Goal: Communication & Community: Answer question/provide support

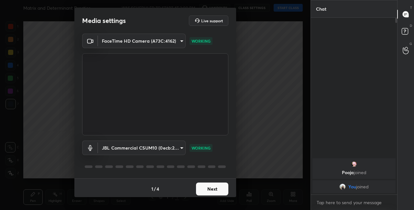
click at [210, 192] on button "Next" at bounding box center [212, 189] width 32 height 13
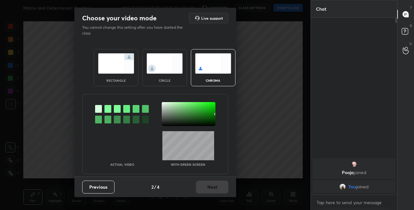
click at [153, 68] on img at bounding box center [165, 63] width 36 height 20
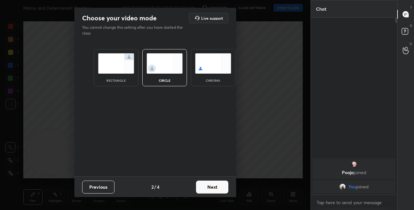
click at [214, 188] on button "Next" at bounding box center [212, 187] width 32 height 13
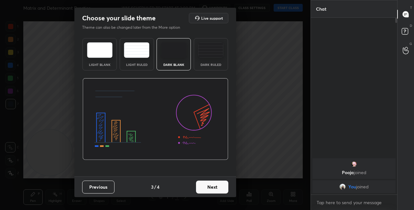
click at [223, 189] on button "Next" at bounding box center [212, 187] width 32 height 13
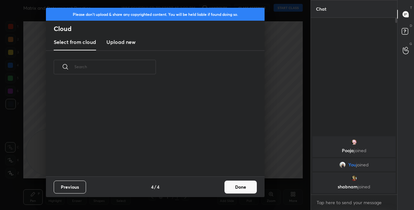
click at [233, 188] on button "Done" at bounding box center [241, 187] width 32 height 13
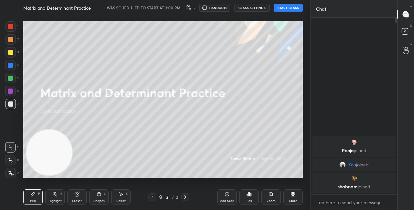
click at [290, 10] on button "START CLASS" at bounding box center [288, 8] width 29 height 8
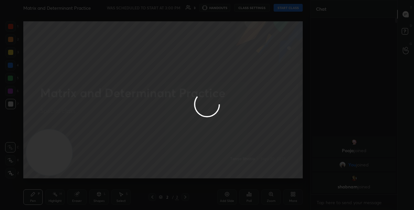
type textarea "x"
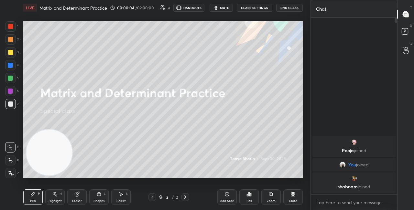
click at [292, 199] on div "More" at bounding box center [292, 198] width 19 height 16
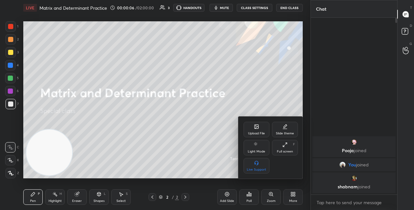
click at [250, 6] on div at bounding box center [207, 105] width 414 height 210
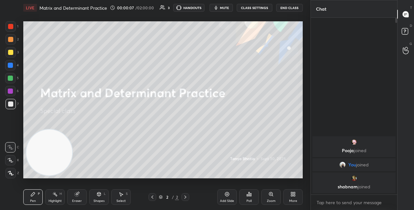
click at [253, 7] on button "CLASS SETTINGS" at bounding box center [255, 8] width 36 height 8
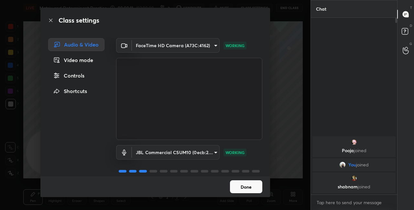
click at [254, 187] on button "Done" at bounding box center [246, 187] width 32 height 13
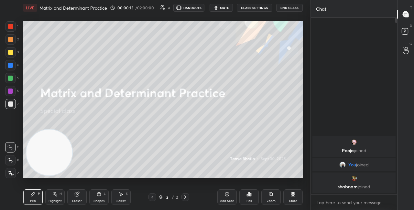
drag, startPoint x: 90, startPoint y: 121, endPoint x: 115, endPoint y: 96, distance: 35.0
click at [72, 130] on video at bounding box center [49, 153] width 46 height 46
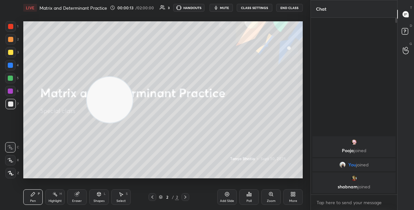
drag, startPoint x: 131, startPoint y: 86, endPoint x: 208, endPoint y: 26, distance: 97.9
click at [133, 77] on video at bounding box center [110, 100] width 46 height 46
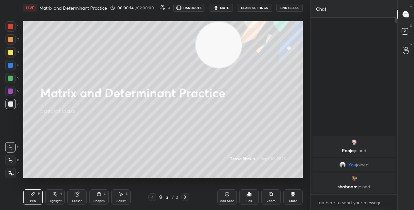
drag, startPoint x: 213, startPoint y: 43, endPoint x: 249, endPoint y: 2, distance: 54.6
click at [250, 5] on div "LIVE Matrix and Determinant Practice 00:00:14 / 02:00:00 3 HANDOUTS mute CLASS …" at bounding box center [163, 105] width 285 height 210
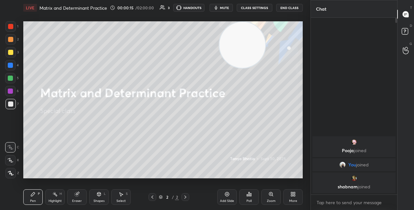
click at [293, 198] on div "More" at bounding box center [292, 198] width 19 height 16
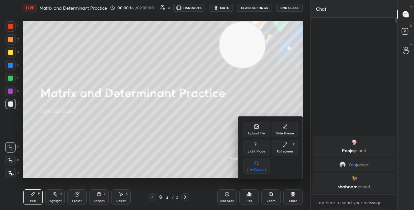
click at [252, 133] on div "Upload File" at bounding box center [256, 133] width 17 height 3
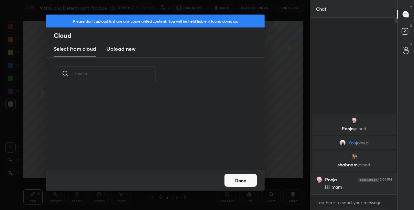
scroll to position [80, 208]
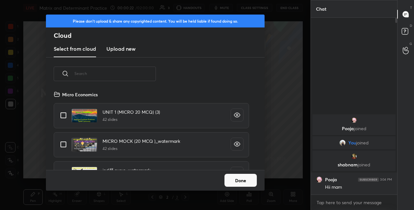
click at [107, 78] on input "text" at bounding box center [115, 74] width 82 height 28
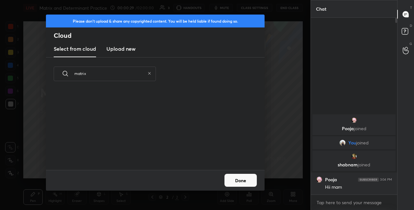
type input "matrix"
click at [149, 73] on icon at bounding box center [150, 74] width 4 height 4
click at [131, 51] on h3 "Upload new" at bounding box center [120, 49] width 29 height 8
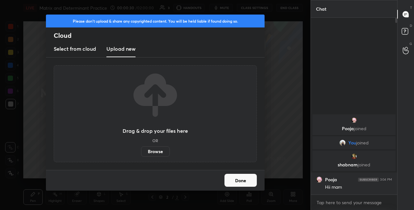
click at [160, 154] on label "Browse" at bounding box center [155, 152] width 29 height 10
click at [141, 154] on input "Browse" at bounding box center [141, 152] width 0 height 10
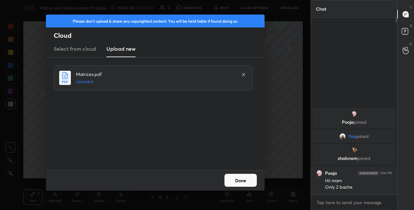
click at [247, 182] on button "Done" at bounding box center [241, 180] width 32 height 13
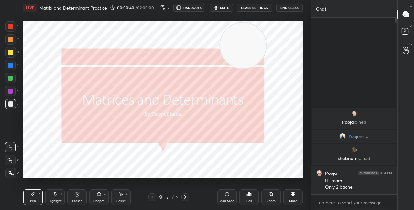
drag, startPoint x: 246, startPoint y: 49, endPoint x: 262, endPoint y: 27, distance: 26.7
click at [262, 30] on video at bounding box center [243, 46] width 46 height 46
click at [162, 196] on icon at bounding box center [161, 197] width 4 height 4
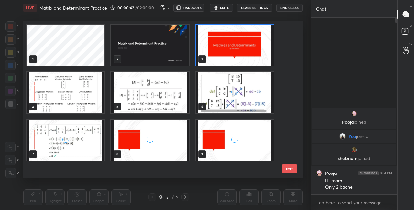
scroll to position [155, 276]
click at [170, 149] on img "grid" at bounding box center [150, 140] width 78 height 41
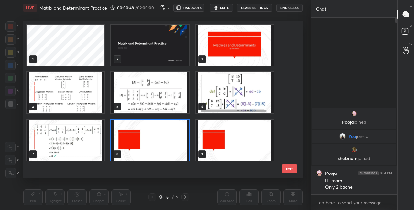
click at [170, 150] on img "grid" at bounding box center [150, 140] width 78 height 41
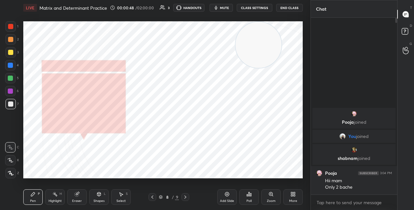
click at [170, 150] on img "grid" at bounding box center [150, 140] width 78 height 41
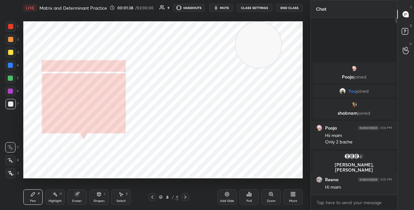
click at [9, 28] on div at bounding box center [10, 26] width 5 height 5
click at [265, 68] on video at bounding box center [259, 45] width 46 height 46
drag, startPoint x: 260, startPoint y: 71, endPoint x: 269, endPoint y: 27, distance: 45.2
click at [278, 17] on div "Setting up your live class Poll for secs No correct answer Start poll" at bounding box center [163, 100] width 285 height 169
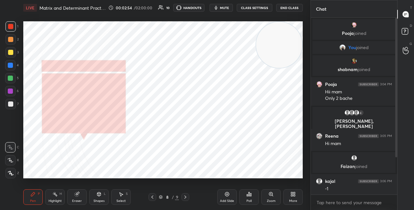
click at [398, 155] on div "T Messages (T) D Doubts (D) G Raise Hand (G)" at bounding box center [405, 105] width 17 height 210
drag, startPoint x: 398, startPoint y: 155, endPoint x: 398, endPoint y: 162, distance: 6.8
click at [397, 161] on div "T Messages (T) D Doubts (D) G Raise Hand (G)" at bounding box center [405, 105] width 17 height 210
drag, startPoint x: 396, startPoint y: 157, endPoint x: 398, endPoint y: 164, distance: 7.6
click at [398, 163] on div "Chat [PERSON_NAME] joined You joined [PERSON_NAME] joined Pooja 3:04 PM Hii mam…" at bounding box center [363, 105] width 104 height 210
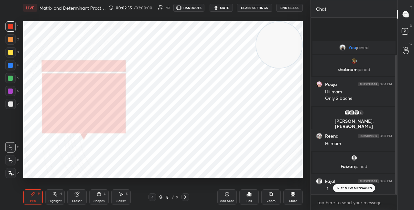
scroll to position [47, 0]
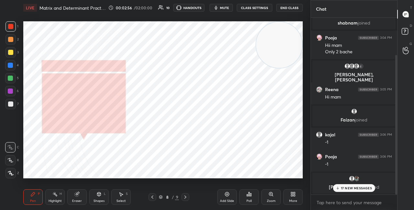
click at [367, 193] on div "[PERSON_NAME], [PERSON_NAME] joined" at bounding box center [354, 183] width 83 height 21
click at [365, 187] on p "17 NEW MESSAGES" at bounding box center [356, 188] width 31 height 4
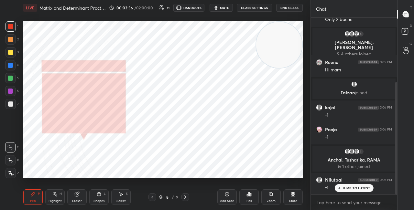
scroll to position [101, 0]
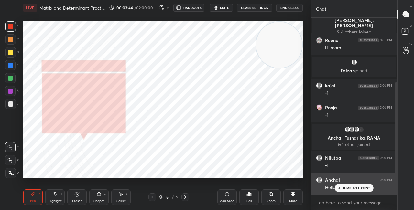
click at [347, 188] on p "JUMP TO LATEST" at bounding box center [357, 188] width 28 height 4
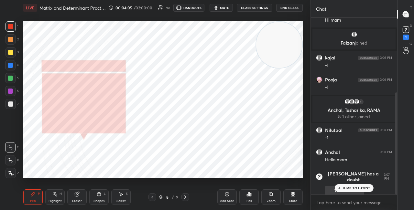
click at [346, 187] on p "JUMP TO LATEST" at bounding box center [357, 188] width 28 height 4
click at [403, 30] on rect at bounding box center [406, 30] width 6 height 6
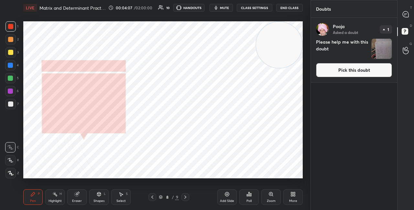
click at [352, 73] on button "Pick this doubt" at bounding box center [354, 70] width 76 height 14
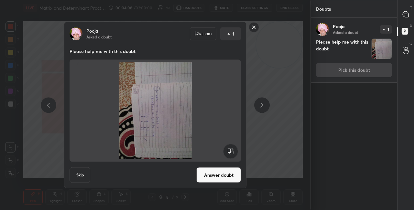
click at [233, 156] on rect at bounding box center [230, 151] width 15 height 15
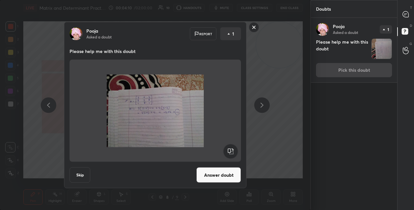
click at [230, 176] on button "Answer doubt" at bounding box center [218, 176] width 45 height 16
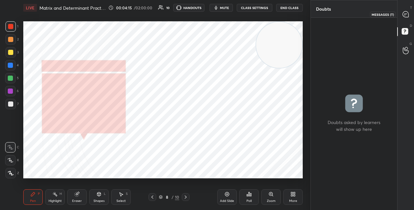
click at [406, 17] on icon at bounding box center [406, 14] width 7 height 7
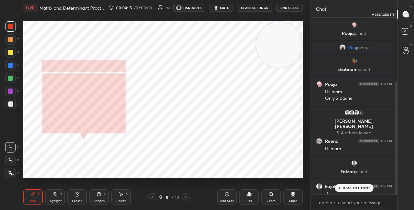
scroll to position [175, 84]
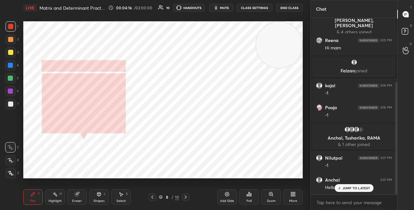
click at [225, 7] on span "mute" at bounding box center [224, 8] width 9 height 5
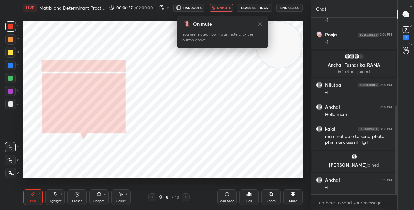
scroll to position [196, 0]
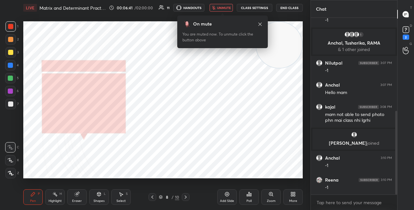
click at [220, 10] on button "unmute" at bounding box center [221, 8] width 23 height 8
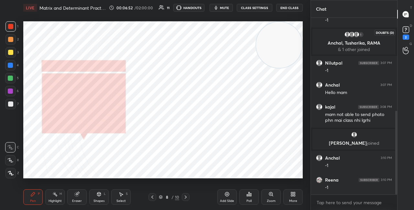
click at [405, 33] on icon at bounding box center [406, 30] width 10 height 10
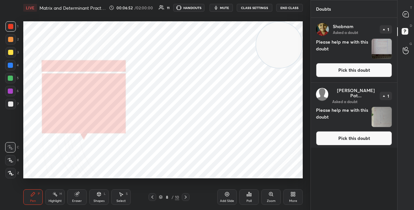
click at [341, 71] on button "Pick this doubt" at bounding box center [354, 70] width 76 height 14
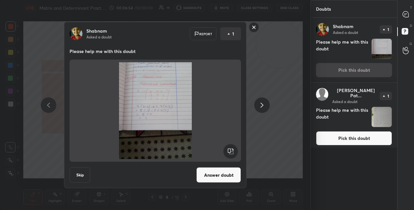
click at [227, 182] on button "Answer doubt" at bounding box center [218, 176] width 45 height 16
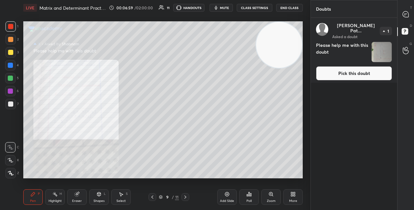
click at [337, 69] on button "Pick this doubt" at bounding box center [354, 73] width 76 height 14
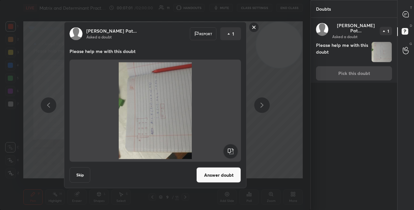
click at [230, 152] on rect at bounding box center [230, 151] width 15 height 15
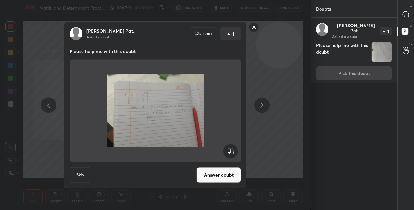
click at [225, 174] on button "Answer doubt" at bounding box center [218, 176] width 45 height 16
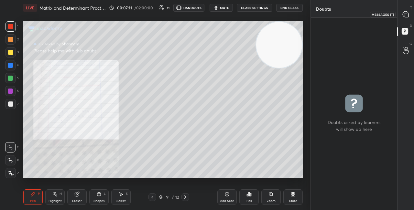
click at [404, 15] on icon at bounding box center [406, 14] width 6 height 6
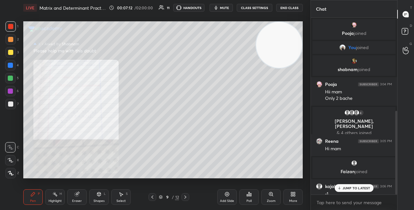
scroll to position [175, 84]
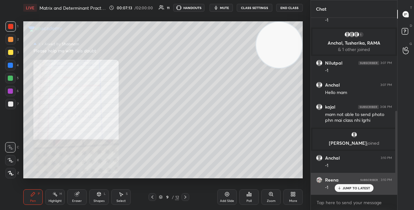
click at [347, 187] on p "JUMP TO LATEST" at bounding box center [357, 188] width 28 height 4
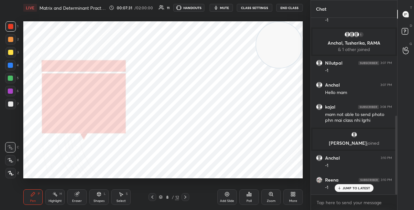
scroll to position [219, 0]
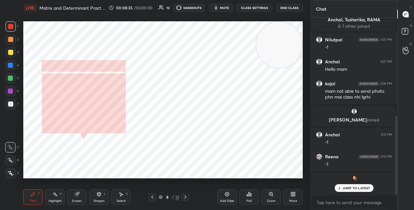
click at [349, 188] on p "JUMP TO LATEST" at bounding box center [357, 188] width 28 height 4
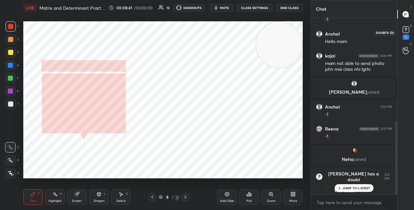
click at [405, 31] on icon at bounding box center [405, 31] width 1 height 1
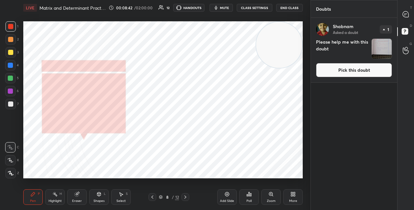
click at [337, 70] on button "Pick this doubt" at bounding box center [354, 70] width 76 height 14
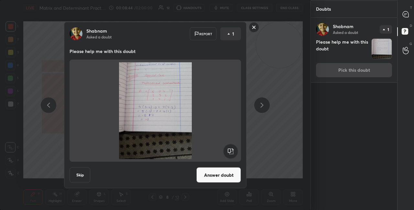
click at [227, 170] on button "Answer doubt" at bounding box center [218, 176] width 45 height 16
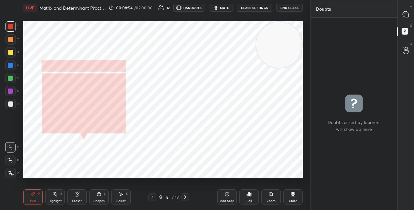
click at [406, 12] on icon at bounding box center [406, 14] width 6 height 6
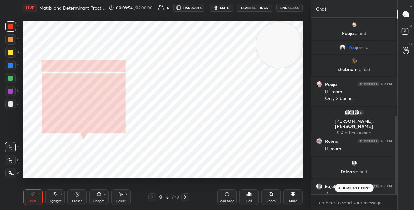
scroll to position [175, 84]
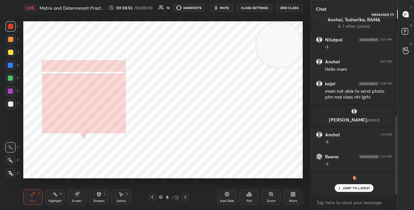
click at [405, 15] on icon at bounding box center [406, 14] width 6 height 6
click at [367, 186] on p "JUMP TO LATEST" at bounding box center [357, 188] width 28 height 4
click at [12, 65] on div at bounding box center [10, 65] width 5 height 5
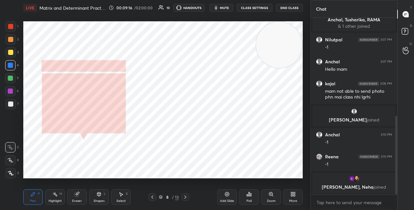
click at [96, 196] on icon at bounding box center [98, 194] width 5 height 5
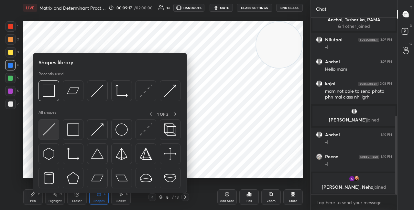
click at [50, 129] on img at bounding box center [49, 130] width 12 height 12
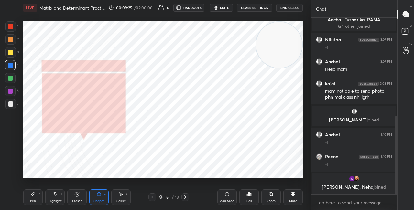
click at [36, 200] on div "Pen P" at bounding box center [32, 198] width 19 height 16
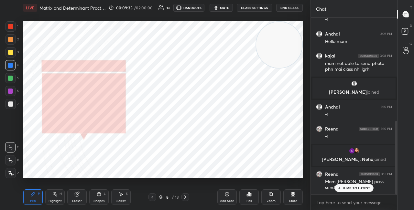
scroll to position [254, 0]
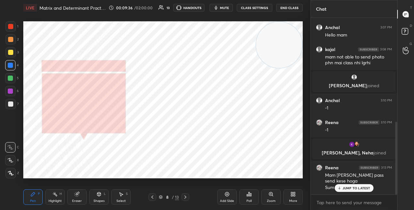
click at [361, 187] on p "JUMP TO LATEST" at bounding box center [357, 188] width 28 height 4
click at [78, 201] on div "Eraser" at bounding box center [77, 201] width 10 height 3
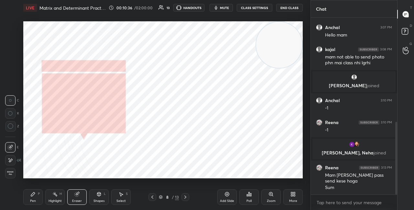
click at [108, 194] on div "Pen P Highlight H Eraser Shapes L Select S" at bounding box center [71, 198] width 97 height 16
click at [98, 197] on div "Shapes L" at bounding box center [98, 198] width 19 height 16
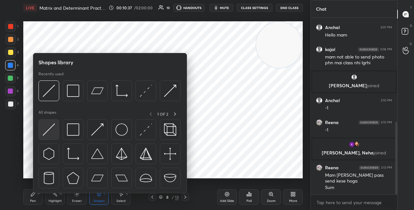
click at [54, 139] on div at bounding box center [49, 129] width 21 height 21
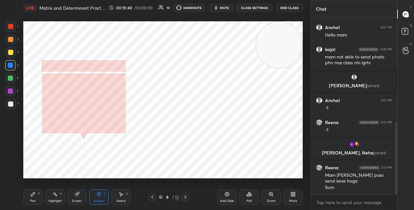
click at [33, 200] on div "Pen" at bounding box center [33, 201] width 6 height 3
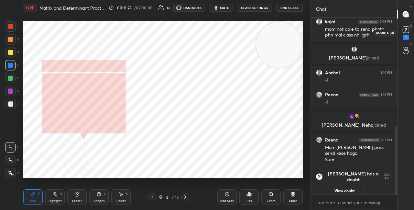
click at [408, 28] on rect at bounding box center [406, 30] width 6 height 6
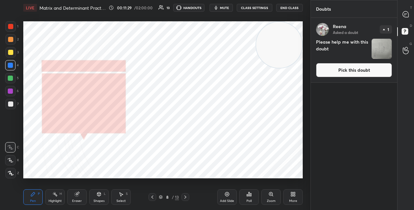
click at [343, 68] on button "Pick this doubt" at bounding box center [354, 70] width 76 height 14
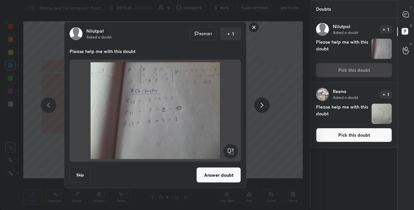
click at [213, 175] on button "Answer doubt" at bounding box center [218, 176] width 45 height 16
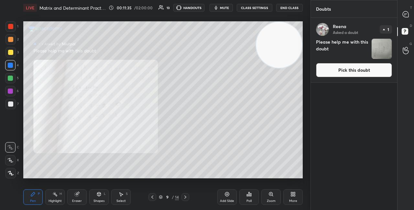
click at [153, 197] on icon at bounding box center [152, 197] width 5 height 5
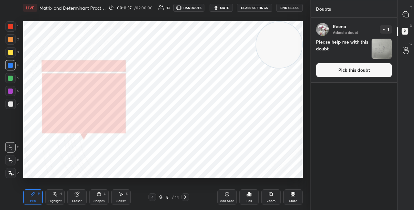
click at [409, 16] on div at bounding box center [406, 14] width 13 height 12
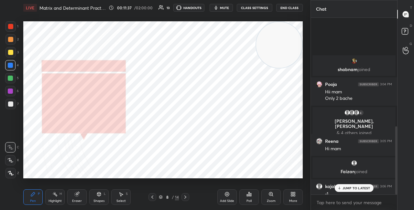
scroll to position [175, 84]
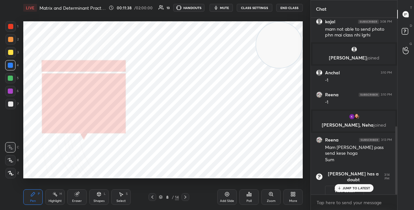
click at [357, 189] on p "JUMP TO LATEST" at bounding box center [357, 188] width 28 height 4
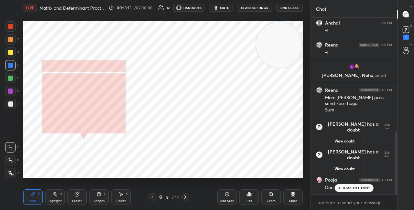
scroll to position [344, 0]
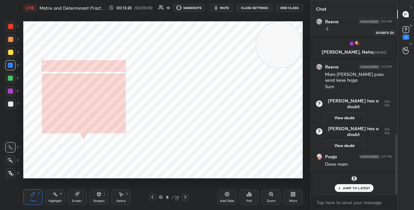
click at [406, 33] on rect at bounding box center [406, 30] width 6 height 6
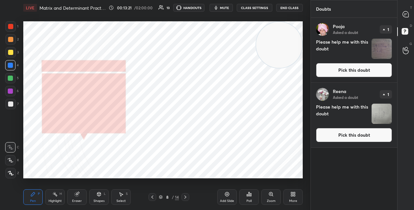
click at [357, 76] on button "Pick this doubt" at bounding box center [354, 70] width 76 height 14
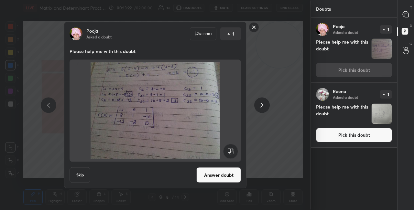
click at [228, 176] on button "Answer doubt" at bounding box center [218, 176] width 45 height 16
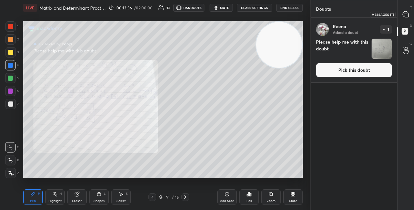
click at [406, 14] on icon at bounding box center [406, 14] width 6 height 6
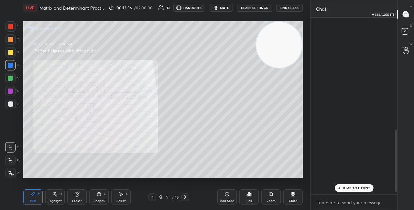
scroll to position [175, 84]
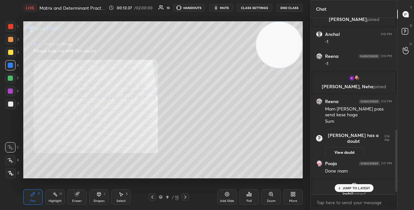
click at [360, 187] on p "JUMP TO LATEST" at bounding box center [357, 188] width 28 height 4
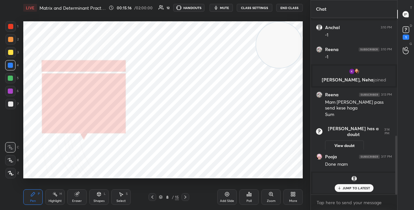
scroll to position [355, 0]
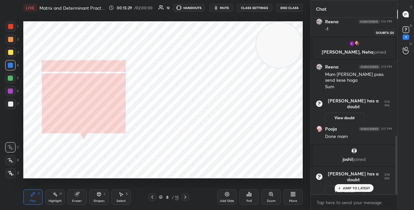
click at [404, 28] on rect at bounding box center [406, 30] width 6 height 6
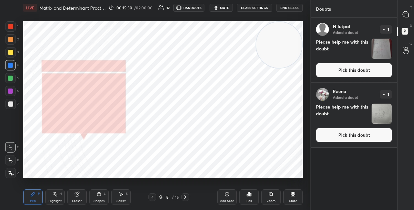
click at [352, 68] on button "Pick this doubt" at bounding box center [354, 70] width 76 height 14
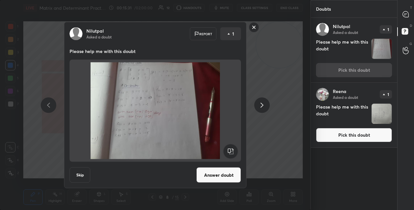
click at [222, 174] on button "Answer doubt" at bounding box center [218, 176] width 45 height 16
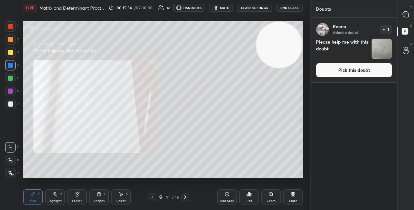
click at [337, 71] on button "Pick this doubt" at bounding box center [354, 70] width 76 height 14
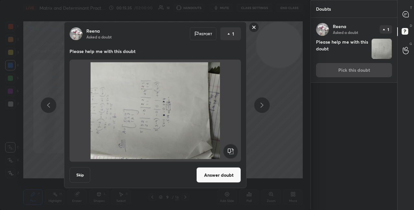
click at [227, 182] on button "Answer doubt" at bounding box center [218, 176] width 45 height 16
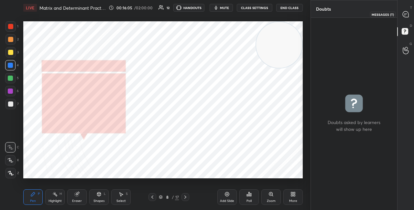
click at [406, 14] on icon at bounding box center [406, 14] width 6 height 6
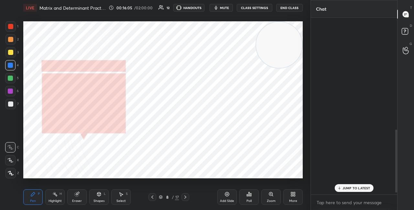
scroll to position [175, 84]
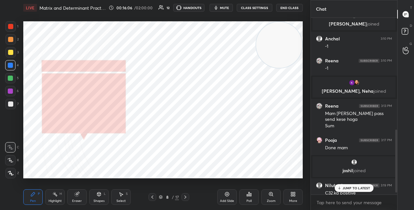
click at [358, 186] on p "JUMP TO LATEST" at bounding box center [357, 188] width 28 height 4
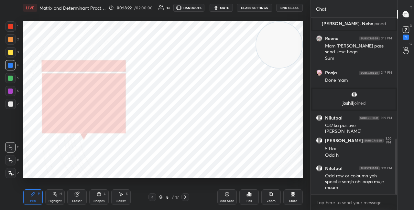
scroll to position [405, 0]
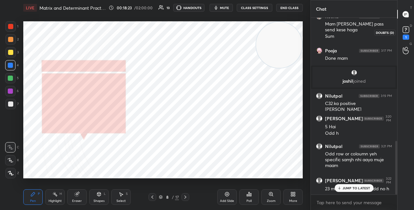
click at [405, 29] on rect at bounding box center [406, 30] width 6 height 6
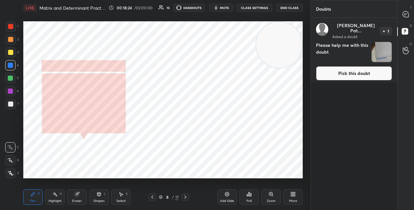
click at [336, 71] on button "Pick this doubt" at bounding box center [354, 73] width 76 height 14
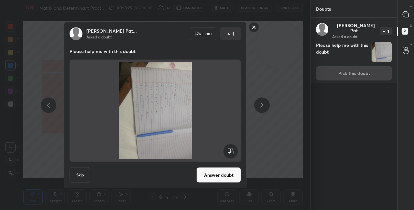
click at [233, 153] on rect at bounding box center [230, 151] width 15 height 15
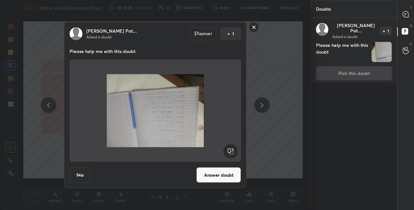
click at [234, 153] on rect at bounding box center [230, 151] width 15 height 15
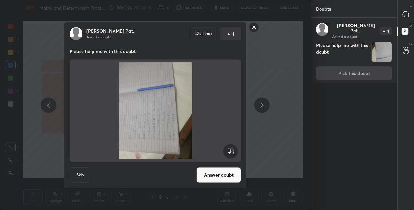
click at [234, 153] on rect at bounding box center [230, 151] width 15 height 15
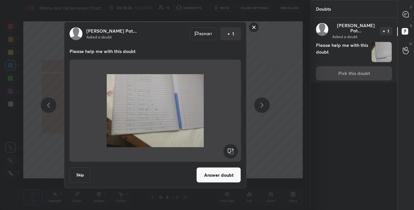
click at [224, 174] on button "Answer doubt" at bounding box center [218, 176] width 45 height 16
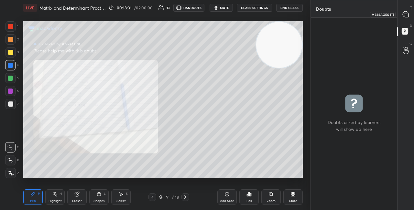
click at [404, 16] on icon at bounding box center [406, 14] width 6 height 6
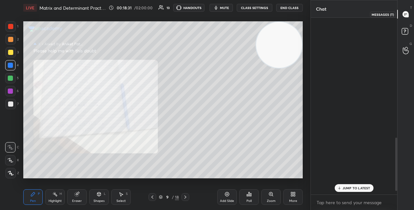
scroll to position [175, 84]
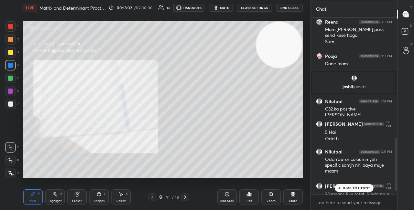
click at [363, 184] on div "JUMP TO LATEST" at bounding box center [354, 188] width 39 height 8
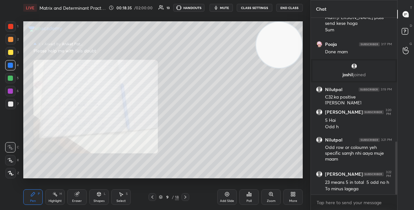
click at [12, 105] on div at bounding box center [10, 104] width 5 height 5
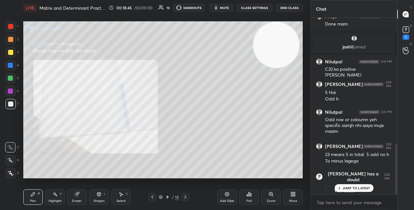
drag, startPoint x: 281, startPoint y: 42, endPoint x: 188, endPoint y: 48, distance: 93.4
click at [253, 61] on video at bounding box center [276, 45] width 46 height 46
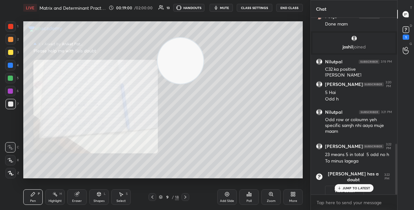
scroll to position [407, 0]
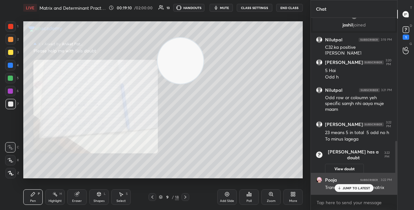
click at [352, 186] on div "JUMP TO LATEST" at bounding box center [354, 188] width 39 height 8
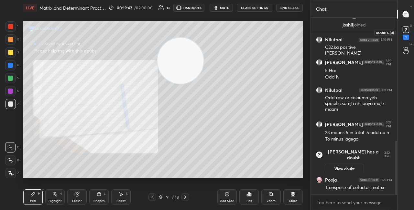
click at [406, 29] on icon at bounding box center [406, 29] width 2 height 3
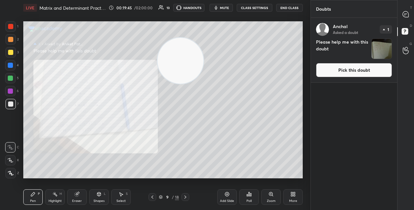
click at [346, 71] on button "Pick this doubt" at bounding box center [354, 70] width 76 height 14
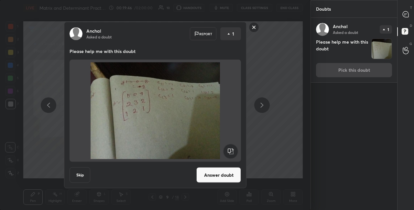
click at [225, 175] on button "Answer doubt" at bounding box center [218, 176] width 45 height 16
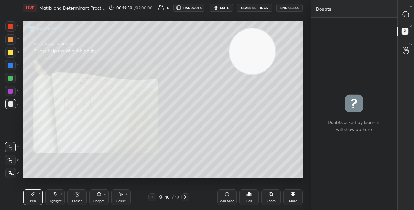
drag, startPoint x: 176, startPoint y: 60, endPoint x: 272, endPoint y: 32, distance: 100.1
click at [275, 36] on video at bounding box center [252, 51] width 46 height 46
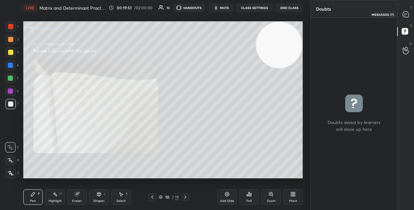
click at [405, 15] on icon at bounding box center [406, 14] width 6 height 6
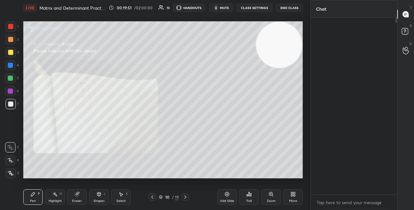
scroll to position [175, 84]
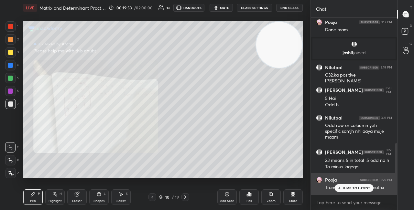
click at [349, 186] on p "JUMP TO LATEST" at bounding box center [357, 188] width 28 height 4
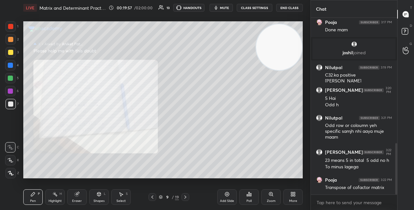
drag, startPoint x: 276, startPoint y: 47, endPoint x: 260, endPoint y: 43, distance: 16.9
click at [260, 52] on video at bounding box center [279, 47] width 46 height 46
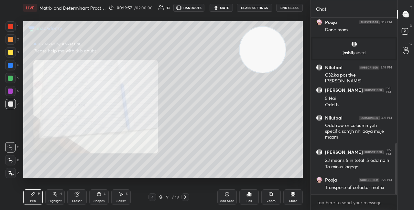
drag, startPoint x: 260, startPoint y: 45, endPoint x: 269, endPoint y: 39, distance: 11.3
click at [269, 39] on video at bounding box center [263, 50] width 46 height 46
click at [12, 53] on div at bounding box center [10, 52] width 5 height 5
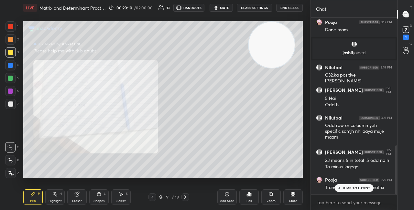
scroll to position [461, 0]
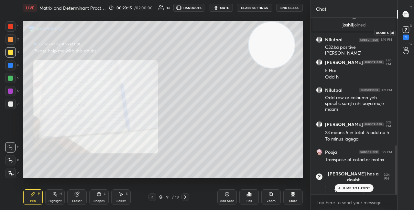
click at [405, 30] on icon at bounding box center [406, 29] width 2 height 3
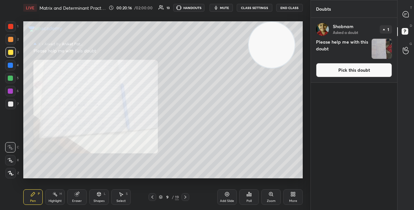
click at [341, 71] on button "Pick this doubt" at bounding box center [354, 70] width 76 height 14
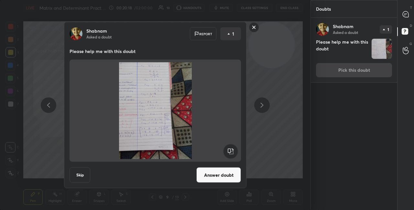
click at [217, 175] on button "Answer doubt" at bounding box center [218, 176] width 45 height 16
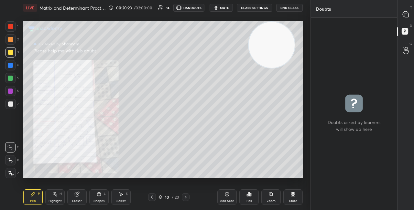
click at [272, 195] on icon at bounding box center [271, 194] width 5 height 5
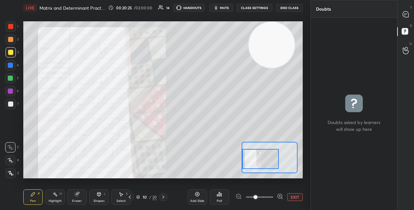
drag, startPoint x: 270, startPoint y: 160, endPoint x: 260, endPoint y: 160, distance: 9.4
click at [255, 162] on div at bounding box center [260, 159] width 37 height 20
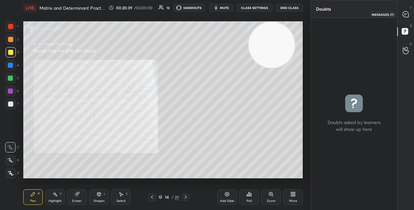
click at [408, 14] on icon at bounding box center [406, 14] width 6 height 6
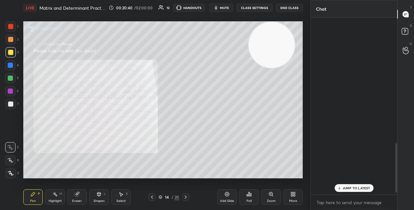
scroll to position [175, 84]
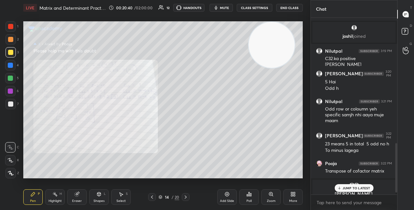
click at [350, 186] on div "JUMP TO LATEST" at bounding box center [354, 188] width 39 height 8
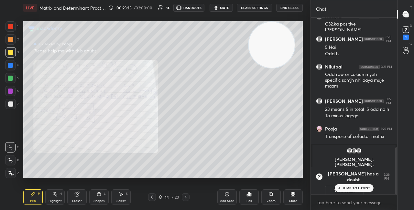
scroll to position [436, 0]
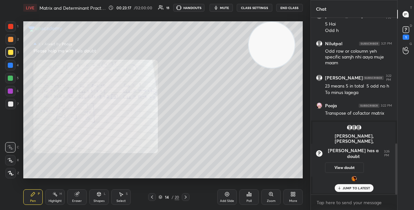
click at [347, 190] on p "JUMP TO LATEST" at bounding box center [357, 188] width 28 height 4
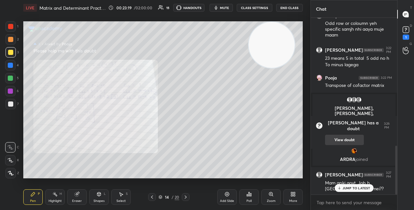
click at [349, 135] on button "View doubt" at bounding box center [344, 140] width 39 height 10
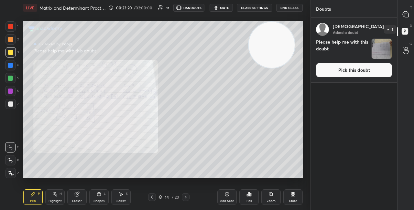
click at [347, 60] on div "[PERSON_NAME] Asked a doubt 1 Please help me with this doubt Pick this doubt" at bounding box center [354, 50] width 86 height 65
click at [340, 72] on button "Pick this doubt" at bounding box center [354, 70] width 76 height 14
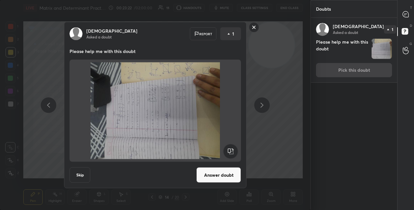
click at [231, 148] on rect at bounding box center [230, 151] width 15 height 15
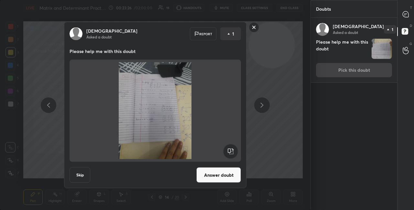
click at [217, 173] on button "Answer doubt" at bounding box center [218, 176] width 45 height 16
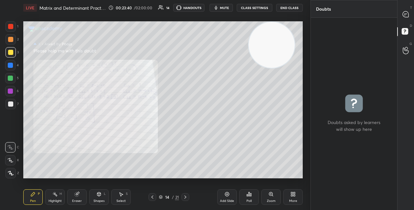
click at [11, 28] on div at bounding box center [10, 26] width 5 height 5
click at [13, 36] on div at bounding box center [11, 39] width 10 height 10
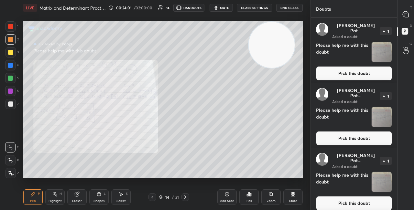
click at [329, 66] on button "Pick this doubt" at bounding box center [354, 73] width 76 height 14
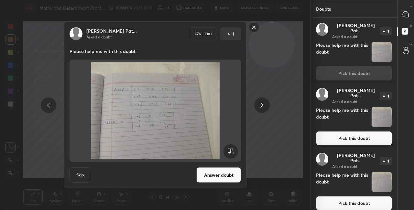
click at [220, 178] on button "Answer doubt" at bounding box center [218, 176] width 45 height 16
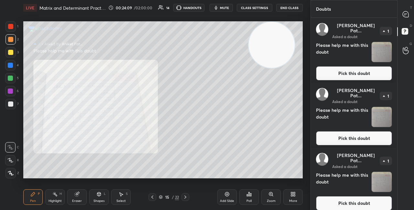
click at [330, 69] on button "Pick this doubt" at bounding box center [354, 73] width 76 height 14
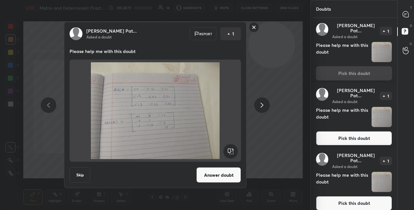
click at [206, 176] on button "Answer doubt" at bounding box center [218, 176] width 45 height 16
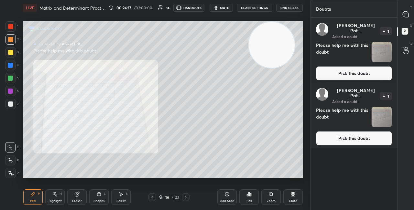
click at [329, 72] on button "Pick this doubt" at bounding box center [354, 73] width 76 height 14
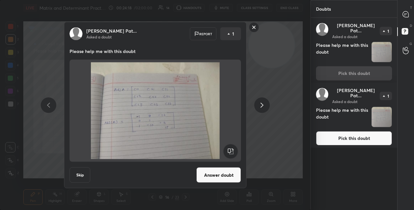
click at [222, 178] on button "Answer doubt" at bounding box center [218, 176] width 45 height 16
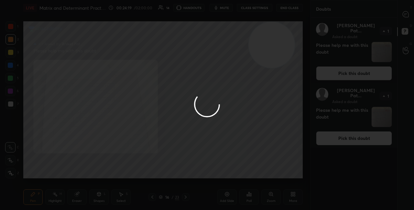
click at [222, 178] on div at bounding box center [155, 105] width 311 height 210
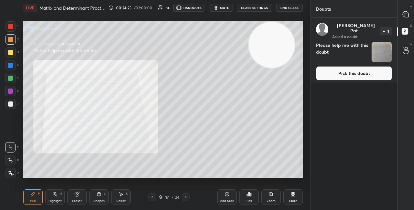
click at [339, 71] on button "Pick this doubt" at bounding box center [354, 73] width 76 height 14
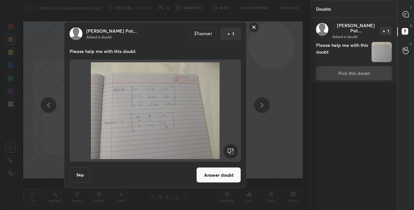
click at [217, 175] on button "Answer doubt" at bounding box center [218, 176] width 45 height 16
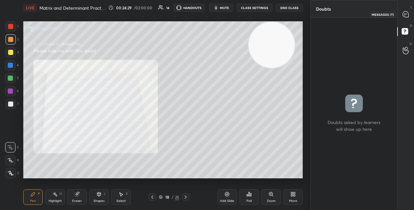
click at [407, 15] on icon at bounding box center [406, 14] width 6 height 6
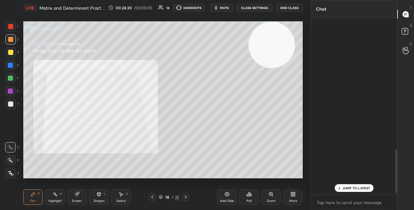
scroll to position [175, 84]
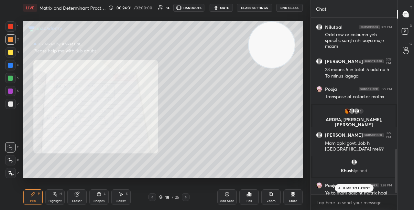
click at [352, 187] on p "JUMP TO LATEST" at bounding box center [357, 188] width 28 height 4
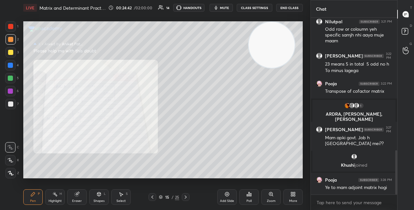
click at [153, 197] on icon at bounding box center [152, 197] width 5 height 5
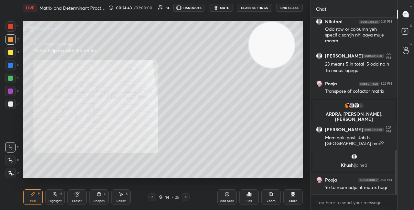
click at [182, 194] on div at bounding box center [186, 197] width 8 height 8
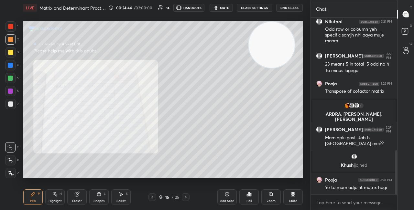
click at [152, 196] on icon at bounding box center [152, 197] width 5 height 5
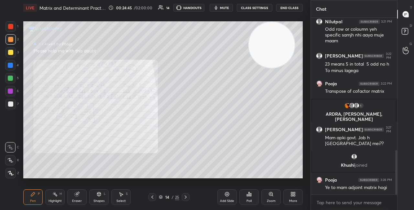
click at [185, 196] on icon at bounding box center [186, 197] width 2 height 3
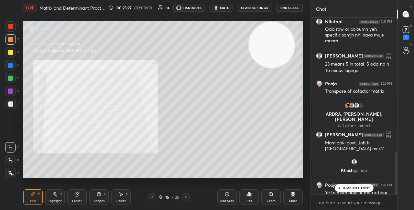
scroll to position [563, 0]
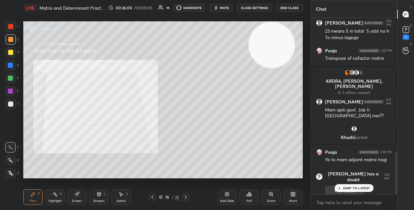
click at [342, 188] on div "JUMP TO LATEST" at bounding box center [354, 188] width 39 height 8
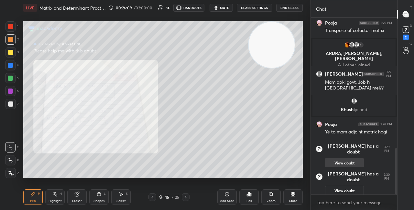
click at [343, 158] on button "View doubt" at bounding box center [344, 163] width 39 height 10
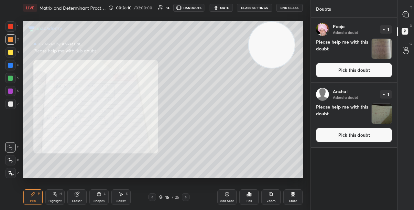
click at [342, 152] on div "[PERSON_NAME] Asked a doubt 1 Please help me with this doubt Pick this doubt [P…" at bounding box center [354, 114] width 86 height 193
click at [331, 69] on button "Pick this doubt" at bounding box center [354, 70] width 76 height 14
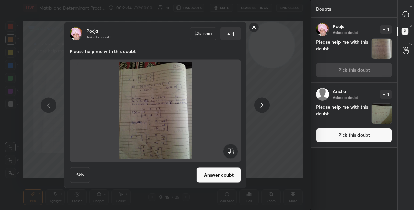
click at [219, 175] on button "Answer doubt" at bounding box center [218, 176] width 45 height 16
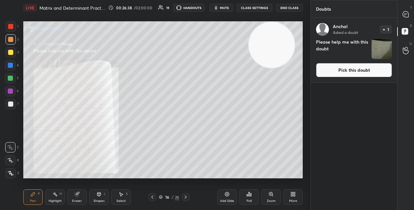
click at [320, 71] on button "Pick this doubt" at bounding box center [354, 70] width 76 height 14
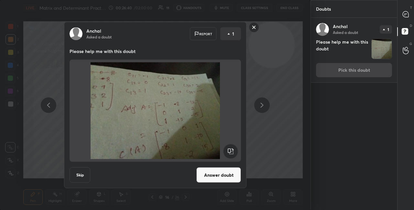
click at [224, 175] on button "Answer doubt" at bounding box center [218, 176] width 45 height 16
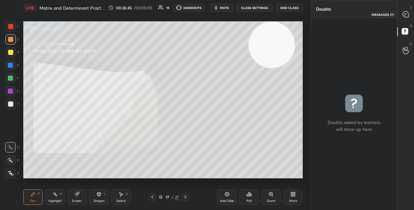
click at [406, 14] on icon at bounding box center [405, 14] width 3 height 0
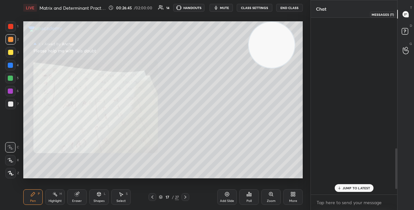
scroll to position [175, 84]
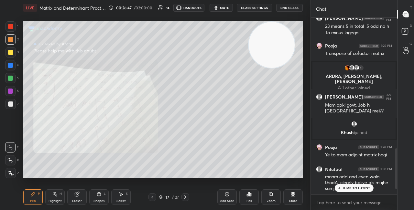
click at [357, 187] on p "JUMP TO LATEST" at bounding box center [357, 188] width 28 height 4
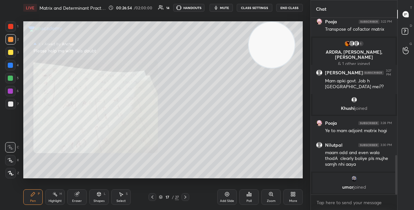
scroll to position [614, 0]
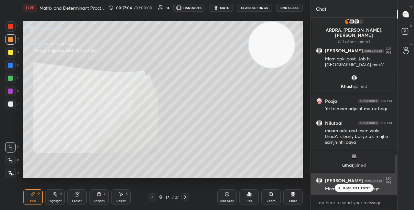
click at [339, 187] on icon at bounding box center [339, 188] width 4 height 4
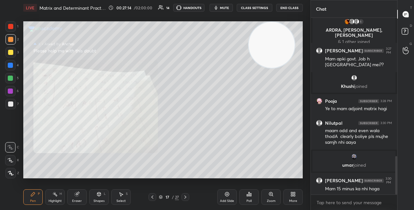
scroll to position [636, 0]
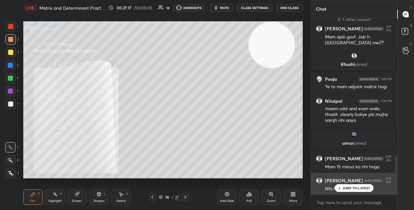
click at [341, 185] on div "JUMP TO LATEST" at bounding box center [354, 188] width 39 height 8
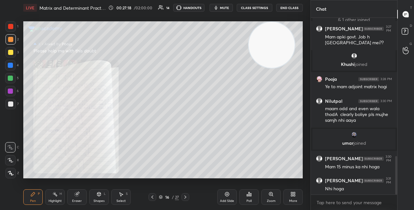
click at [268, 196] on div "Zoom" at bounding box center [270, 198] width 19 height 16
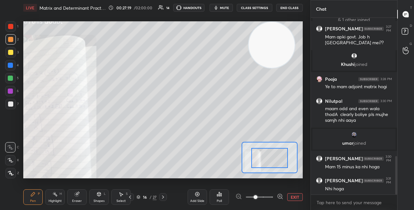
drag, startPoint x: 270, startPoint y: 158, endPoint x: 272, endPoint y: 163, distance: 6.1
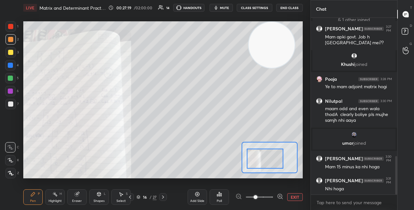
drag, startPoint x: 269, startPoint y: 161, endPoint x: 250, endPoint y: 163, distance: 18.3
click at [247, 164] on div at bounding box center [265, 159] width 37 height 20
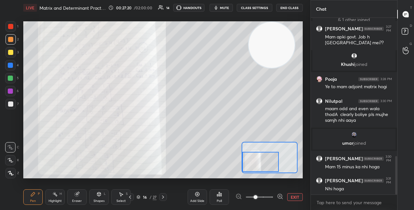
click at [252, 174] on div "Setting up your live class Poll for secs No correct answer Start poll" at bounding box center [163, 99] width 280 height 157
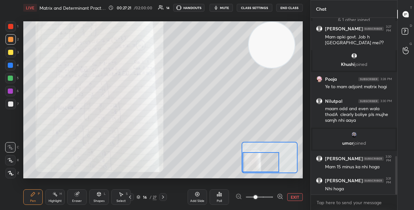
click at [281, 197] on icon at bounding box center [280, 196] width 6 height 6
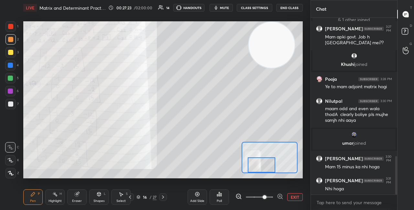
drag, startPoint x: 270, startPoint y: 164, endPoint x: 270, endPoint y: 168, distance: 4.3
click at [271, 168] on div at bounding box center [261, 165] width 27 height 15
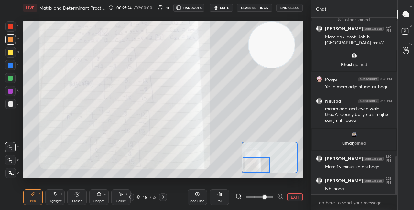
drag, startPoint x: 269, startPoint y: 166, endPoint x: 262, endPoint y: 167, distance: 7.6
click at [262, 167] on div at bounding box center [256, 165] width 27 height 15
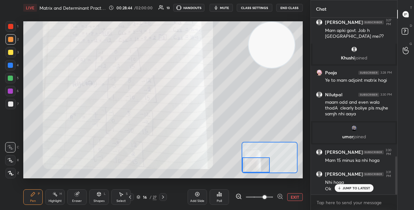
scroll to position [666, 0]
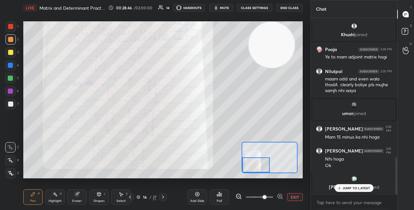
click at [347, 187] on p "JUMP TO LATEST" at bounding box center [357, 188] width 28 height 4
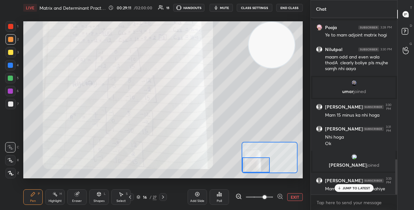
scroll to position [711, 0]
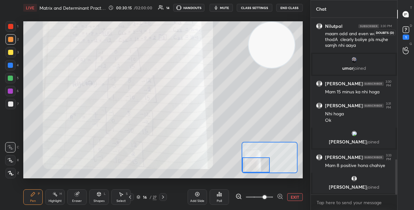
drag, startPoint x: 409, startPoint y: 29, endPoint x: 410, endPoint y: 26, distance: 3.6
click at [409, 29] on icon at bounding box center [406, 30] width 10 height 10
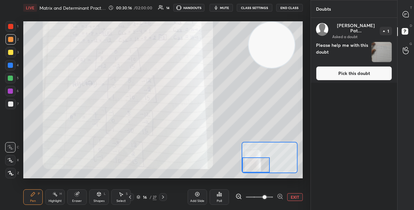
click at [359, 66] on button "Pick this doubt" at bounding box center [354, 73] width 76 height 14
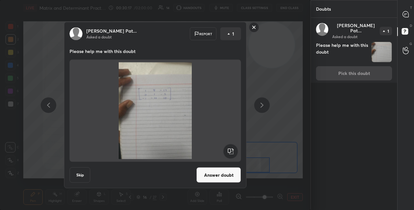
click at [238, 172] on button "Answer doubt" at bounding box center [218, 176] width 45 height 16
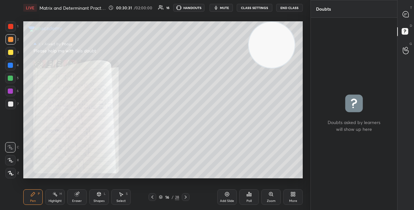
click at [273, 200] on div "Zoom" at bounding box center [271, 201] width 9 height 3
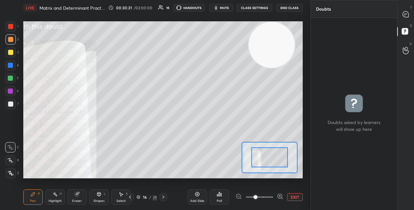
click at [279, 196] on icon at bounding box center [280, 196] width 6 height 6
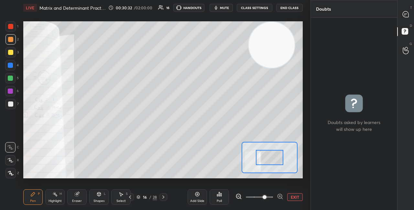
click at [256, 160] on div at bounding box center [269, 157] width 27 height 15
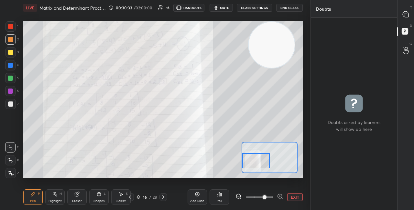
click at [261, 163] on div at bounding box center [255, 160] width 27 height 15
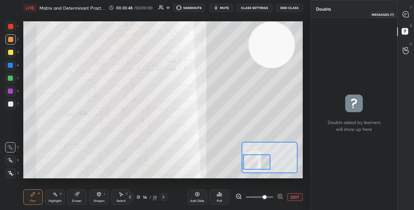
click at [403, 16] on icon at bounding box center [406, 14] width 6 height 6
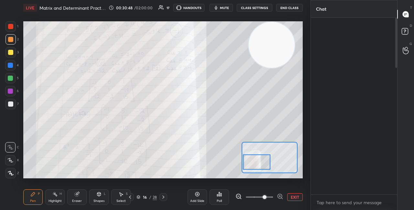
scroll to position [175, 84]
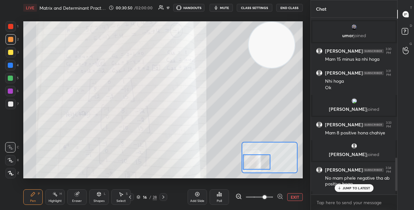
click at [339, 188] on icon at bounding box center [339, 188] width 4 height 4
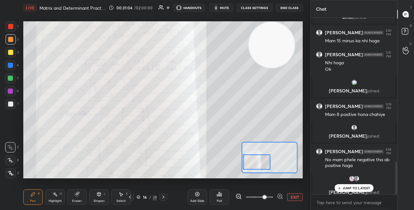
scroll to position [784, 0]
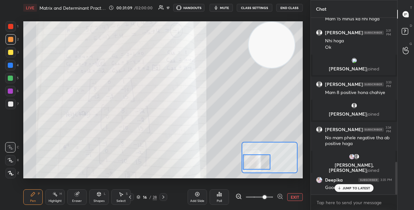
click at [342, 190] on div "JUMP TO LATEST" at bounding box center [354, 188] width 39 height 8
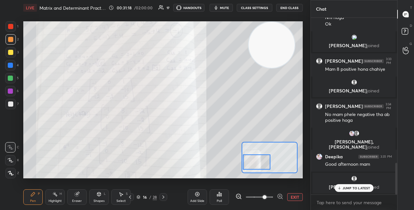
scroll to position [659, 0]
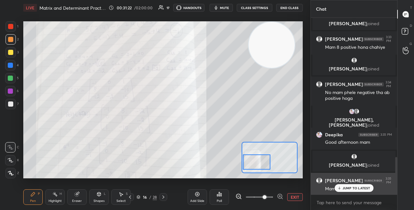
click at [344, 188] on p "JUMP TO LATEST" at bounding box center [357, 188] width 28 height 4
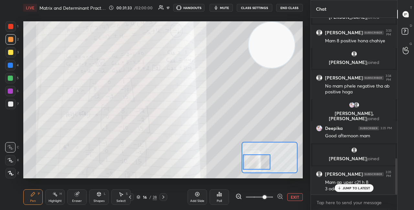
scroll to position [687, 0]
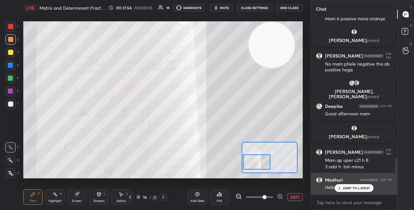
click at [343, 188] on p "JUMP TO LATEST" at bounding box center [357, 188] width 28 height 4
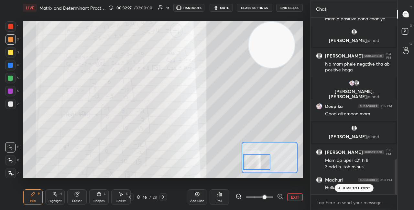
scroll to position [715, 0]
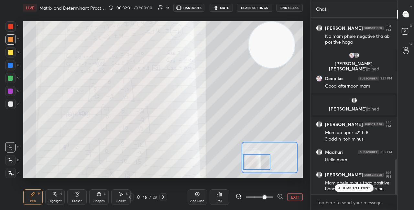
click at [360, 187] on p "JUMP TO LATEST" at bounding box center [357, 188] width 28 height 4
click at [294, 195] on button "EXIT" at bounding box center [295, 197] width 16 height 8
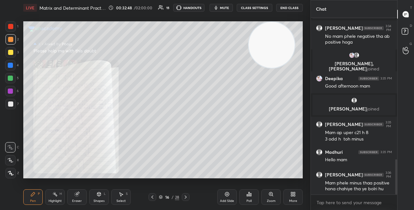
click at [297, 194] on div "More" at bounding box center [292, 198] width 19 height 16
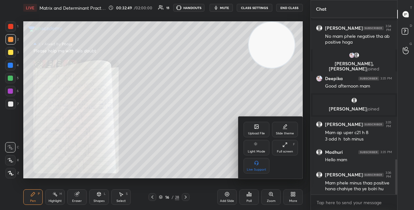
click at [255, 126] on icon at bounding box center [257, 127] width 4 height 4
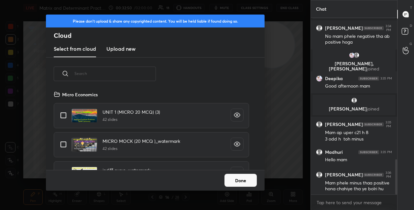
scroll to position [80, 208]
click at [116, 48] on h3 "Upload new" at bounding box center [120, 49] width 29 height 8
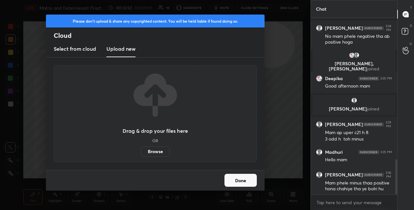
click at [156, 152] on label "Browse" at bounding box center [155, 152] width 29 height 10
click at [141, 152] on input "Browse" at bounding box center [141, 152] width 0 height 10
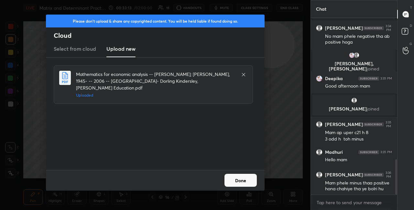
click at [240, 180] on button "Done" at bounding box center [241, 180] width 32 height 13
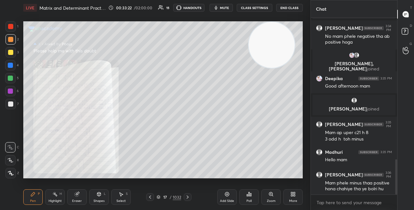
click at [160, 197] on div "17 / 1032" at bounding box center [169, 197] width 25 height 6
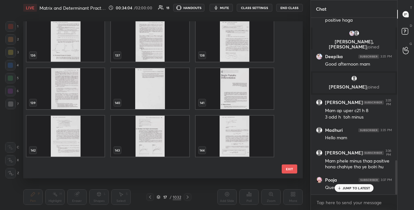
scroll to position [2083, 0]
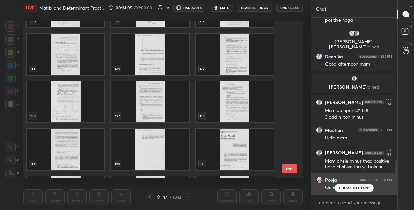
click at [344, 187] on p "JUMP TO LATEST" at bounding box center [357, 188] width 28 height 4
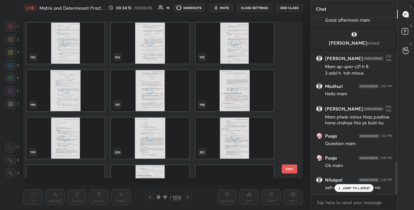
scroll to position [3058, 0]
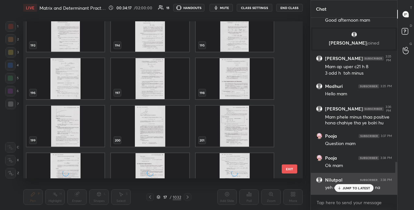
click at [351, 189] on p "JUMP TO LATEST" at bounding box center [357, 188] width 28 height 4
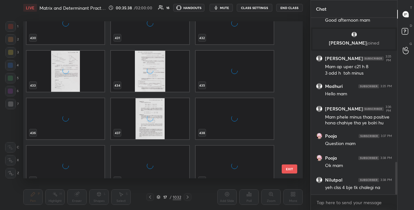
scroll to position [6835, 0]
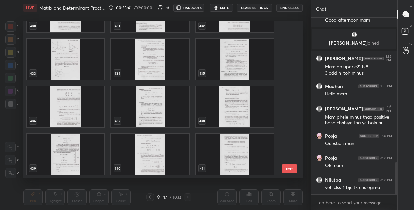
click at [230, 148] on img "grid" at bounding box center [235, 154] width 78 height 41
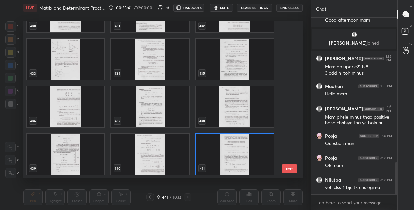
click at [230, 148] on img "grid" at bounding box center [235, 154] width 78 height 41
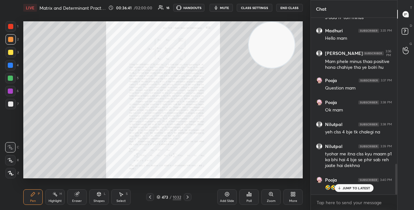
scroll to position [849, 0]
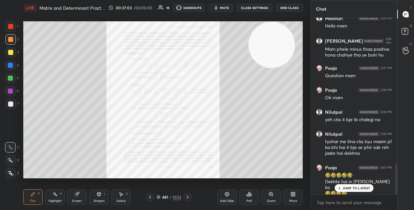
click at [273, 201] on div "Zoom" at bounding box center [271, 201] width 9 height 3
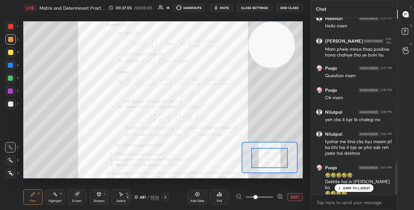
drag, startPoint x: 266, startPoint y: 161, endPoint x: 268, endPoint y: 168, distance: 6.7
click at [268, 168] on div at bounding box center [269, 158] width 37 height 20
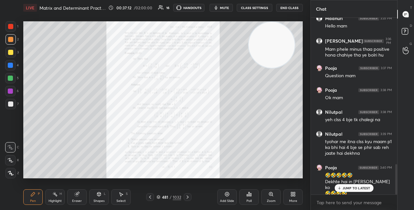
drag, startPoint x: 356, startPoint y: 187, endPoint x: 357, endPoint y: 198, distance: 11.0
click at [356, 187] on p "JUMP TO LATEST" at bounding box center [357, 188] width 28 height 4
click at [277, 199] on div "Zoom" at bounding box center [270, 198] width 19 height 16
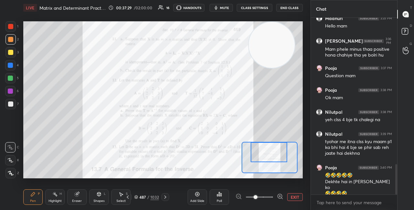
drag, startPoint x: 273, startPoint y: 159, endPoint x: 273, endPoint y: 154, distance: 5.2
click at [273, 154] on div at bounding box center [269, 152] width 37 height 20
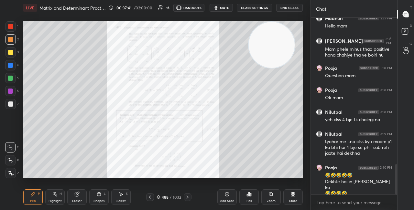
click at [272, 194] on icon at bounding box center [271, 195] width 4 height 4
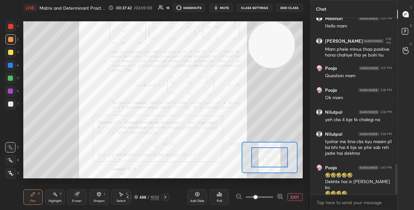
click at [280, 195] on icon at bounding box center [280, 196] width 6 height 6
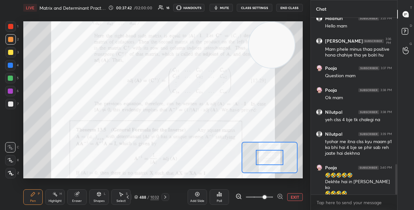
click at [280, 195] on icon at bounding box center [280, 196] width 6 height 6
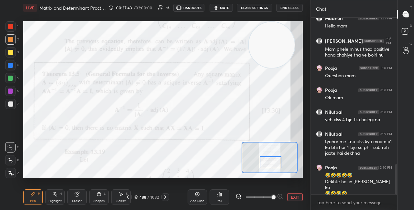
click at [271, 162] on div at bounding box center [271, 163] width 22 height 12
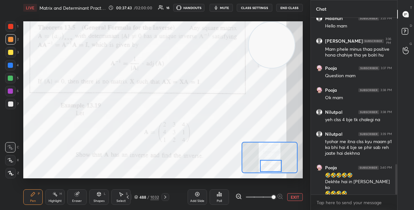
click at [272, 166] on div at bounding box center [271, 166] width 22 height 12
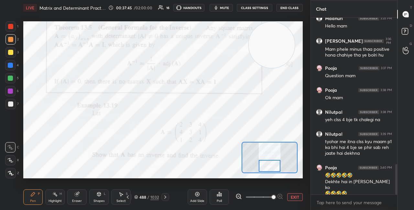
click at [271, 166] on div at bounding box center [270, 166] width 22 height 12
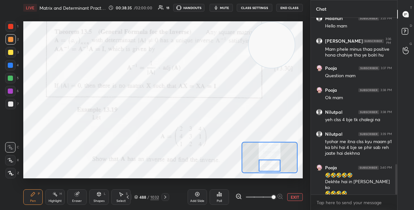
scroll to position [872, 0]
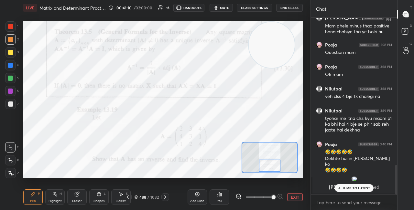
click at [349, 187] on p "JUMP TO LATEST" at bounding box center [357, 188] width 28 height 4
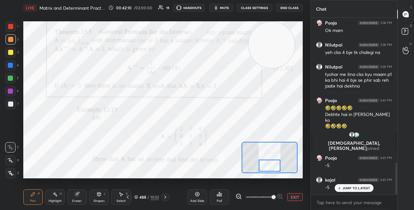
scroll to position [835, 0]
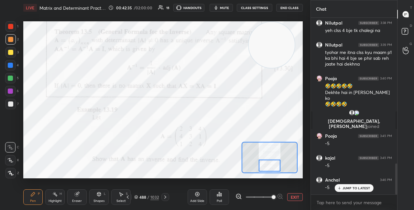
click at [79, 196] on icon at bounding box center [76, 194] width 5 height 5
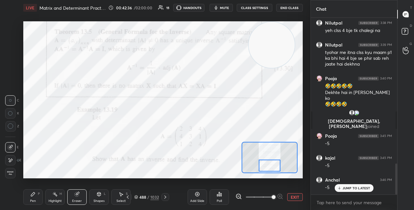
scroll to position [859, 0]
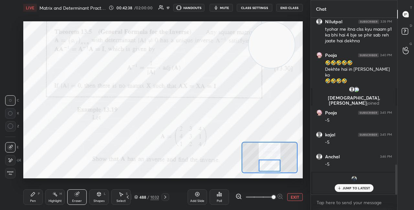
click at [35, 194] on icon at bounding box center [32, 194] width 5 height 5
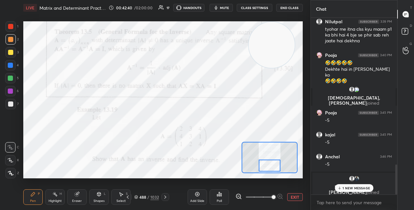
click at [340, 188] on icon at bounding box center [339, 188] width 4 height 4
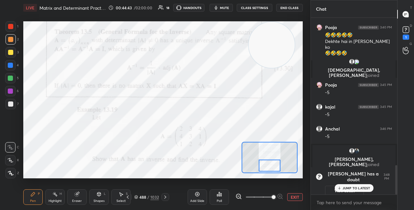
click at [331, 186] on button "View doubt" at bounding box center [344, 191] width 39 height 10
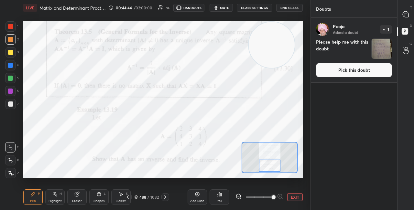
click at [342, 74] on button "Pick this doubt" at bounding box center [354, 70] width 76 height 14
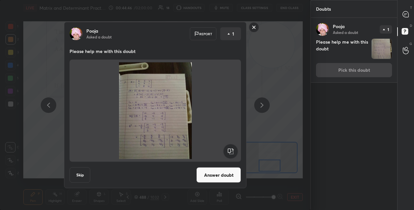
click at [219, 180] on button "Answer doubt" at bounding box center [218, 176] width 45 height 16
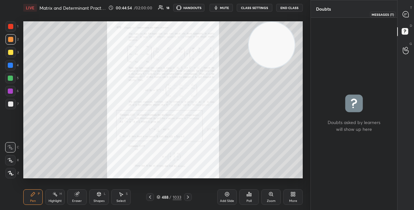
click at [406, 14] on icon at bounding box center [406, 14] width 6 height 6
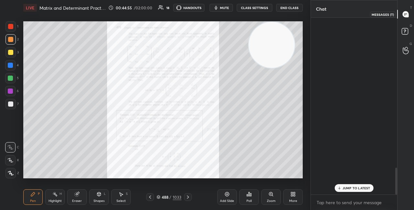
scroll to position [175, 84]
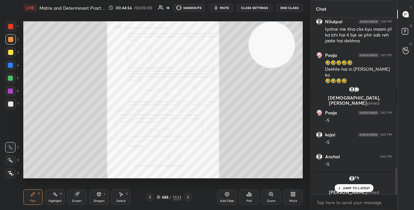
click at [352, 187] on p "JUMP TO LATEST" at bounding box center [357, 188] width 28 height 4
click at [268, 194] on div "Zoom" at bounding box center [270, 198] width 19 height 16
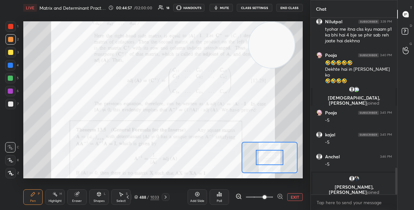
click at [268, 194] on span at bounding box center [259, 198] width 27 height 10
click at [279, 195] on icon at bounding box center [280, 196] width 6 height 6
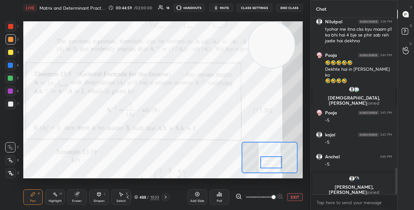
drag, startPoint x: 274, startPoint y: 161, endPoint x: 275, endPoint y: 166, distance: 4.4
click at [275, 166] on div at bounding box center [271, 163] width 22 height 12
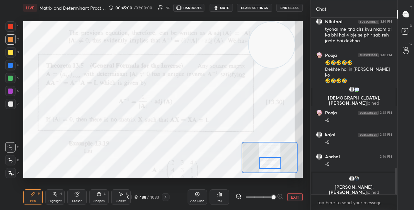
click at [272, 164] on div at bounding box center [270, 163] width 22 height 12
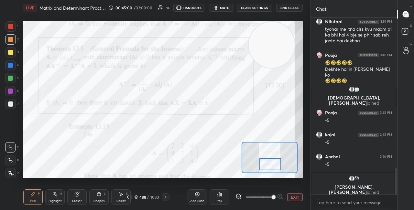
click at [273, 165] on div at bounding box center [270, 165] width 22 height 12
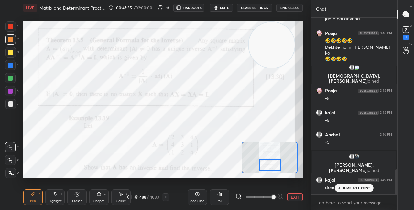
scroll to position [1058, 0]
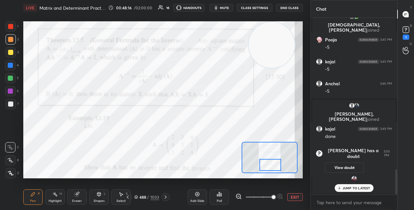
click at [348, 185] on div "JUMP TO LATEST" at bounding box center [354, 188] width 39 height 8
click at [406, 31] on rect at bounding box center [406, 30] width 6 height 6
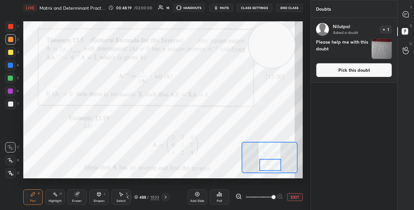
click at [351, 71] on button "Pick this doubt" at bounding box center [354, 70] width 76 height 14
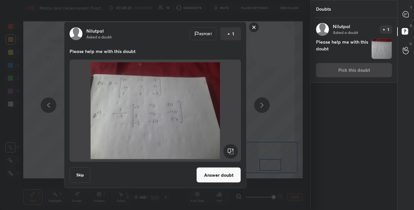
click at [214, 179] on button "Answer doubt" at bounding box center [218, 176] width 45 height 16
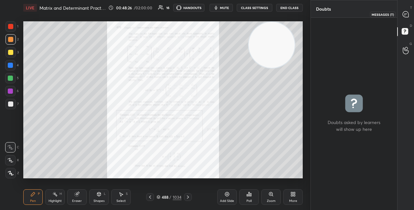
click at [405, 15] on icon at bounding box center [406, 14] width 6 height 6
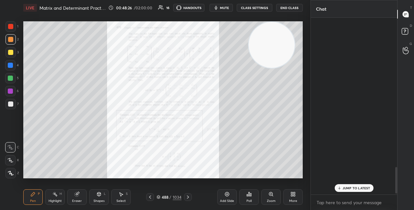
scroll to position [175, 84]
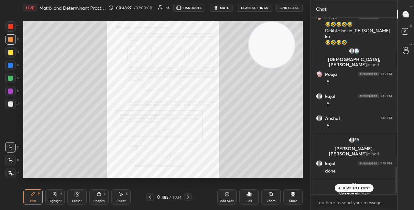
click at [345, 188] on p "JUMP TO LATEST" at bounding box center [357, 188] width 28 height 4
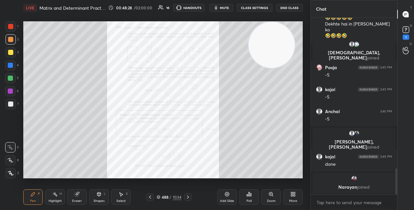
click at [277, 196] on div "Zoom" at bounding box center [270, 198] width 19 height 16
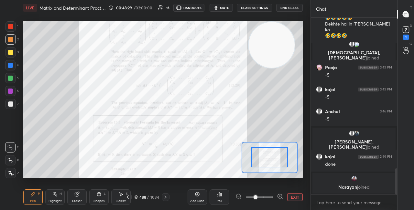
click at [280, 196] on icon at bounding box center [280, 196] width 6 height 6
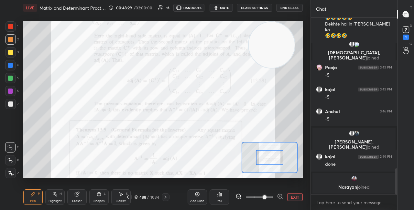
click at [280, 195] on icon at bounding box center [280, 196] width 6 height 6
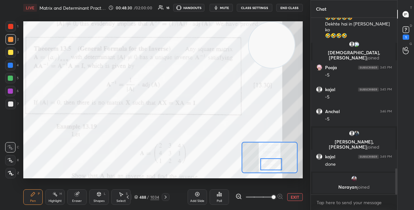
drag, startPoint x: 270, startPoint y: 158, endPoint x: 271, endPoint y: 164, distance: 6.6
click at [271, 164] on div at bounding box center [271, 165] width 22 height 12
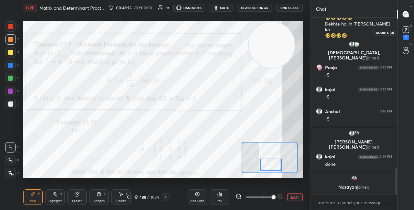
click at [408, 29] on rect at bounding box center [406, 30] width 6 height 6
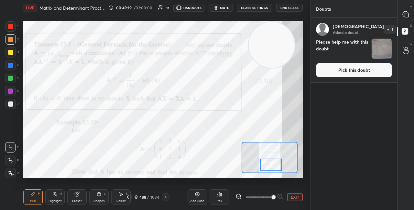
click at [345, 67] on button "Pick this doubt" at bounding box center [354, 70] width 76 height 14
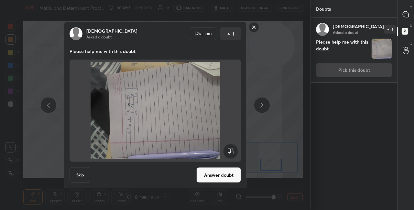
click at [235, 149] on rect at bounding box center [230, 151] width 15 height 15
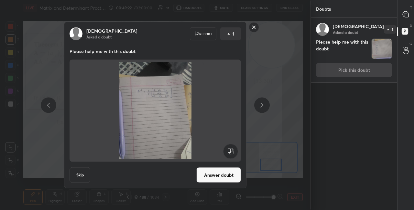
click at [221, 172] on button "Answer doubt" at bounding box center [218, 176] width 45 height 16
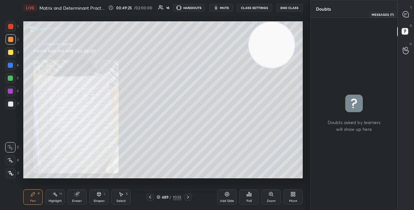
click at [410, 14] on div at bounding box center [406, 14] width 13 height 12
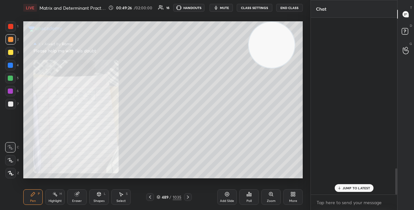
scroll to position [175, 84]
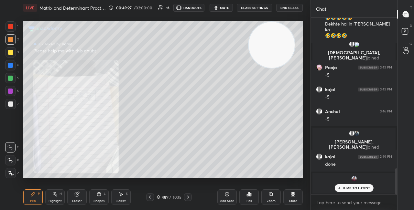
click at [338, 187] on icon at bounding box center [339, 188] width 4 height 4
click at [269, 199] on div "Zoom" at bounding box center [270, 198] width 19 height 16
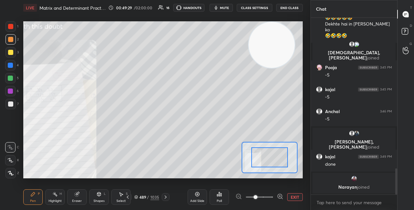
click at [281, 196] on icon at bounding box center [280, 196] width 6 height 6
click at [281, 195] on icon at bounding box center [280, 196] width 6 height 6
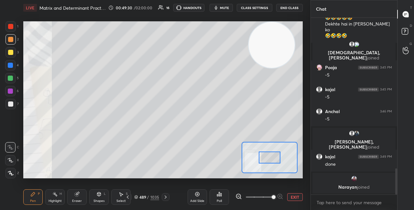
click at [273, 161] on div at bounding box center [270, 158] width 22 height 12
drag, startPoint x: 272, startPoint y: 160, endPoint x: 255, endPoint y: 165, distance: 17.9
click at [259, 163] on div at bounding box center [270, 157] width 22 height 12
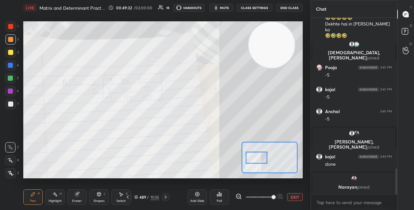
drag, startPoint x: 269, startPoint y: 159, endPoint x: 256, endPoint y: 159, distance: 12.3
click at [257, 159] on div at bounding box center [257, 158] width 22 height 12
click at [10, 93] on div at bounding box center [10, 91] width 5 height 5
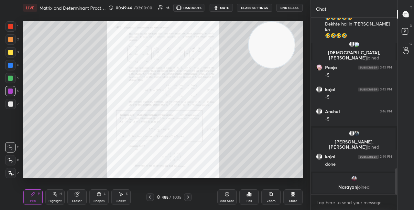
click at [189, 198] on icon at bounding box center [187, 197] width 5 height 5
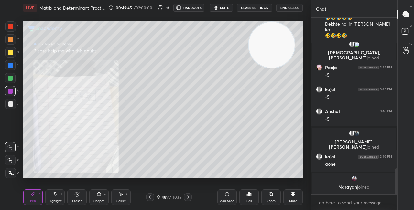
click at [189, 198] on icon at bounding box center [187, 197] width 5 height 5
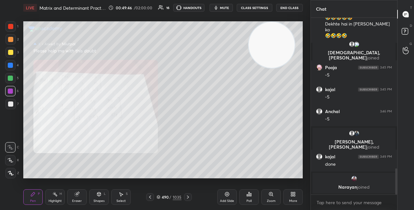
click at [189, 198] on icon at bounding box center [187, 197] width 5 height 5
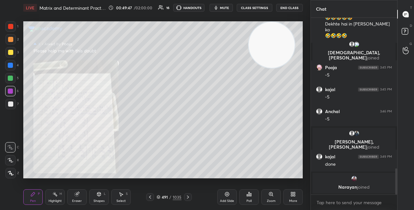
click at [189, 197] on icon at bounding box center [187, 197] width 5 height 5
click at [268, 197] on div "Zoom" at bounding box center [270, 198] width 19 height 16
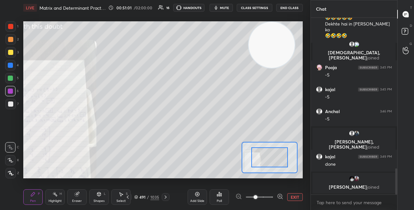
click at [281, 195] on icon at bounding box center [280, 196] width 4 height 4
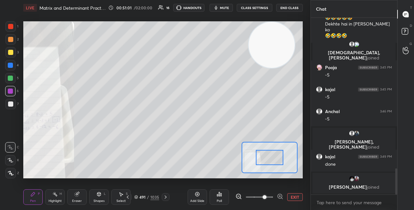
click at [281, 194] on icon at bounding box center [280, 196] width 6 height 6
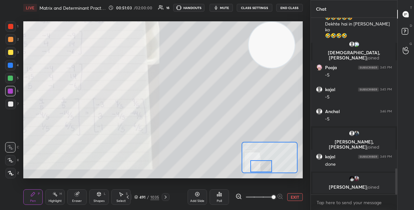
drag, startPoint x: 268, startPoint y: 160, endPoint x: 259, endPoint y: 168, distance: 12.1
click at [259, 168] on div at bounding box center [261, 166] width 22 height 12
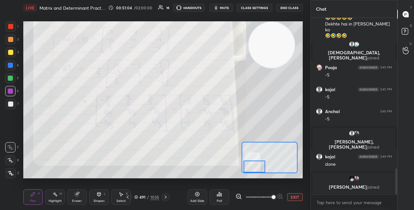
drag, startPoint x: 262, startPoint y: 167, endPoint x: 255, endPoint y: 168, distance: 6.9
click at [255, 168] on div at bounding box center [255, 167] width 22 height 12
click at [12, 103] on div at bounding box center [10, 104] width 5 height 5
click at [12, 51] on div at bounding box center [10, 52] width 5 height 5
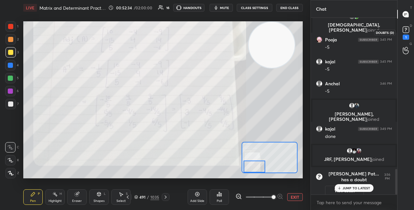
click at [407, 29] on rect at bounding box center [406, 30] width 6 height 6
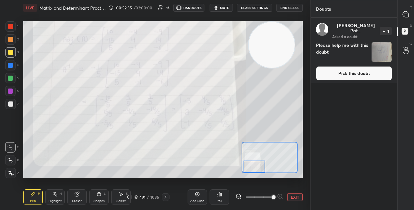
click at [345, 68] on button "Pick this doubt" at bounding box center [354, 73] width 76 height 14
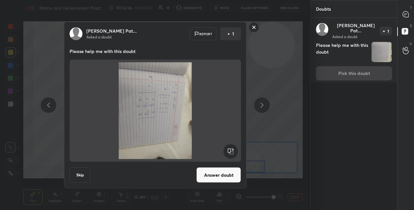
click at [230, 150] on rect at bounding box center [230, 151] width 15 height 15
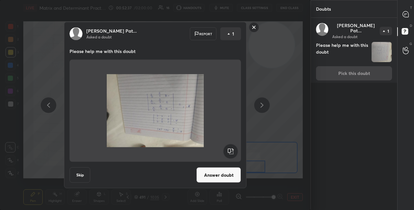
click at [231, 150] on rect at bounding box center [230, 151] width 15 height 15
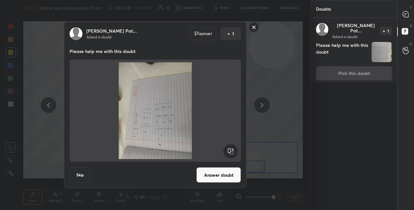
click at [231, 151] on rect at bounding box center [230, 151] width 15 height 15
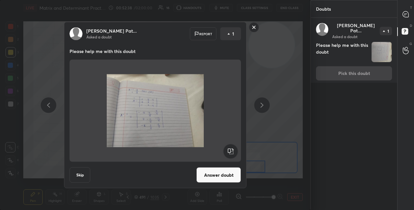
click at [215, 170] on button "Answer doubt" at bounding box center [218, 176] width 45 height 16
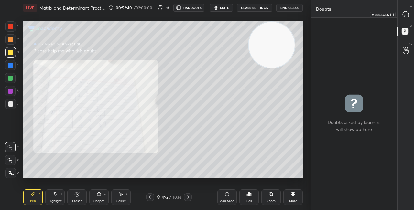
click at [406, 18] on div at bounding box center [406, 14] width 13 height 12
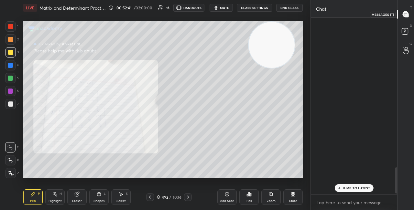
scroll to position [175, 84]
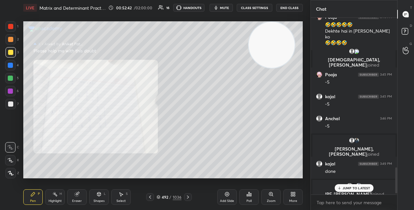
click at [353, 185] on div "JUMP TO LATEST" at bounding box center [354, 188] width 39 height 8
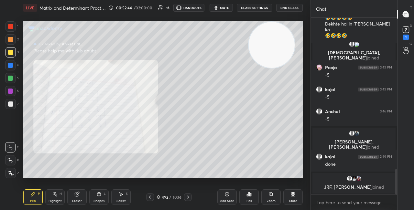
scroll to position [1046, 0]
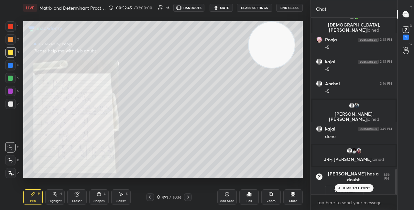
click at [266, 194] on div "Zoom" at bounding box center [270, 198] width 19 height 16
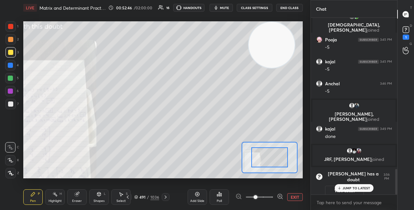
click at [282, 197] on icon at bounding box center [280, 196] width 6 height 6
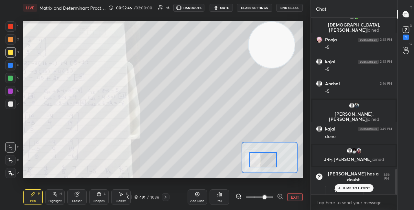
drag, startPoint x: 271, startPoint y: 164, endPoint x: 267, endPoint y: 165, distance: 4.3
click at [265, 165] on div at bounding box center [262, 159] width 27 height 15
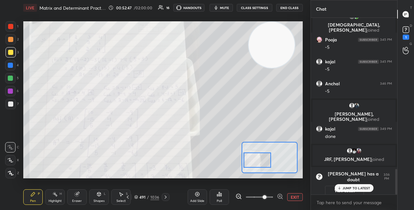
click at [265, 166] on div at bounding box center [257, 160] width 27 height 15
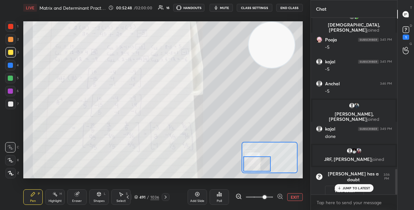
click at [267, 170] on div at bounding box center [256, 164] width 27 height 15
click at [266, 168] on div at bounding box center [256, 164] width 27 height 15
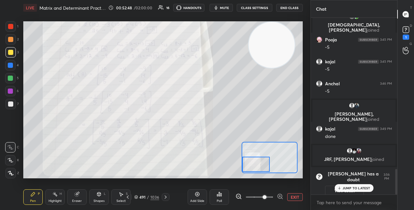
click at [267, 168] on div at bounding box center [255, 164] width 27 height 15
click at [408, 29] on rect at bounding box center [406, 30] width 6 height 6
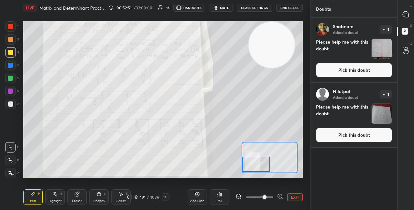
click at [353, 70] on button "Pick this doubt" at bounding box center [354, 70] width 76 height 14
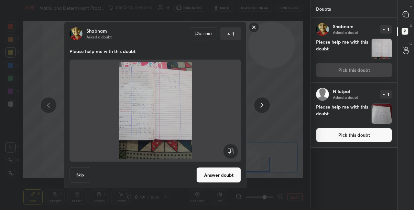
click at [211, 174] on button "Answer doubt" at bounding box center [218, 176] width 45 height 16
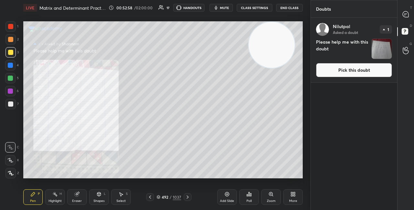
click at [335, 73] on button "Pick this doubt" at bounding box center [354, 70] width 76 height 14
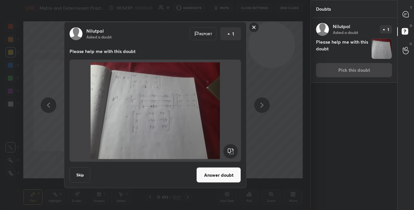
click at [213, 172] on button "Answer doubt" at bounding box center [218, 176] width 45 height 16
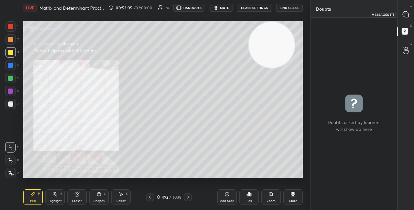
click at [404, 14] on icon at bounding box center [406, 14] width 6 height 6
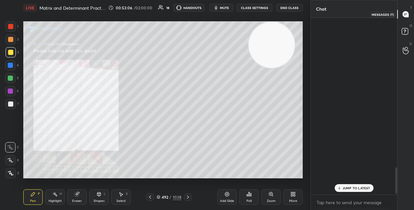
scroll to position [175, 84]
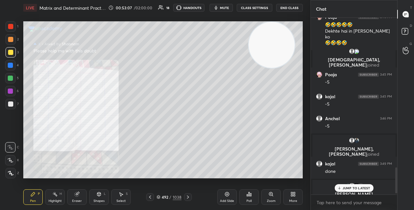
click at [340, 186] on icon at bounding box center [339, 188] width 4 height 4
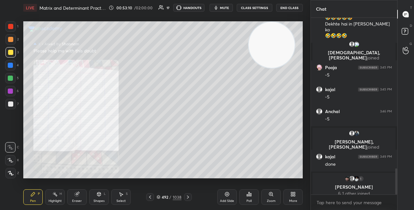
click at [274, 193] on div "Zoom" at bounding box center [270, 198] width 19 height 16
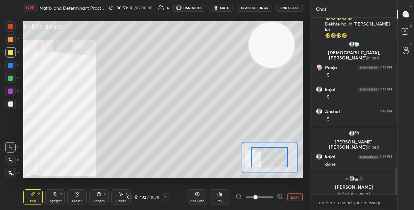
click at [282, 197] on icon at bounding box center [280, 196] width 6 height 6
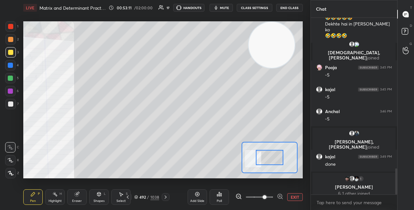
drag, startPoint x: 271, startPoint y: 154, endPoint x: 261, endPoint y: 157, distance: 9.9
click at [261, 157] on div at bounding box center [269, 157] width 27 height 15
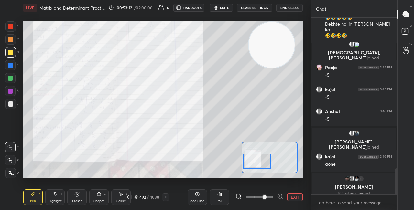
click at [258, 160] on div at bounding box center [256, 161] width 27 height 15
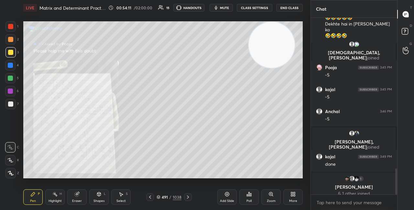
click at [274, 198] on div "Zoom" at bounding box center [270, 198] width 19 height 16
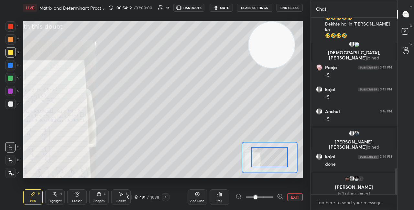
click at [282, 197] on icon at bounding box center [280, 196] width 4 height 4
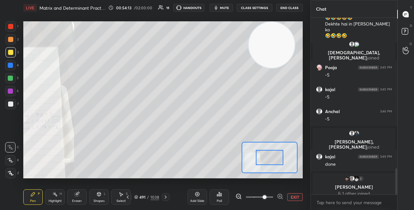
drag, startPoint x: 267, startPoint y: 157, endPoint x: 257, endPoint y: 159, distance: 10.2
click at [257, 159] on div at bounding box center [269, 157] width 27 height 15
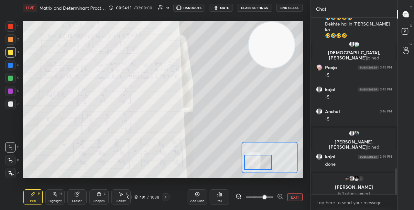
click at [259, 164] on div at bounding box center [257, 162] width 27 height 15
click at [259, 166] on div at bounding box center [258, 164] width 27 height 15
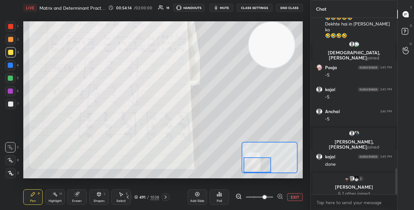
drag, startPoint x: 259, startPoint y: 165, endPoint x: 254, endPoint y: 167, distance: 5.2
click at [255, 167] on div at bounding box center [257, 165] width 27 height 15
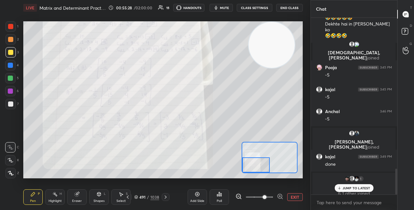
scroll to position [1041, 0]
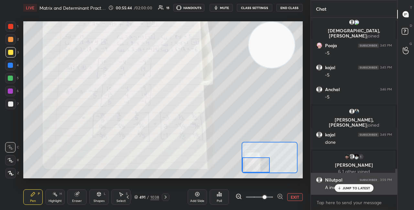
click at [360, 189] on p "JUMP TO LATEST" at bounding box center [357, 188] width 28 height 4
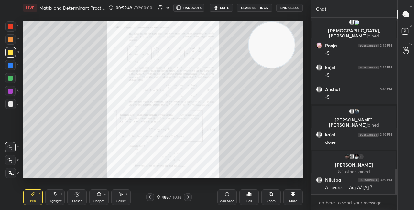
click at [269, 202] on div "Zoom" at bounding box center [271, 201] width 9 height 3
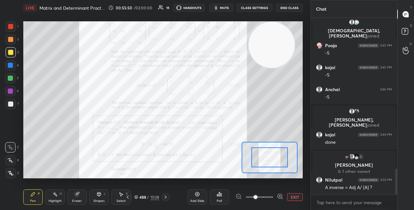
click at [284, 197] on div "EXIT" at bounding box center [269, 197] width 67 height 8
click at [280, 196] on icon at bounding box center [280, 196] width 6 height 6
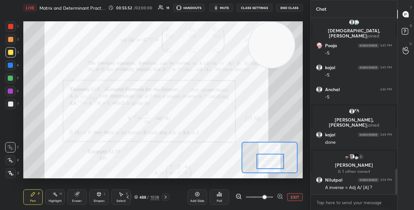
drag, startPoint x: 268, startPoint y: 155, endPoint x: 268, endPoint y: 161, distance: 5.5
click at [268, 160] on div at bounding box center [270, 161] width 27 height 15
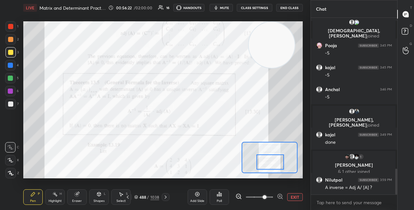
scroll to position [1069, 0]
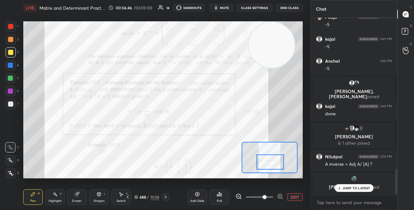
click at [343, 188] on div "JUMP TO LATEST" at bounding box center [354, 188] width 39 height 8
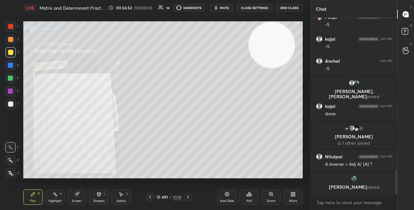
click at [265, 195] on div "Zoom" at bounding box center [270, 198] width 19 height 16
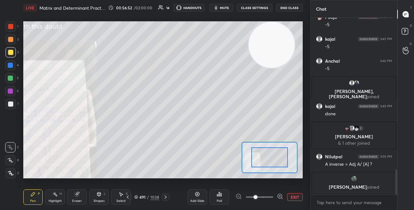
click at [279, 197] on icon at bounding box center [280, 196] width 6 height 6
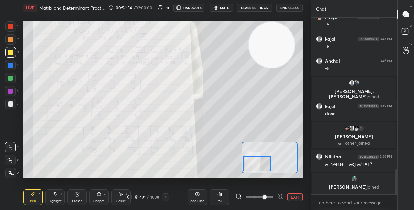
drag, startPoint x: 263, startPoint y: 157, endPoint x: 255, endPoint y: 161, distance: 9.3
click at [255, 161] on div at bounding box center [256, 163] width 27 height 15
click at [406, 29] on icon at bounding box center [406, 30] width 10 height 10
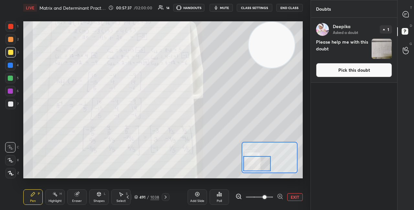
click at [346, 71] on button "Pick this doubt" at bounding box center [354, 70] width 76 height 14
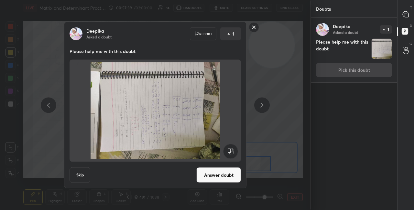
click at [232, 149] on rect at bounding box center [230, 151] width 15 height 15
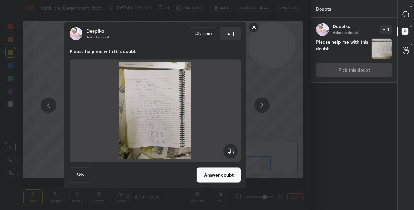
click at [219, 175] on button "Answer doubt" at bounding box center [218, 176] width 45 height 16
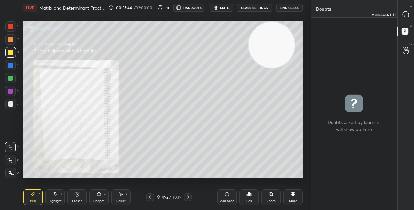
click at [405, 15] on icon at bounding box center [406, 14] width 6 height 6
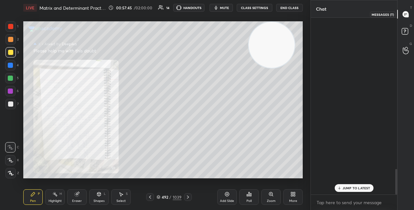
scroll to position [175, 84]
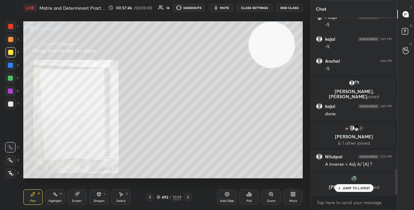
click at [341, 188] on icon at bounding box center [339, 188] width 4 height 4
click at [267, 198] on div "Zoom" at bounding box center [270, 198] width 19 height 16
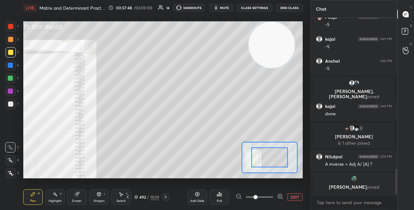
click at [280, 196] on icon at bounding box center [280, 196] width 2 height 0
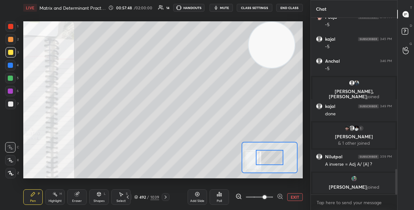
drag, startPoint x: 281, startPoint y: 196, endPoint x: 281, endPoint y: 200, distance: 3.9
click at [281, 196] on icon at bounding box center [280, 196] width 2 height 0
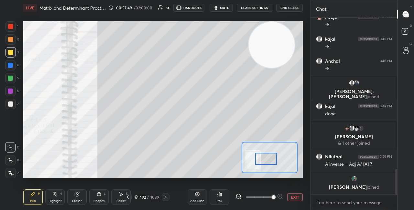
drag, startPoint x: 270, startPoint y: 159, endPoint x: 256, endPoint y: 163, distance: 14.7
click at [259, 163] on div at bounding box center [266, 159] width 22 height 12
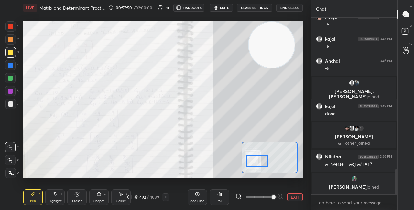
click at [263, 162] on div at bounding box center [257, 161] width 22 height 12
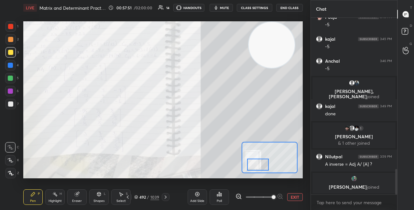
drag, startPoint x: 263, startPoint y: 163, endPoint x: 264, endPoint y: 166, distance: 3.4
click at [264, 166] on div at bounding box center [258, 165] width 22 height 12
click at [11, 89] on div at bounding box center [10, 91] width 5 height 5
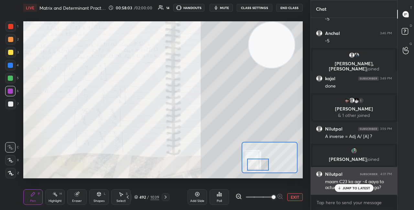
click at [354, 189] on p "JUMP TO LATEST" at bounding box center [357, 188] width 28 height 4
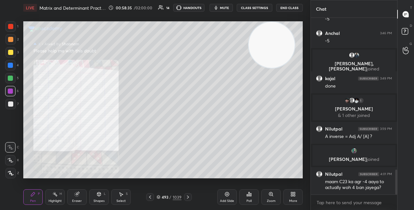
click at [269, 195] on icon at bounding box center [271, 194] width 5 height 5
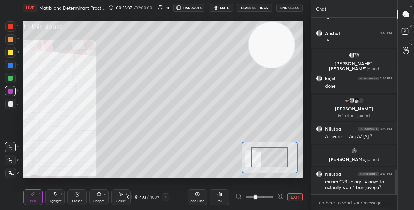
click at [281, 196] on icon at bounding box center [280, 196] width 6 height 6
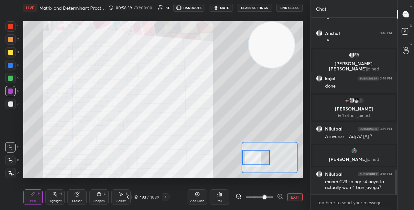
drag, startPoint x: 263, startPoint y: 159, endPoint x: 250, endPoint y: 160, distance: 13.6
click at [249, 159] on div at bounding box center [255, 157] width 27 height 15
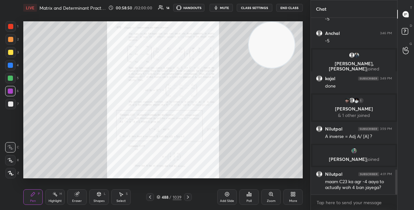
click at [277, 193] on div "Zoom" at bounding box center [270, 198] width 19 height 16
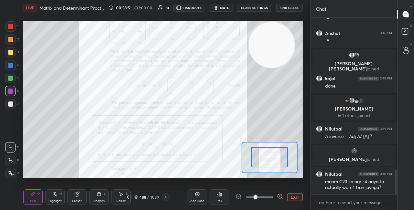
click at [279, 196] on icon at bounding box center [280, 196] width 6 height 6
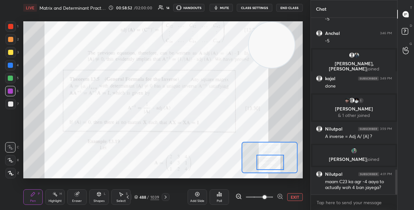
drag, startPoint x: 269, startPoint y: 162, endPoint x: 270, endPoint y: 172, distance: 10.4
click at [270, 170] on div at bounding box center [270, 162] width 27 height 15
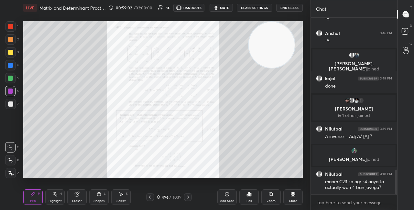
click at [268, 191] on div "Zoom" at bounding box center [270, 198] width 19 height 16
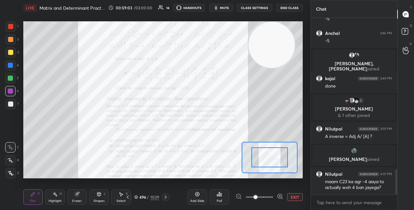
click at [279, 193] on div "Add Slide Poll EXIT" at bounding box center [245, 197] width 115 height 36
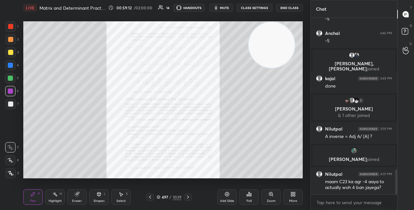
click at [268, 196] on div "Zoom" at bounding box center [270, 198] width 19 height 16
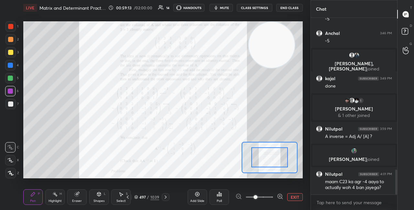
click at [279, 197] on icon at bounding box center [280, 196] width 6 height 6
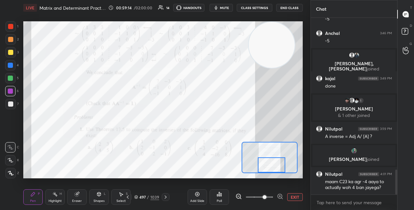
drag, startPoint x: 271, startPoint y: 156, endPoint x: 273, endPoint y: 173, distance: 17.2
click at [274, 170] on div at bounding box center [271, 165] width 27 height 15
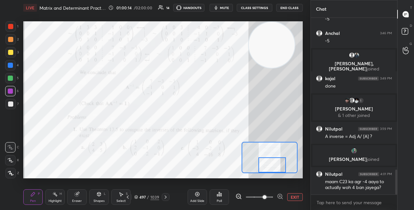
scroll to position [1106, 0]
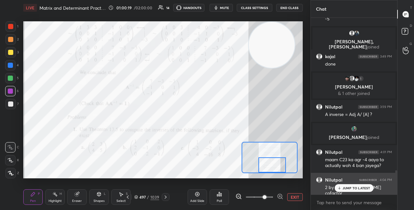
click at [344, 189] on p "JUMP TO LATEST" at bounding box center [357, 188] width 28 height 4
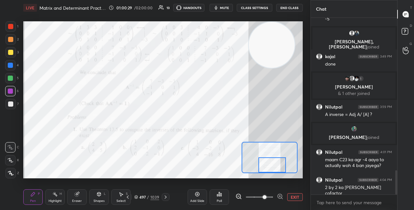
click at [75, 198] on div "Eraser" at bounding box center [76, 198] width 19 height 16
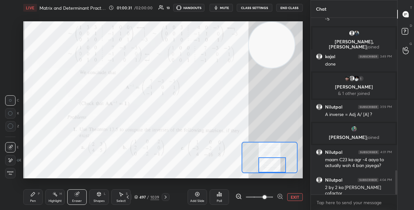
click at [34, 200] on div "Pen" at bounding box center [33, 201] width 6 height 3
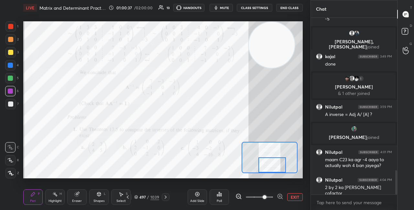
click at [76, 201] on div "Eraser" at bounding box center [77, 201] width 10 height 3
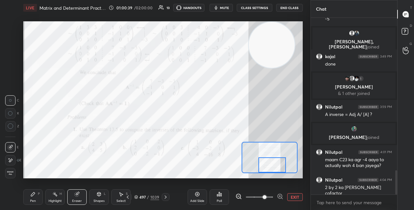
click at [33, 200] on div "Pen" at bounding box center [33, 201] width 6 height 3
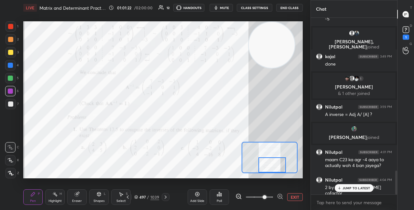
scroll to position [1134, 0]
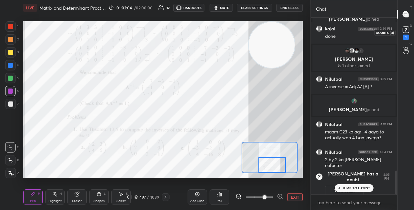
click at [408, 30] on rect at bounding box center [406, 30] width 6 height 6
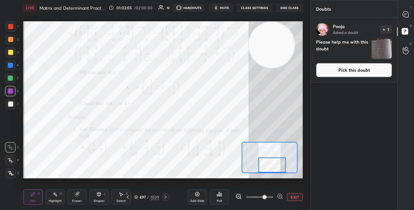
click at [348, 74] on button "Pick this doubt" at bounding box center [354, 70] width 76 height 14
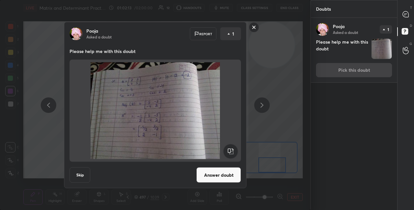
click at [220, 183] on button "Answer doubt" at bounding box center [218, 176] width 45 height 16
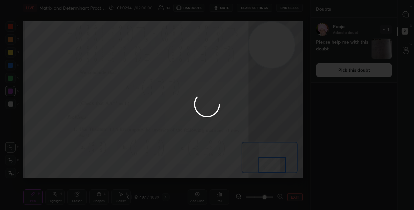
click at [407, 17] on div at bounding box center [207, 105] width 414 height 210
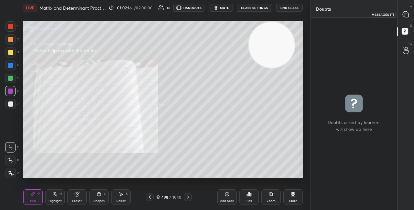
click at [406, 15] on icon at bounding box center [406, 14] width 6 height 6
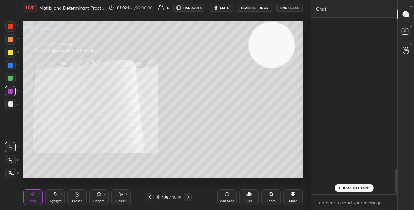
scroll to position [175, 84]
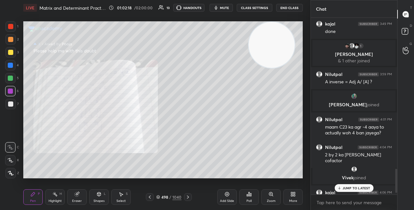
click at [345, 189] on p "JUMP TO LATEST" at bounding box center [357, 188] width 28 height 4
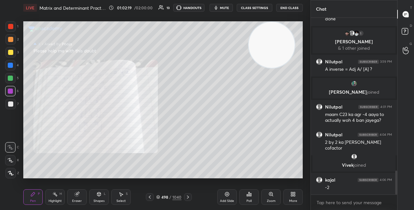
click at [270, 192] on icon at bounding box center [271, 194] width 5 height 5
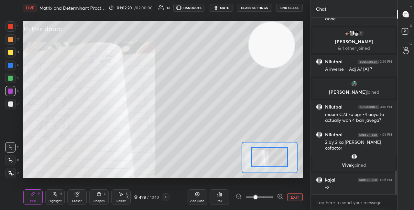
drag, startPoint x: 276, startPoint y: 163, endPoint x: 264, endPoint y: 167, distance: 13.2
click at [269, 167] on div at bounding box center [269, 157] width 37 height 20
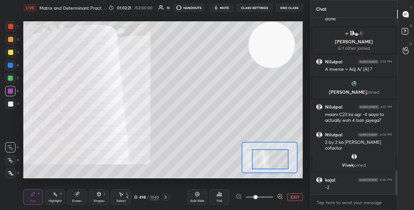
drag, startPoint x: 268, startPoint y: 167, endPoint x: 254, endPoint y: 172, distance: 14.2
click at [254, 170] on div at bounding box center [270, 159] width 37 height 20
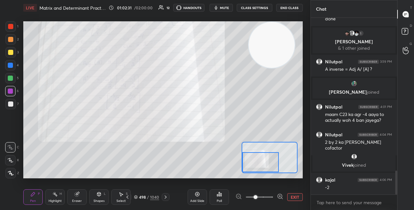
scroll to position [1149, 0]
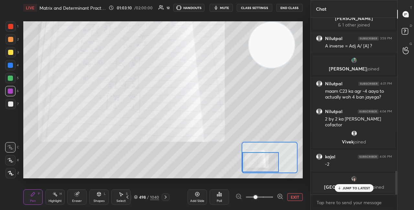
click at [345, 189] on p "JUMP TO LATEST" at bounding box center [357, 188] width 28 height 4
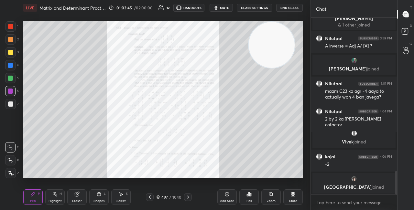
click at [271, 200] on div "Zoom" at bounding box center [271, 201] width 9 height 3
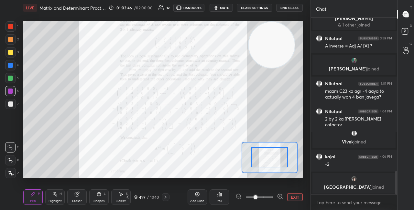
click at [280, 196] on icon at bounding box center [280, 197] width 0 height 2
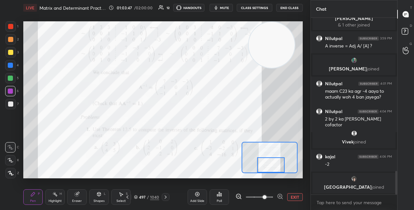
drag, startPoint x: 271, startPoint y: 159, endPoint x: 272, endPoint y: 166, distance: 7.2
click at [272, 167] on div at bounding box center [270, 165] width 27 height 15
click at [272, 169] on div at bounding box center [270, 165] width 27 height 15
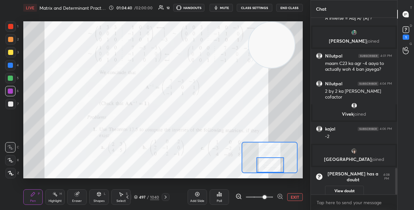
scroll to position [1023, 0]
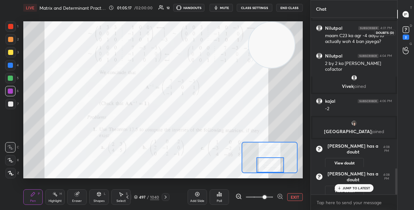
click at [405, 29] on rect at bounding box center [406, 30] width 6 height 6
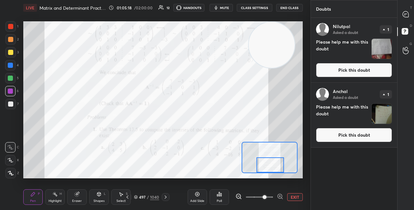
click at [356, 72] on button "Pick this doubt" at bounding box center [354, 70] width 76 height 14
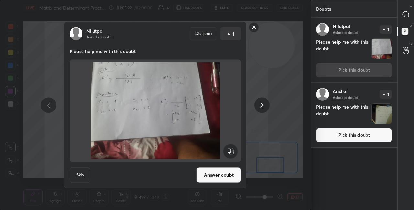
click at [214, 176] on button "Answer doubt" at bounding box center [218, 176] width 45 height 16
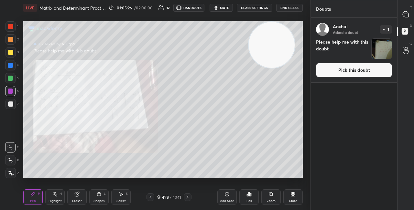
click at [269, 196] on icon at bounding box center [271, 194] width 5 height 5
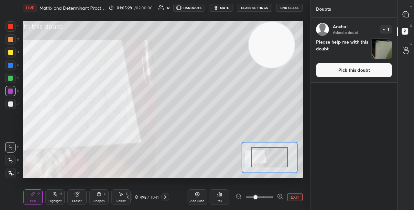
click at [279, 195] on icon at bounding box center [280, 196] width 6 height 6
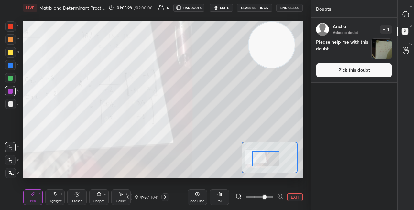
click at [261, 163] on div at bounding box center [265, 158] width 27 height 15
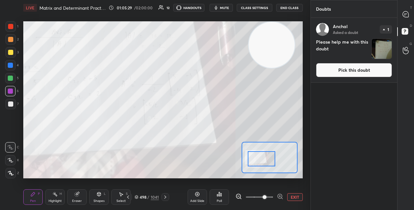
drag, startPoint x: 262, startPoint y: 163, endPoint x: 259, endPoint y: 166, distance: 3.7
click at [258, 163] on div at bounding box center [261, 158] width 27 height 15
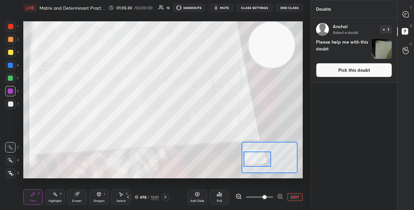
drag, startPoint x: 260, startPoint y: 163, endPoint x: 257, endPoint y: 165, distance: 3.4
click at [257, 163] on div at bounding box center [257, 159] width 27 height 15
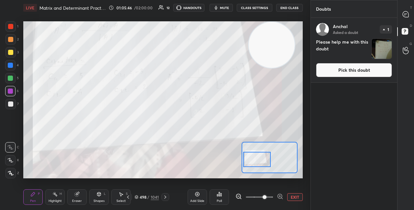
click at [346, 73] on button "Pick this doubt" at bounding box center [354, 70] width 76 height 14
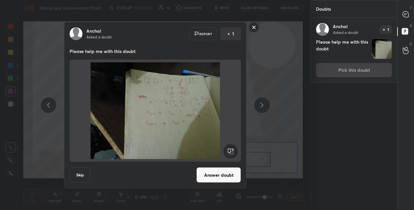
click at [215, 174] on button "Answer doubt" at bounding box center [218, 176] width 45 height 16
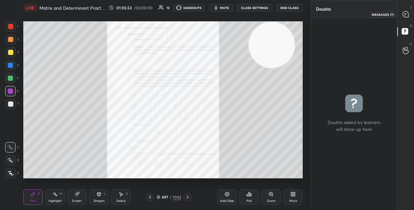
click at [407, 9] on div at bounding box center [406, 14] width 13 height 12
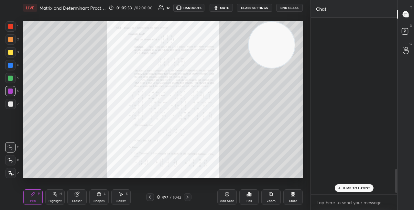
scroll to position [175, 84]
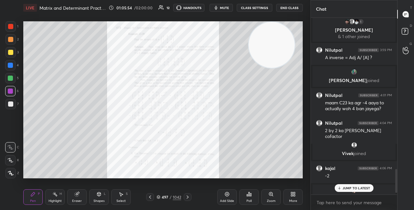
click at [352, 189] on p "JUMP TO LATEST" at bounding box center [357, 188] width 28 height 4
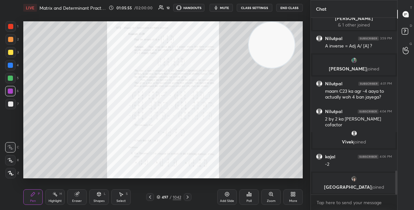
click at [275, 198] on div "Zoom" at bounding box center [270, 198] width 19 height 16
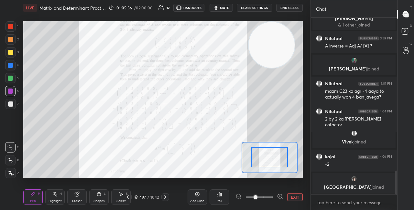
click at [281, 195] on icon at bounding box center [280, 196] width 4 height 4
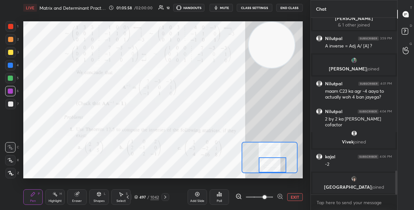
drag, startPoint x: 273, startPoint y: 159, endPoint x: 276, endPoint y: 170, distance: 10.8
click at [276, 169] on div at bounding box center [272, 165] width 27 height 15
click at [72, 203] on div "Eraser" at bounding box center [76, 198] width 19 height 16
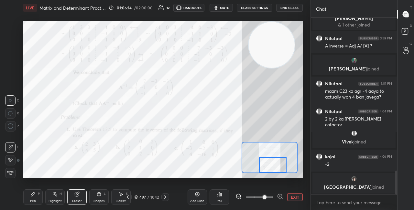
click at [33, 201] on div "Pen" at bounding box center [33, 201] width 6 height 3
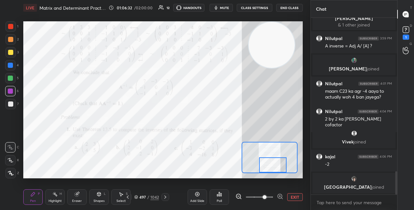
scroll to position [1160, 0]
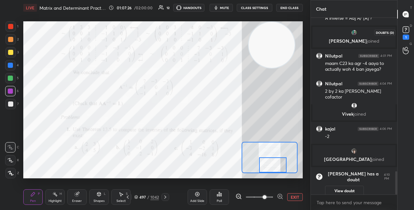
click at [405, 29] on icon at bounding box center [406, 30] width 10 height 10
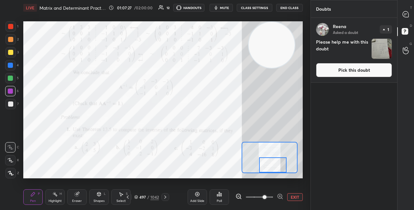
click at [334, 69] on button "Pick this doubt" at bounding box center [354, 70] width 76 height 14
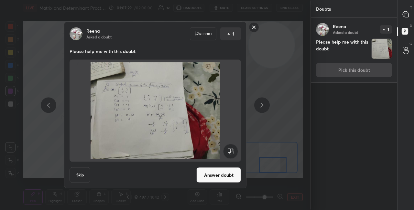
click at [215, 174] on button "Answer doubt" at bounding box center [218, 176] width 45 height 16
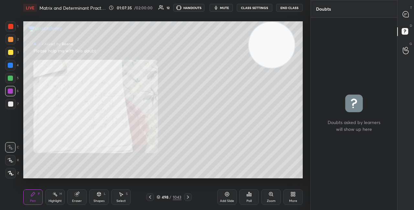
click at [270, 194] on icon at bounding box center [270, 194] width 1 height 0
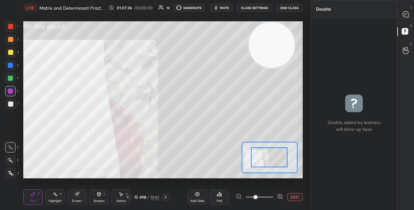
drag, startPoint x: 278, startPoint y: 161, endPoint x: 266, endPoint y: 163, distance: 12.2
drag, startPoint x: 267, startPoint y: 162, endPoint x: 259, endPoint y: 163, distance: 7.8
click at [262, 162] on div at bounding box center [269, 158] width 37 height 20
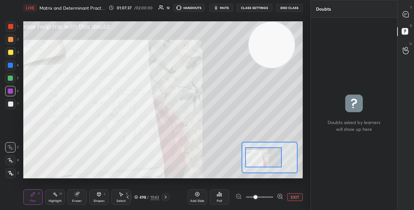
drag, startPoint x: 264, startPoint y: 162, endPoint x: 259, endPoint y: 162, distance: 4.9
click at [262, 162] on div at bounding box center [263, 158] width 37 height 20
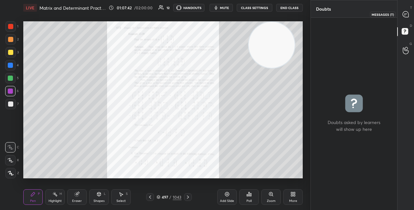
click at [406, 15] on icon at bounding box center [406, 14] width 6 height 6
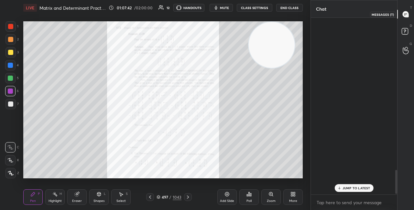
scroll to position [175, 84]
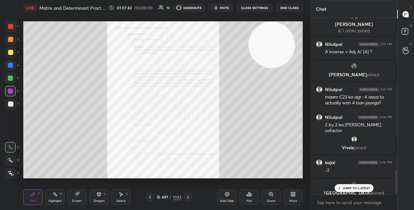
click at [344, 186] on p "JUMP TO LATEST" at bounding box center [357, 188] width 28 height 4
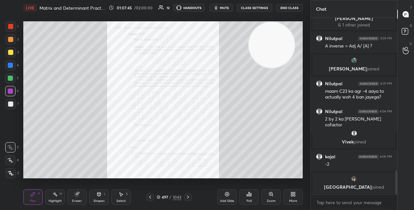
click at [271, 201] on div "Zoom" at bounding box center [271, 201] width 9 height 3
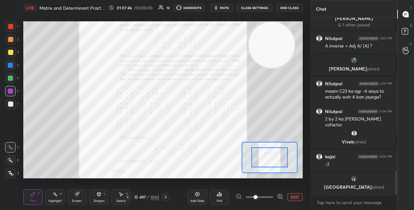
click at [278, 197] on icon at bounding box center [280, 196] width 6 height 6
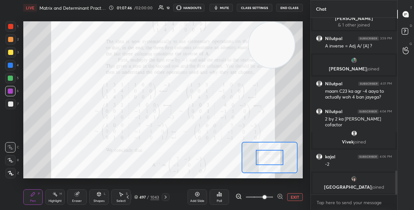
click at [279, 197] on icon at bounding box center [280, 196] width 6 height 6
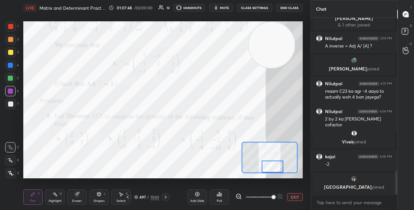
drag, startPoint x: 270, startPoint y: 162, endPoint x: 273, endPoint y: 172, distance: 11.0
click at [273, 172] on div at bounding box center [273, 167] width 22 height 12
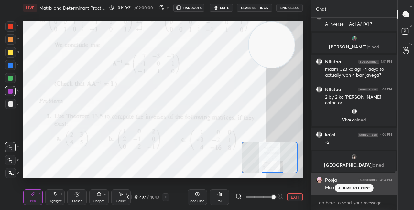
click at [370, 191] on div "JUMP TO LATEST" at bounding box center [354, 188] width 39 height 8
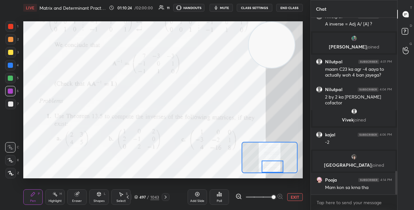
click at [81, 194] on div "Eraser" at bounding box center [76, 198] width 19 height 16
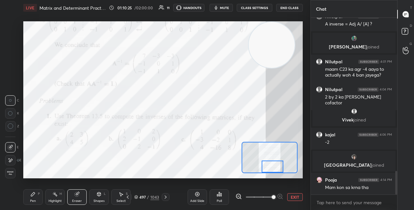
click at [97, 194] on icon at bounding box center [99, 195] width 4 height 4
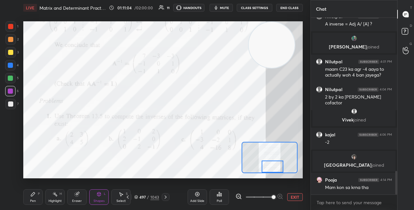
click at [80, 195] on div "Eraser" at bounding box center [76, 198] width 19 height 16
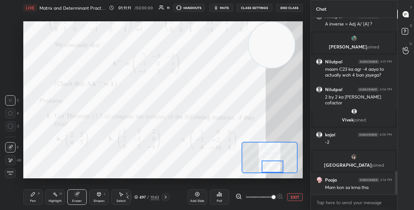
click at [34, 200] on div "Pen" at bounding box center [33, 201] width 6 height 3
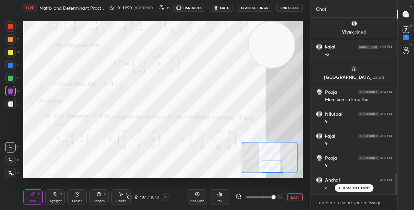
scroll to position [1264, 0]
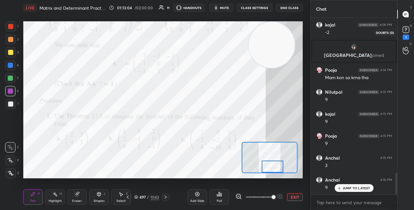
click at [404, 32] on rect at bounding box center [406, 30] width 6 height 6
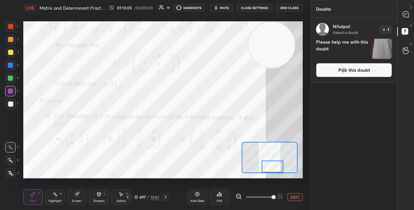
click at [344, 69] on button "Pick this doubt" at bounding box center [354, 70] width 76 height 14
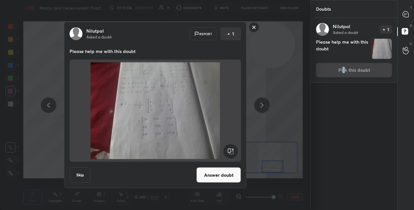
click at [215, 179] on button "Answer doubt" at bounding box center [218, 176] width 45 height 16
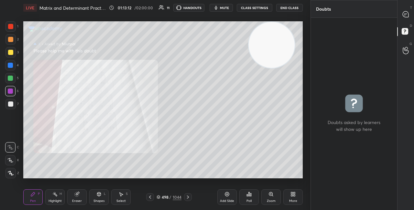
click at [151, 199] on icon at bounding box center [150, 197] width 5 height 5
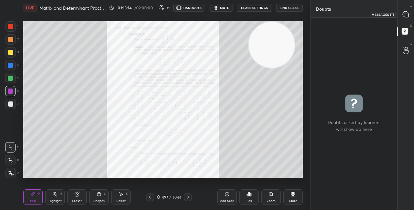
click at [404, 16] on icon at bounding box center [406, 14] width 6 height 6
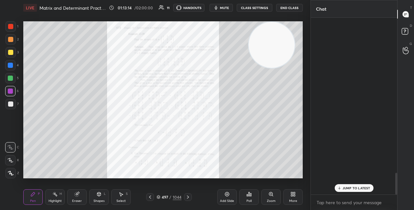
scroll to position [175, 84]
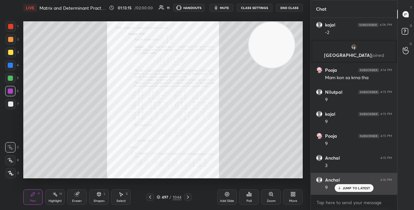
click at [345, 191] on div "JUMP TO LATEST" at bounding box center [354, 188] width 39 height 8
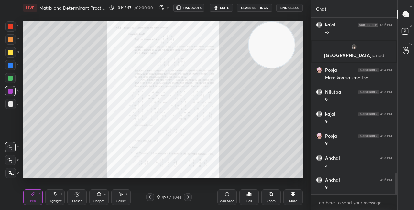
click at [271, 196] on icon at bounding box center [271, 194] width 5 height 5
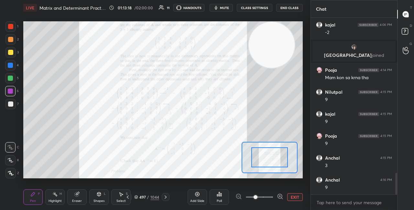
click at [280, 197] on icon at bounding box center [280, 196] width 6 height 6
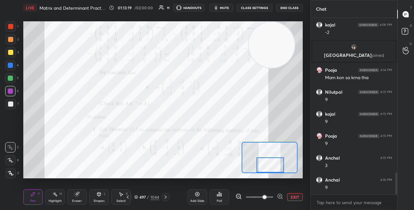
click at [276, 175] on div "Setting up your live class Poll for secs No correct answer Start poll" at bounding box center [163, 99] width 280 height 157
click at [81, 197] on div "Eraser" at bounding box center [76, 198] width 19 height 16
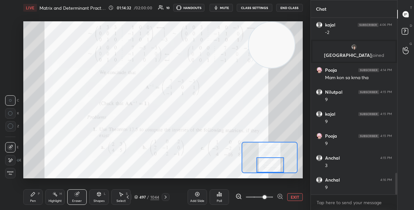
click at [39, 196] on div "P" at bounding box center [39, 194] width 2 height 3
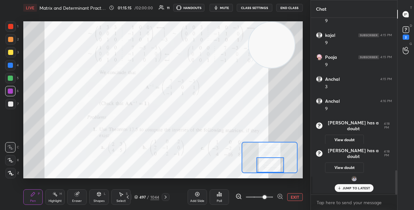
scroll to position [1105, 0]
click at [406, 28] on rect at bounding box center [406, 30] width 6 height 6
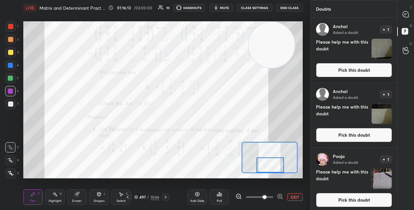
click at [340, 68] on button "Pick this doubt" at bounding box center [354, 70] width 76 height 14
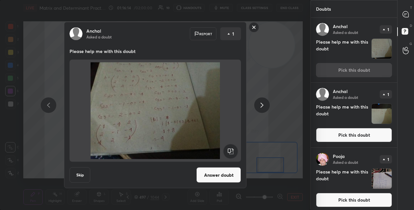
click at [216, 178] on button "Answer doubt" at bounding box center [218, 176] width 45 height 16
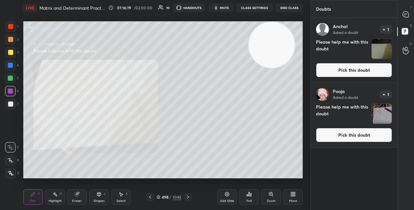
click at [348, 71] on button "Pick this doubt" at bounding box center [354, 70] width 76 height 14
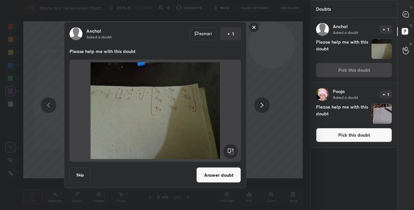
click at [212, 176] on button "Answer doubt" at bounding box center [218, 176] width 45 height 16
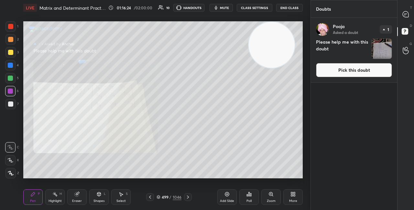
click at [342, 75] on button "Pick this doubt" at bounding box center [354, 70] width 76 height 14
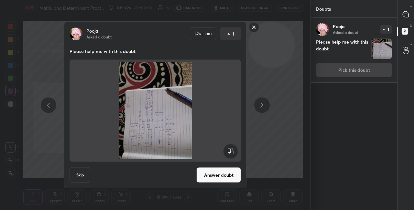
click at [230, 154] on rect at bounding box center [230, 151] width 15 height 15
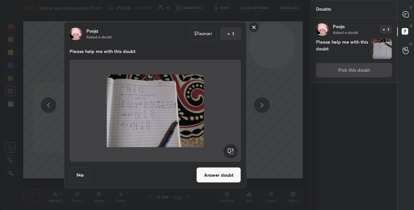
click at [219, 172] on button "Answer doubt" at bounding box center [218, 176] width 45 height 16
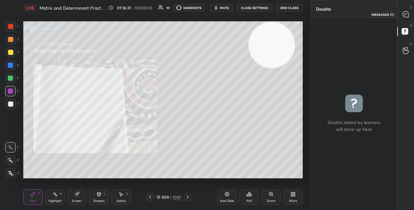
click at [406, 17] on icon at bounding box center [406, 14] width 7 height 7
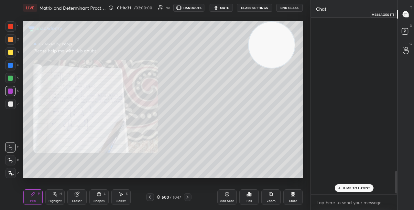
scroll to position [175, 84]
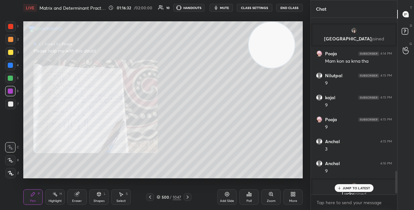
click at [341, 186] on div "JUMP TO LATEST" at bounding box center [354, 188] width 39 height 8
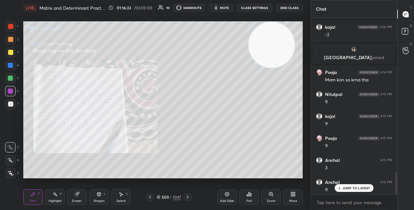
scroll to position [1227, 0]
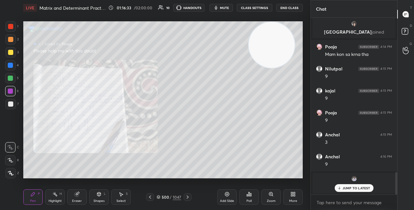
click at [268, 198] on div "Zoom" at bounding box center [270, 198] width 19 height 16
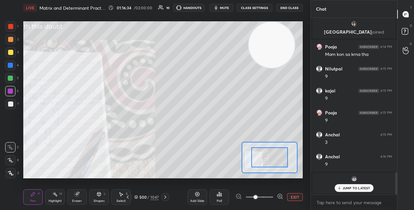
click at [279, 196] on icon at bounding box center [280, 196] width 6 height 6
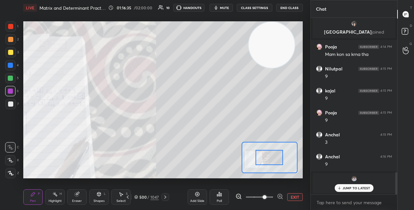
drag, startPoint x: 265, startPoint y: 155, endPoint x: 253, endPoint y: 158, distance: 12.6
click at [256, 157] on div at bounding box center [269, 157] width 27 height 15
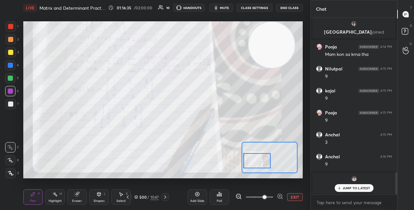
click at [260, 159] on div at bounding box center [256, 160] width 27 height 15
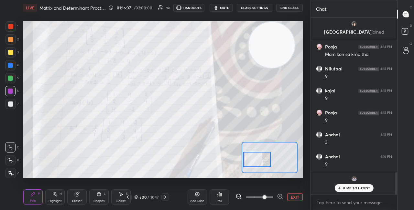
click at [260, 156] on div at bounding box center [256, 159] width 27 height 15
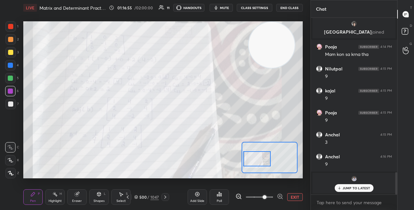
click at [224, 8] on span "mute" at bounding box center [224, 8] width 9 height 5
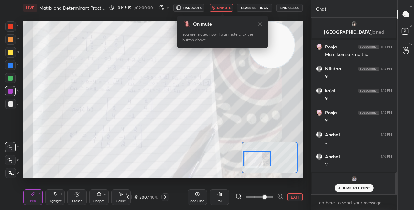
click at [230, 9] on span "unmute" at bounding box center [224, 8] width 14 height 5
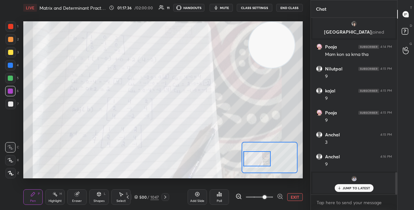
click at [78, 204] on div "Eraser" at bounding box center [76, 198] width 19 height 16
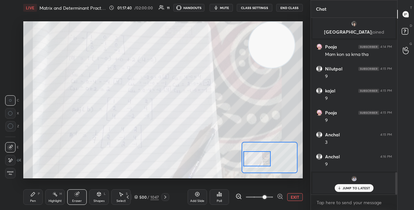
click at [29, 198] on div "Pen P" at bounding box center [32, 198] width 19 height 16
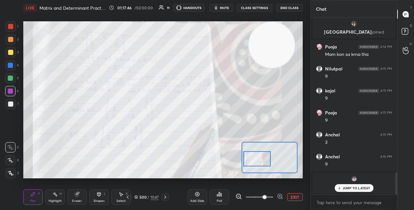
click at [79, 198] on div "Eraser" at bounding box center [76, 198] width 19 height 16
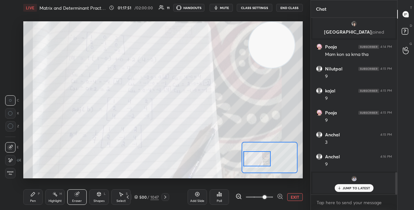
click at [36, 199] on div "Pen P" at bounding box center [32, 198] width 19 height 16
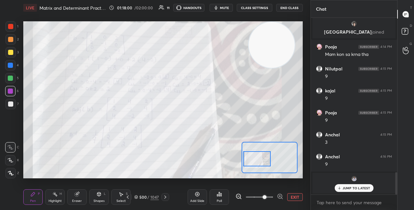
click at [80, 196] on div "Eraser" at bounding box center [76, 198] width 19 height 16
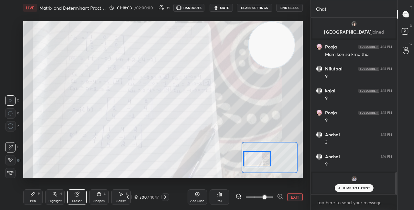
click at [33, 193] on icon at bounding box center [33, 195] width 4 height 4
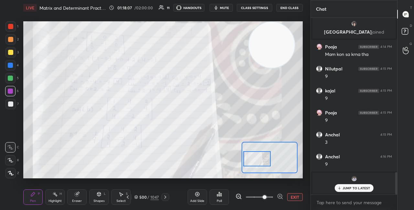
click at [80, 196] on div "Eraser" at bounding box center [76, 198] width 19 height 16
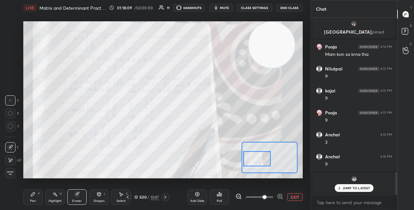
click at [41, 192] on div "Pen P" at bounding box center [32, 198] width 19 height 16
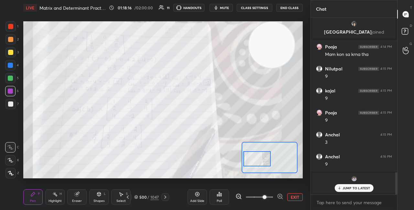
click at [81, 193] on div "Eraser" at bounding box center [76, 198] width 19 height 16
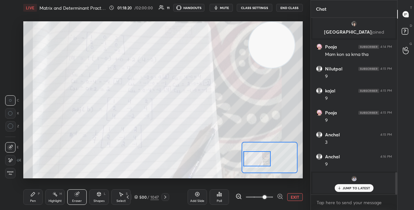
click at [340, 189] on icon at bounding box center [339, 189] width 2 height 1
click at [96, 196] on icon at bounding box center [98, 194] width 5 height 5
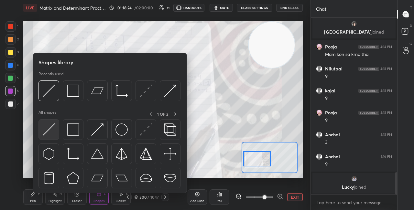
click at [42, 135] on div at bounding box center [49, 129] width 21 height 21
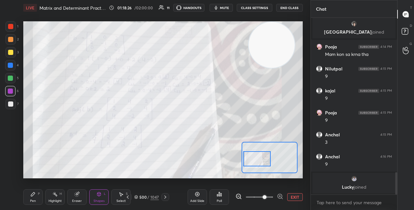
click at [41, 196] on div "Pen P" at bounding box center [32, 198] width 19 height 16
click at [76, 200] on div "Eraser" at bounding box center [77, 201] width 10 height 3
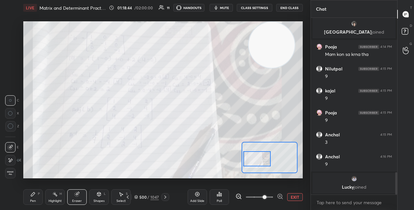
click at [96, 201] on div "Shapes" at bounding box center [99, 201] width 11 height 3
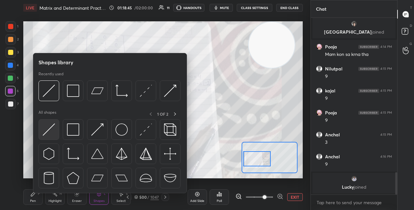
click at [53, 128] on img at bounding box center [49, 130] width 12 height 12
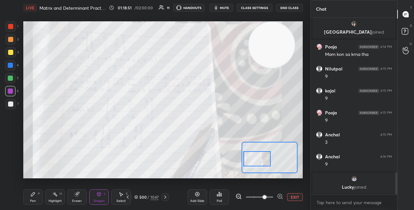
click at [38, 197] on div "Pen P" at bounding box center [32, 198] width 19 height 16
click at [82, 196] on div "Eraser" at bounding box center [76, 198] width 19 height 16
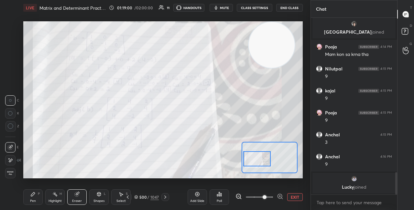
click at [42, 206] on div "Pen P Highlight H Eraser Shapes L Select S 500 / 1047 Add Slide Poll EXIT" at bounding box center [163, 197] width 280 height 26
click at [38, 201] on div "Pen P" at bounding box center [32, 198] width 19 height 16
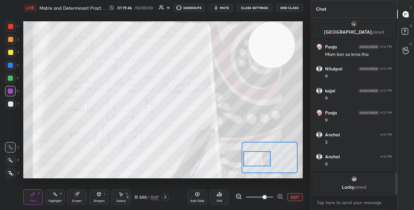
click at [160, 179] on div "Setting up your live class Poll for secs No correct answer Start poll" at bounding box center [163, 100] width 285 height 169
click at [193, 187] on div "LIVE Matrix and Determinant Practice 01:19:53 / 02:00:00 11 HANDOUTS mute CLASS…" at bounding box center [163, 105] width 285 height 210
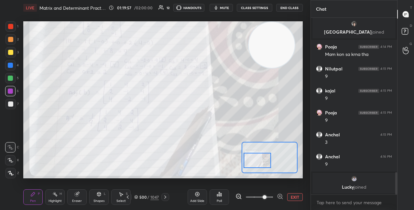
click at [265, 160] on div at bounding box center [257, 160] width 27 height 15
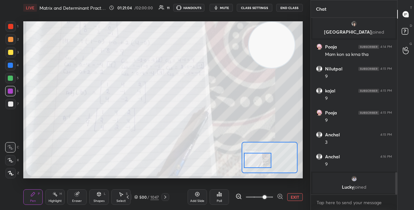
click at [137, 198] on icon at bounding box center [136, 197] width 4 height 4
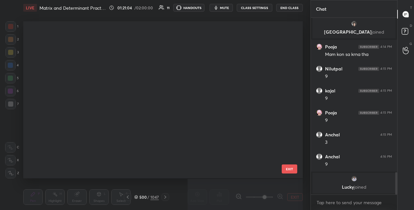
scroll to position [155, 276]
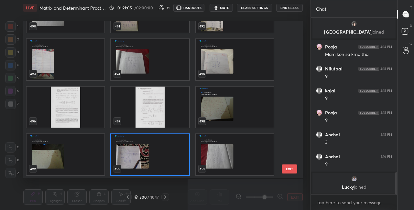
click at [169, 157] on img "grid" at bounding box center [150, 154] width 78 height 41
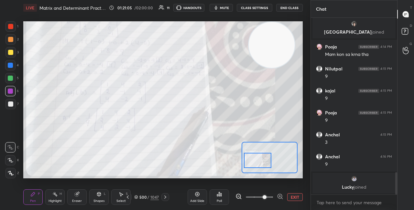
click at [169, 158] on img "grid" at bounding box center [150, 154] width 78 height 41
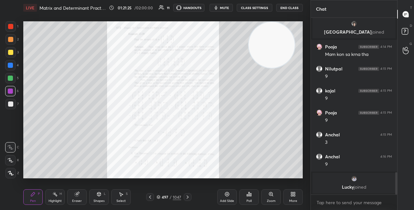
click at [273, 200] on div "Zoom" at bounding box center [271, 201] width 9 height 3
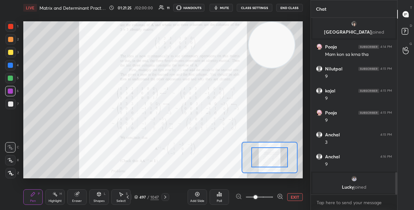
click at [281, 197] on icon at bounding box center [280, 196] width 6 height 6
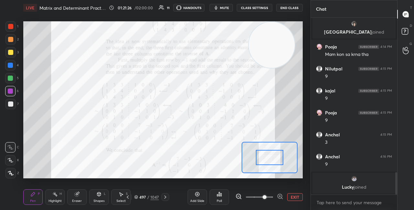
click at [281, 196] on icon at bounding box center [280, 196] width 6 height 6
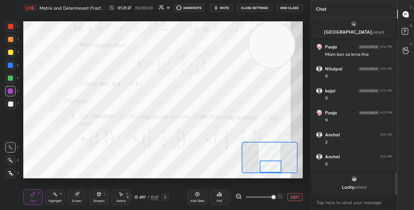
drag, startPoint x: 274, startPoint y: 157, endPoint x: 275, endPoint y: 173, distance: 15.9
click at [275, 173] on div at bounding box center [270, 157] width 56 height 31
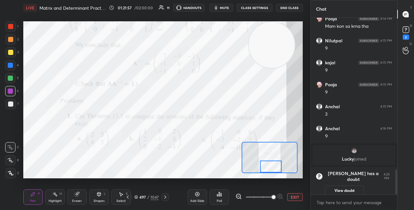
scroll to position [1085, 0]
click at [409, 30] on rect at bounding box center [406, 30] width 6 height 6
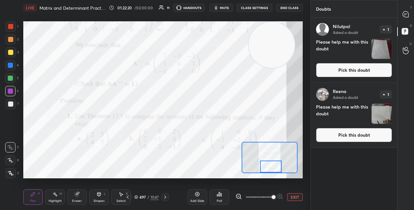
click at [344, 69] on button "Pick this doubt" at bounding box center [354, 70] width 76 height 14
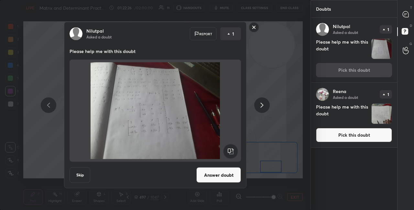
click at [220, 176] on button "Answer doubt" at bounding box center [218, 176] width 45 height 16
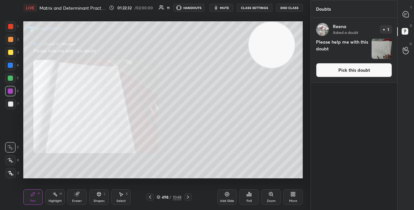
click at [270, 195] on icon at bounding box center [271, 195] width 4 height 4
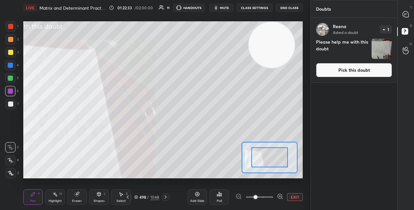
click at [281, 195] on icon at bounding box center [280, 196] width 6 height 6
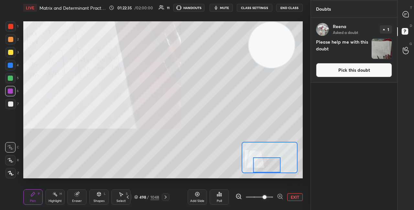
click at [268, 169] on div at bounding box center [266, 165] width 27 height 15
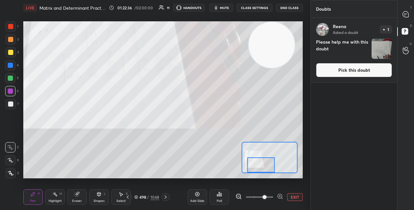
click at [265, 170] on div at bounding box center [261, 165] width 27 height 15
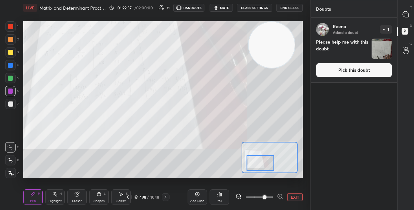
click at [266, 166] on div at bounding box center [260, 163] width 27 height 15
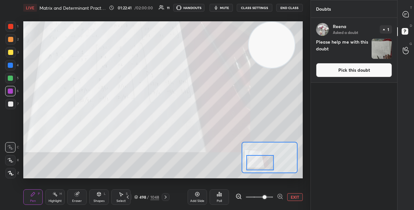
click at [325, 67] on button "Pick this doubt" at bounding box center [354, 70] width 76 height 14
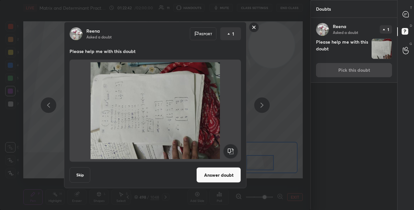
click at [230, 151] on rect at bounding box center [230, 151] width 15 height 15
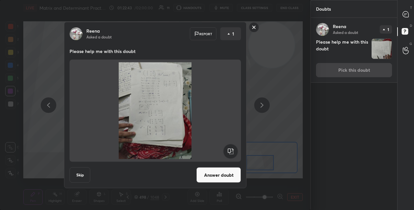
click at [219, 174] on button "Answer doubt" at bounding box center [218, 176] width 45 height 16
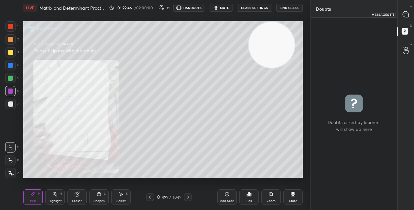
click at [408, 16] on icon at bounding box center [406, 14] width 6 height 6
type textarea "x"
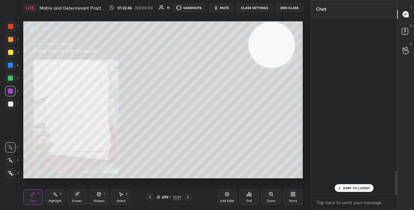
scroll to position [175, 84]
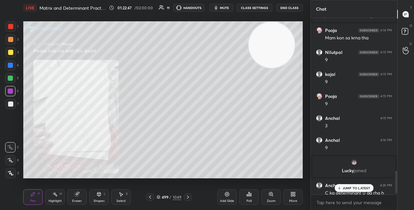
click at [356, 188] on p "JUMP TO LATEST" at bounding box center [357, 188] width 28 height 4
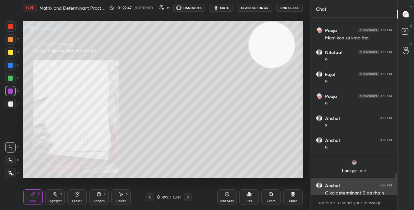
scroll to position [1243, 0]
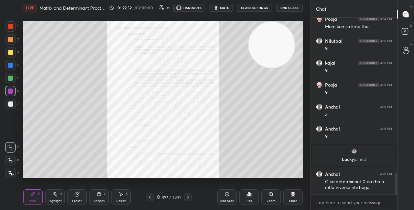
click at [272, 199] on div "Zoom" at bounding box center [270, 198] width 19 height 16
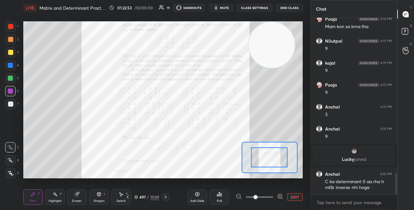
drag, startPoint x: 272, startPoint y: 156, endPoint x: 273, endPoint y: 168, distance: 11.4
click at [273, 167] on div at bounding box center [269, 158] width 37 height 20
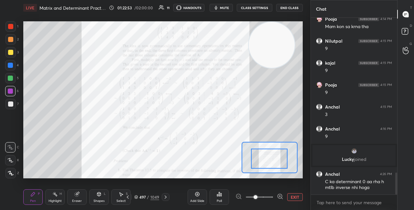
click at [273, 175] on div "Setting up your live class Poll for secs No correct answer Start poll" at bounding box center [163, 99] width 280 height 157
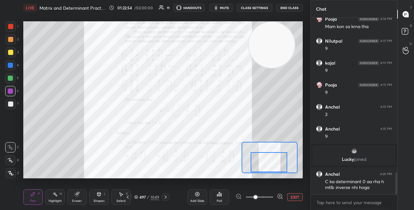
drag, startPoint x: 273, startPoint y: 168, endPoint x: 273, endPoint y: 179, distance: 11.0
click at [273, 179] on div "Setting up your live class Poll for secs No correct answer Start poll" at bounding box center [163, 100] width 285 height 169
click at [272, 160] on div at bounding box center [269, 162] width 37 height 20
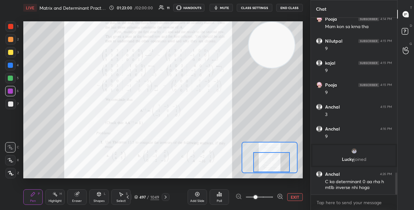
click at [81, 203] on div "Eraser" at bounding box center [77, 201] width 10 height 3
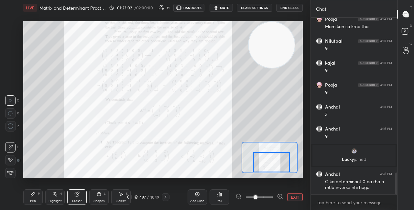
scroll to position [1265, 0]
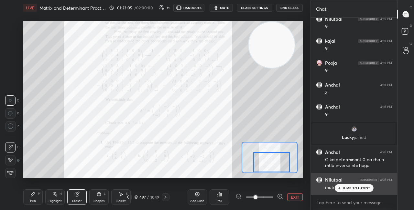
click at [347, 187] on p "JUMP TO LATEST" at bounding box center [357, 188] width 28 height 4
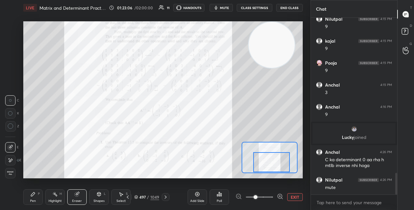
click at [352, 132] on div "grid" at bounding box center [353, 129] width 75 height 6
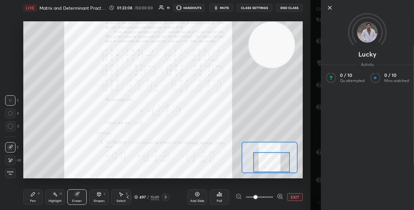
click at [332, 7] on icon at bounding box center [330, 8] width 8 height 8
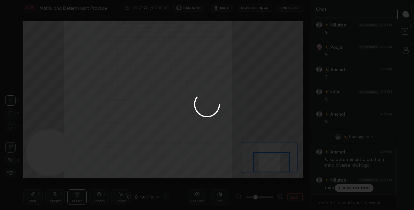
click at [56, 148] on div at bounding box center [207, 105] width 414 height 210
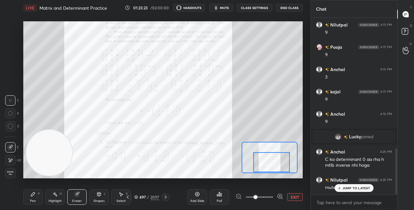
drag, startPoint x: 58, startPoint y: 152, endPoint x: 102, endPoint y: 118, distance: 55.2
click at [72, 130] on video at bounding box center [49, 153] width 46 height 46
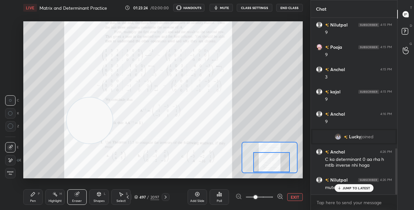
drag, startPoint x: 98, startPoint y: 122, endPoint x: 208, endPoint y: 80, distance: 118.1
click at [113, 98] on video at bounding box center [90, 121] width 46 height 46
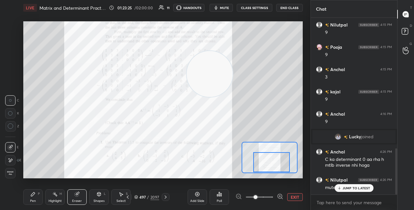
drag, startPoint x: 207, startPoint y: 82, endPoint x: 289, endPoint y: 48, distance: 88.3
click at [233, 51] on video at bounding box center [210, 74] width 46 height 46
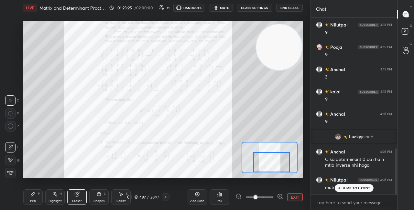
click at [293, 40] on video at bounding box center [279, 47] width 46 height 46
click at [294, 41] on video at bounding box center [279, 45] width 46 height 46
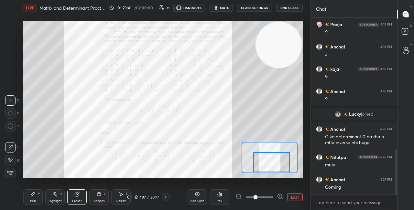
click at [36, 197] on div "Pen P" at bounding box center [32, 198] width 19 height 16
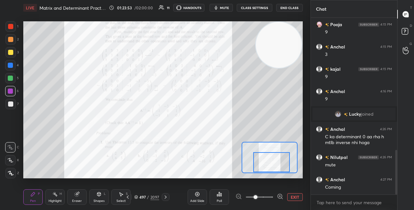
click at [78, 200] on div "Eraser" at bounding box center [77, 201] width 10 height 3
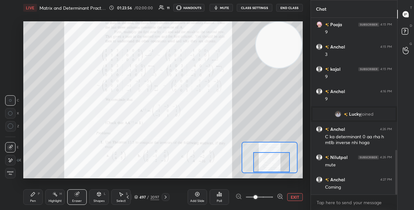
click at [42, 199] on div "Pen P" at bounding box center [32, 198] width 19 height 16
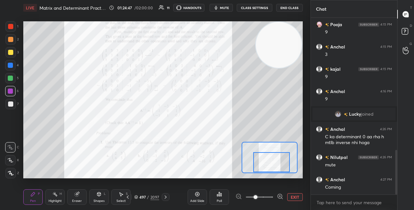
click at [14, 69] on div at bounding box center [10, 65] width 10 height 10
click at [166, 197] on icon at bounding box center [165, 197] width 5 height 5
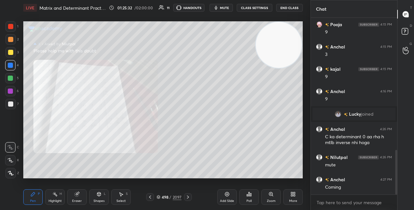
click at [184, 199] on div at bounding box center [188, 197] width 8 height 8
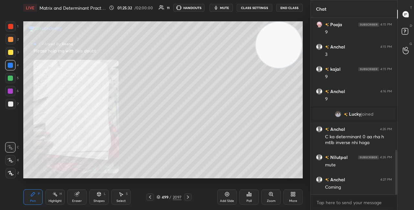
click at [189, 198] on icon at bounding box center [187, 197] width 5 height 5
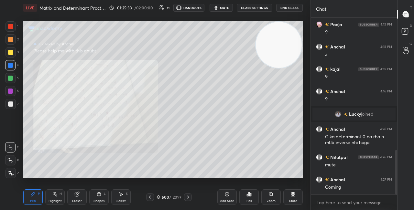
click at [189, 198] on icon at bounding box center [187, 197] width 5 height 5
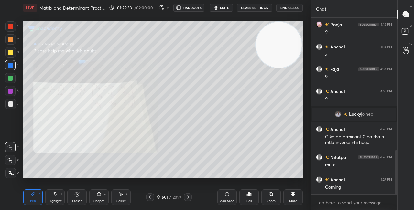
click at [190, 198] on icon at bounding box center [187, 197] width 5 height 5
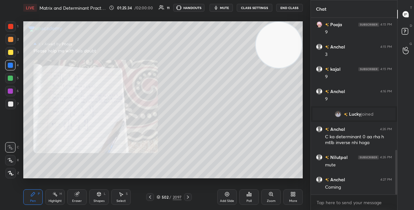
click at [190, 197] on icon at bounding box center [187, 197] width 5 height 5
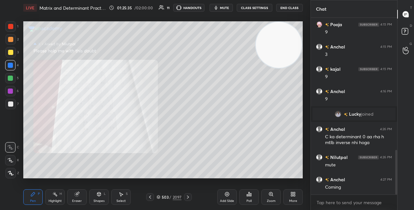
click at [190, 197] on icon at bounding box center [187, 197] width 5 height 5
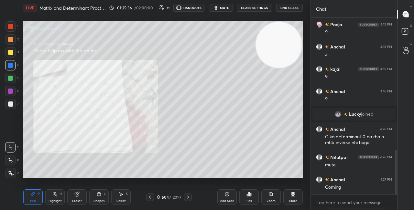
click at [191, 197] on div at bounding box center [188, 197] width 8 height 8
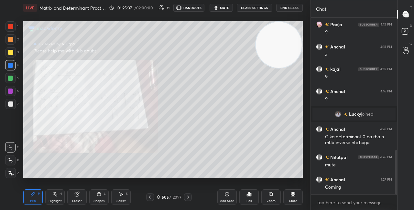
click at [190, 196] on div at bounding box center [188, 197] width 8 height 8
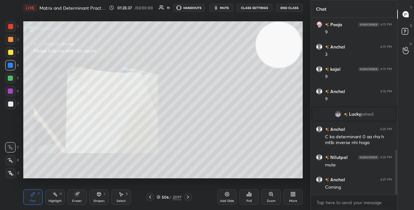
click at [190, 196] on div at bounding box center [188, 197] width 8 height 8
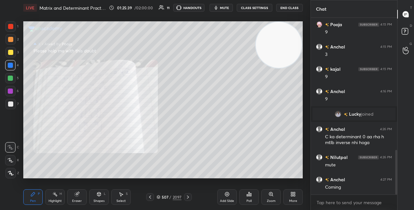
click at [190, 196] on icon at bounding box center [187, 197] width 5 height 5
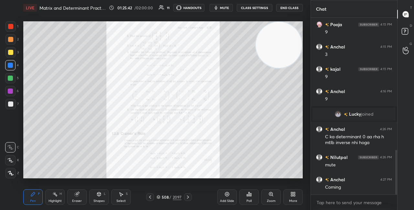
click at [268, 196] on div "Zoom" at bounding box center [270, 198] width 19 height 16
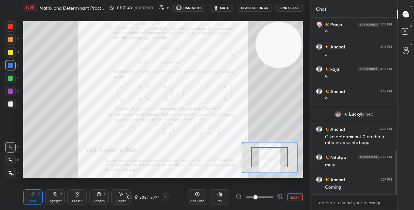
click at [280, 197] on icon at bounding box center [280, 196] width 6 height 6
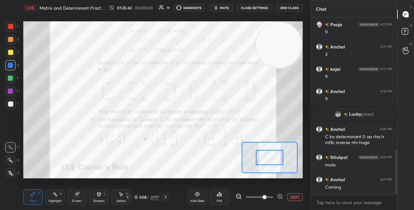
click at [280, 197] on icon at bounding box center [280, 196] width 6 height 6
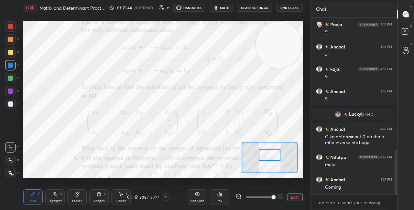
drag, startPoint x: 269, startPoint y: 160, endPoint x: 269, endPoint y: 156, distance: 4.5
click at [269, 156] on div at bounding box center [270, 155] width 22 height 12
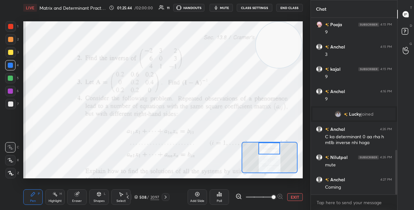
drag, startPoint x: 269, startPoint y: 156, endPoint x: 269, endPoint y: 153, distance: 3.6
click at [269, 153] on div at bounding box center [270, 149] width 22 height 12
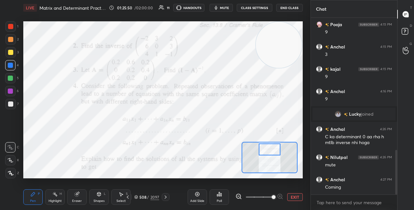
click at [268, 153] on div at bounding box center [270, 150] width 22 height 12
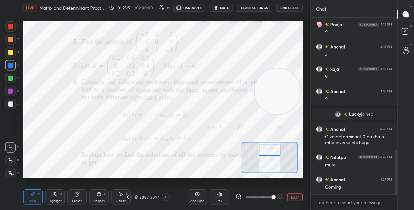
drag, startPoint x: 281, startPoint y: 49, endPoint x: 278, endPoint y: 89, distance: 40.3
click at [280, 90] on video at bounding box center [278, 92] width 46 height 46
click at [76, 198] on div "Eraser" at bounding box center [76, 198] width 19 height 16
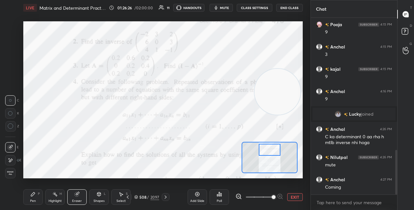
click at [12, 175] on span "Erase all" at bounding box center [11, 173] width 10 height 5
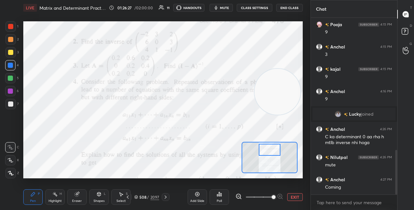
click at [34, 191] on div "Pen P" at bounding box center [32, 198] width 19 height 16
drag, startPoint x: 271, startPoint y: 106, endPoint x: 237, endPoint y: 102, distance: 34.5
click at [254, 108] on video at bounding box center [277, 95] width 46 height 46
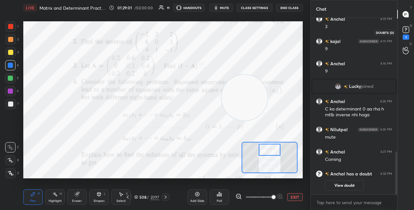
click at [406, 29] on icon at bounding box center [406, 29] width 2 height 3
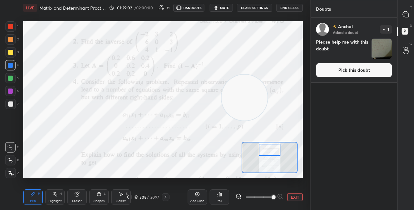
click at [351, 71] on button "Pick this doubt" at bounding box center [354, 70] width 76 height 14
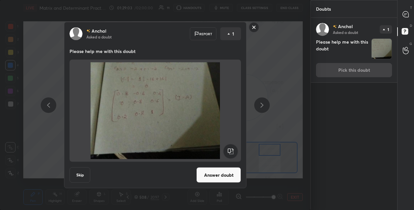
click at [226, 174] on button "Answer doubt" at bounding box center [218, 176] width 45 height 16
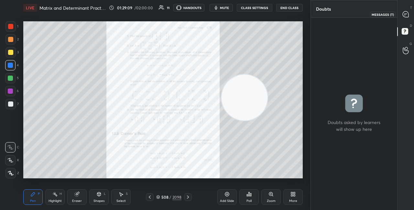
click at [402, 17] on div at bounding box center [406, 14] width 13 height 12
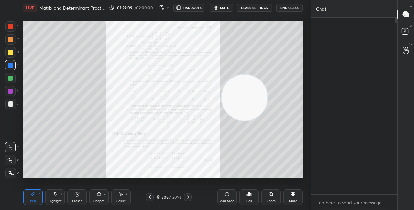
scroll to position [175, 84]
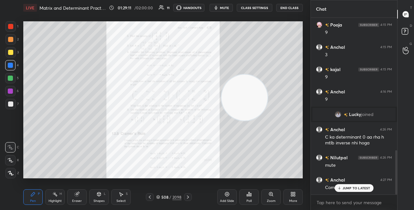
click at [274, 195] on div "Zoom" at bounding box center [270, 198] width 19 height 16
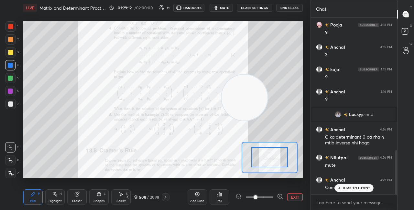
click at [281, 196] on icon at bounding box center [280, 196] width 2 height 0
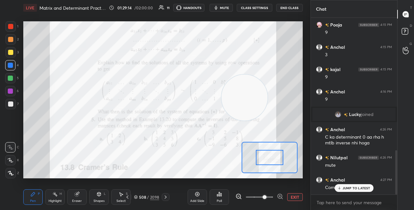
click at [271, 150] on div at bounding box center [269, 157] width 27 height 15
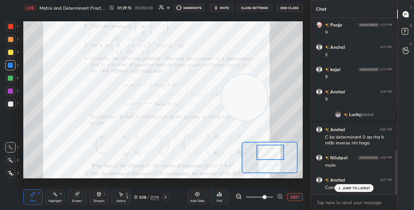
click at [272, 150] on div at bounding box center [270, 152] width 27 height 15
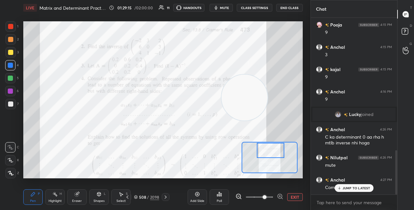
click at [272, 150] on div at bounding box center [270, 150] width 27 height 15
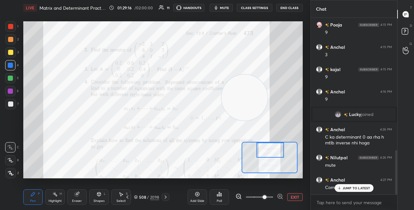
click at [340, 185] on div "JUMP TO LATEST" at bounding box center [354, 188] width 39 height 8
drag, startPoint x: 233, startPoint y: 108, endPoint x: 212, endPoint y: 98, distance: 23.3
click at [222, 105] on video at bounding box center [245, 98] width 46 height 46
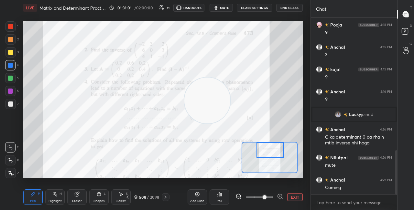
drag, startPoint x: 202, startPoint y: 103, endPoint x: 170, endPoint y: 81, distance: 38.5
click at [184, 93] on video at bounding box center [207, 101] width 46 height 46
drag, startPoint x: 178, startPoint y: 86, endPoint x: 174, endPoint y: 65, distance: 21.6
click at [174, 71] on video at bounding box center [168, 94] width 46 height 46
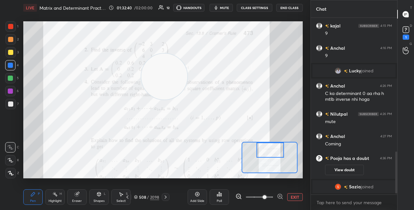
scroll to position [580, 0]
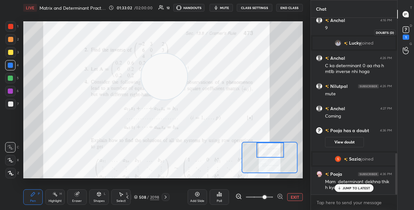
click at [406, 28] on rect at bounding box center [406, 30] width 6 height 6
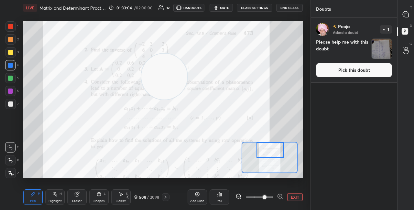
click at [328, 71] on button "Pick this doubt" at bounding box center [354, 70] width 76 height 14
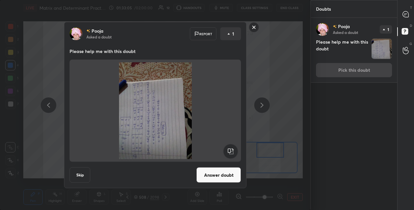
click at [235, 149] on rect at bounding box center [230, 151] width 15 height 15
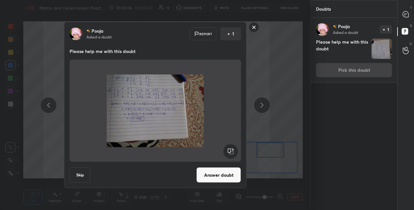
click at [225, 170] on button "Answer doubt" at bounding box center [218, 176] width 45 height 16
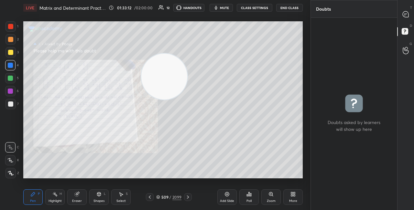
click at [149, 199] on icon at bounding box center [149, 197] width 5 height 5
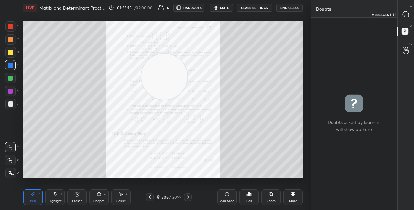
click at [405, 17] on icon at bounding box center [406, 14] width 6 height 6
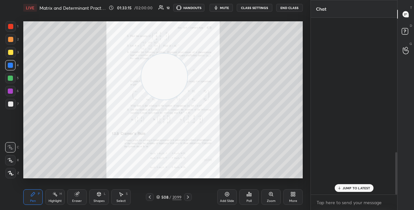
scroll to position [175, 84]
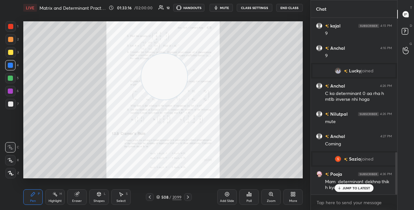
click at [273, 196] on icon at bounding box center [271, 194] width 5 height 5
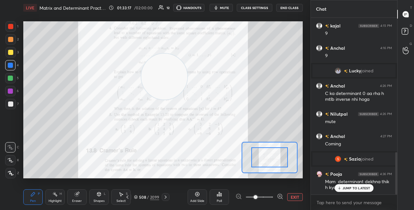
click at [282, 195] on icon at bounding box center [280, 196] width 6 height 6
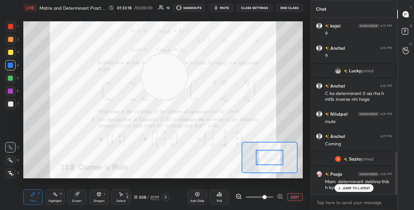
click at [281, 196] on icon at bounding box center [280, 196] width 2 height 0
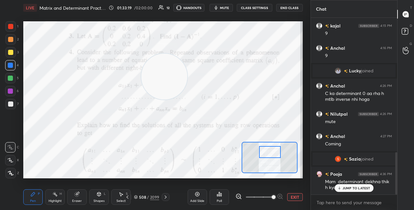
drag, startPoint x: 272, startPoint y: 160, endPoint x: 272, endPoint y: 154, distance: 5.8
click at [272, 154] on div at bounding box center [270, 152] width 22 height 12
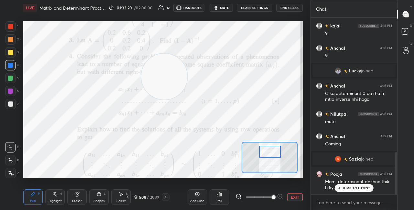
click at [271, 151] on div at bounding box center [270, 152] width 22 height 12
click at [349, 187] on p "JUMP TO LATEST" at bounding box center [357, 188] width 28 height 4
click at [163, 197] on icon at bounding box center [165, 197] width 5 height 5
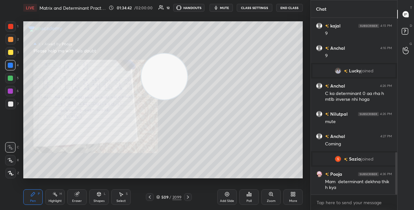
scroll to position [589, 0]
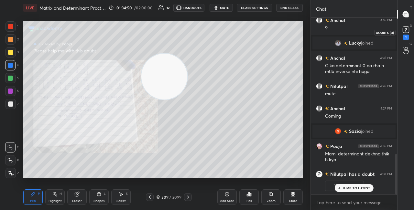
click at [403, 34] on icon at bounding box center [406, 30] width 10 height 10
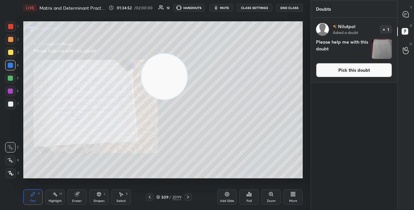
click at [334, 66] on button "Pick this doubt" at bounding box center [354, 70] width 76 height 14
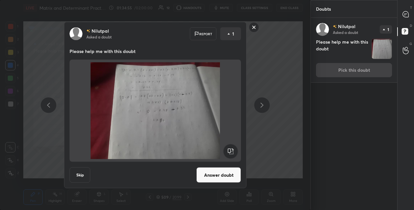
click at [216, 174] on button "Answer doubt" at bounding box center [218, 176] width 45 height 16
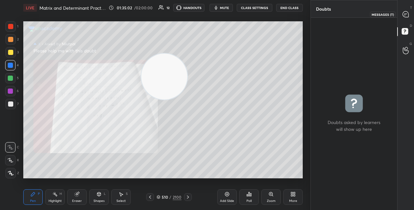
click at [405, 16] on icon at bounding box center [406, 14] width 6 height 6
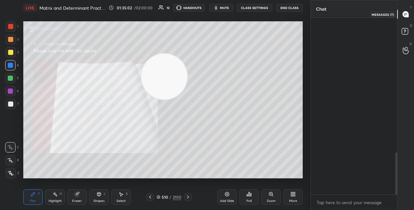
scroll to position [175, 84]
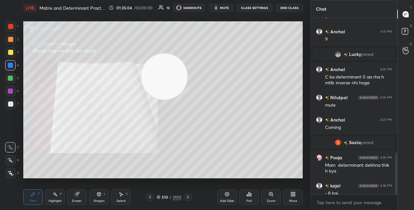
drag, startPoint x: 395, startPoint y: 181, endPoint x: 395, endPoint y: 192, distance: 10.7
click at [395, 191] on div at bounding box center [395, 106] width 4 height 177
click at [396, 190] on div at bounding box center [396, 178] width 2 height 51
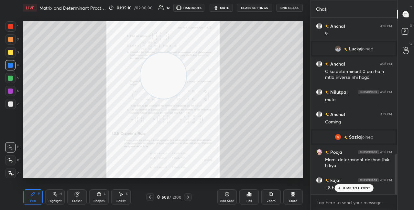
drag, startPoint x: 172, startPoint y: 75, endPoint x: 258, endPoint y: 54, distance: 89.1
click at [186, 53] on video at bounding box center [163, 76] width 46 height 46
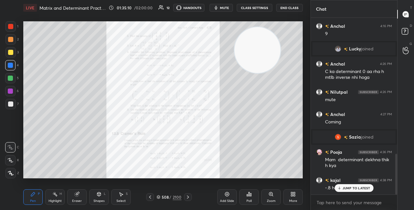
drag, startPoint x: 258, startPoint y: 56, endPoint x: 266, endPoint y: 46, distance: 13.1
click at [269, 43] on video at bounding box center [258, 50] width 46 height 46
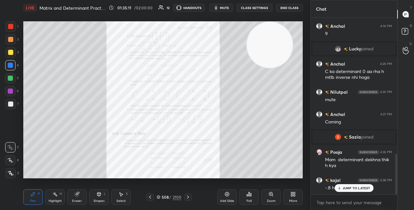
click at [271, 198] on div "Zoom" at bounding box center [270, 198] width 19 height 16
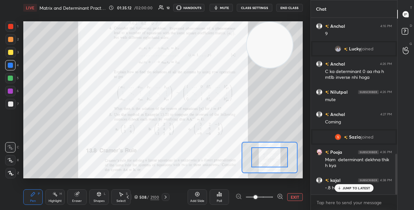
click at [282, 197] on icon at bounding box center [280, 196] width 6 height 6
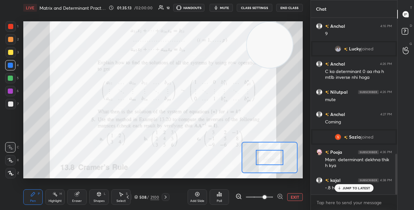
click at [273, 153] on div at bounding box center [269, 157] width 27 height 15
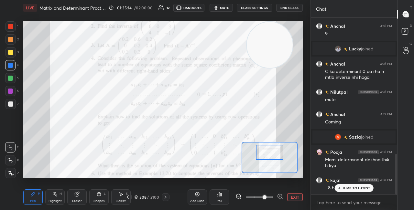
click at [273, 152] on div at bounding box center [269, 152] width 27 height 15
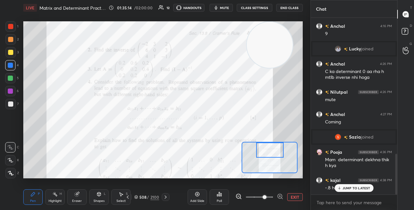
click at [273, 150] on div at bounding box center [269, 150] width 27 height 15
click at [275, 151] on div at bounding box center [269, 150] width 27 height 15
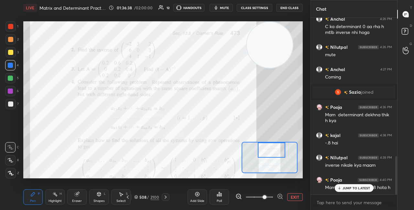
scroll to position [645, 0]
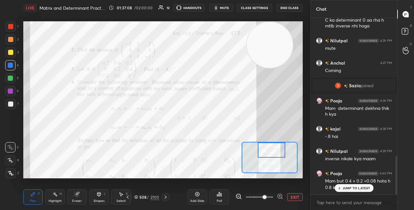
click at [339, 187] on icon at bounding box center [339, 188] width 4 height 4
drag, startPoint x: 262, startPoint y: 40, endPoint x: 264, endPoint y: 34, distance: 6.7
click at [264, 34] on video at bounding box center [270, 45] width 46 height 46
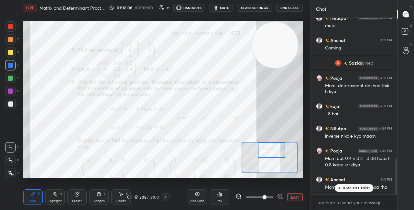
scroll to position [690, 0]
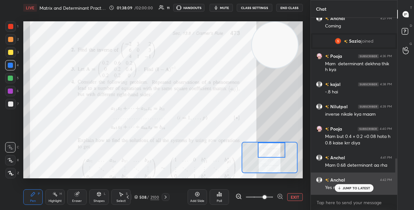
click at [342, 182] on div "Anchal 4:42 PM Yes mam" at bounding box center [354, 184] width 86 height 22
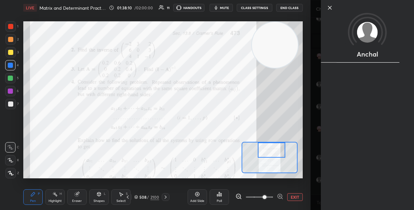
click at [340, 189] on div "Anchal" at bounding box center [367, 105] width 93 height 210
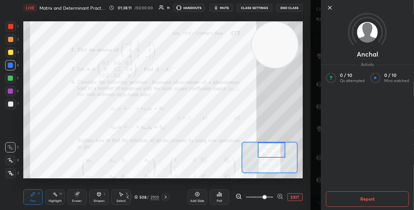
click at [328, 7] on icon at bounding box center [330, 8] width 8 height 8
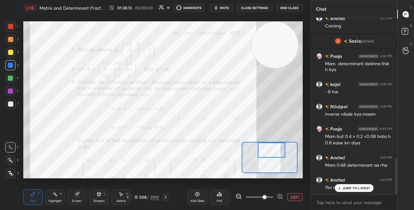
click at [342, 187] on div "JUMP TO LATEST" at bounding box center [354, 188] width 39 height 8
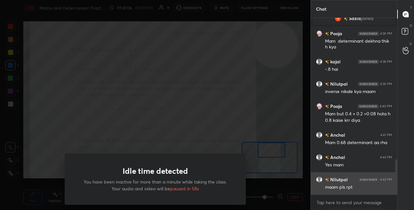
scroll to position [734, 0]
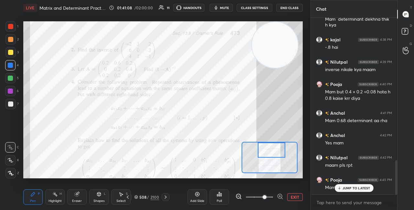
click at [346, 189] on p "JUMP TO LATEST" at bounding box center [357, 188] width 28 height 4
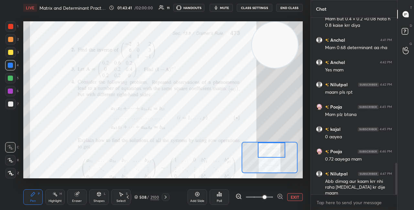
scroll to position [830, 0]
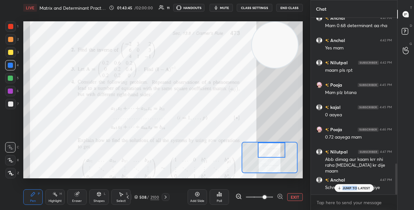
click at [356, 186] on p "JUMP TO LATEST" at bounding box center [357, 188] width 28 height 4
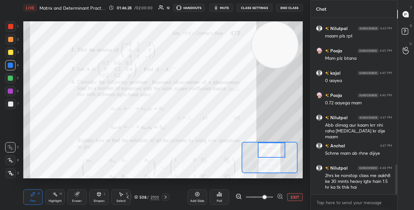
scroll to position [879, 0]
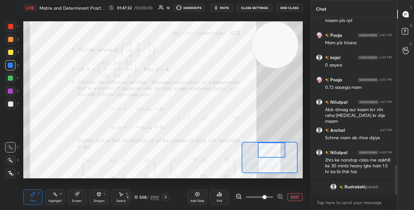
click at [166, 198] on icon at bounding box center [165, 197] width 5 height 5
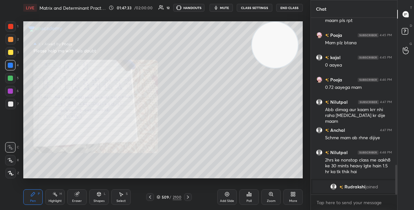
click at [185, 198] on icon at bounding box center [187, 197] width 5 height 5
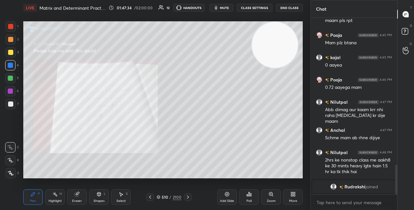
click at [190, 201] on div at bounding box center [188, 197] width 8 height 8
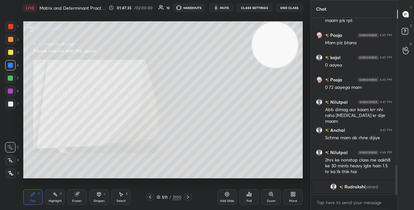
click at [190, 200] on div at bounding box center [188, 197] width 8 height 8
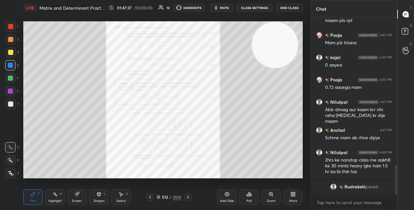
click at [191, 198] on div at bounding box center [188, 197] width 8 height 8
click at [190, 198] on icon at bounding box center [187, 197] width 5 height 5
click at [190, 197] on icon at bounding box center [187, 197] width 5 height 5
click at [189, 197] on icon at bounding box center [187, 197] width 5 height 5
click at [185, 197] on icon at bounding box center [187, 197] width 5 height 5
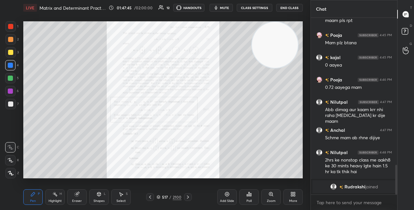
click at [153, 196] on div at bounding box center [150, 197] width 8 height 8
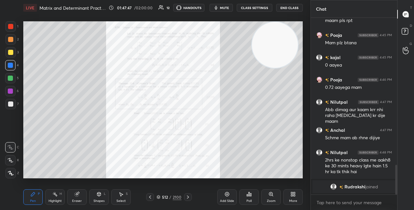
click at [153, 196] on div at bounding box center [150, 197] width 8 height 8
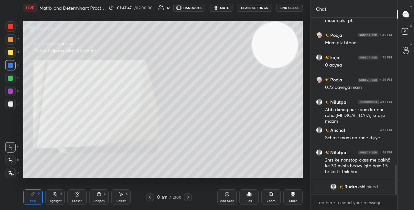
click at [153, 196] on div at bounding box center [150, 197] width 8 height 8
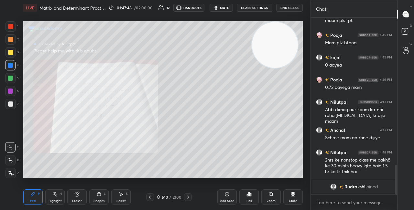
click at [153, 196] on div at bounding box center [150, 197] width 8 height 8
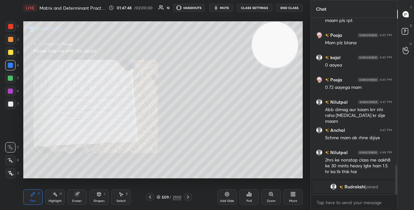
click at [153, 196] on div at bounding box center [150, 197] width 8 height 8
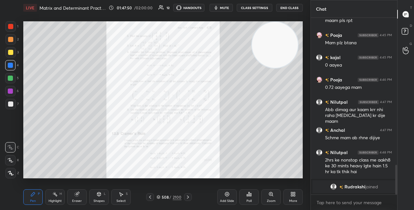
click at [268, 202] on div "Zoom" at bounding box center [271, 201] width 9 height 3
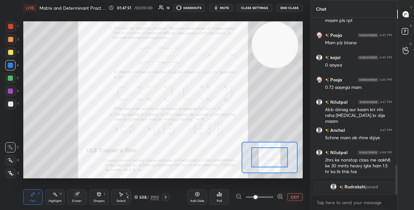
click at [279, 196] on icon at bounding box center [280, 196] width 6 height 6
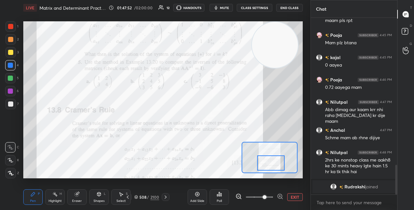
click at [263, 160] on div at bounding box center [270, 163] width 27 height 15
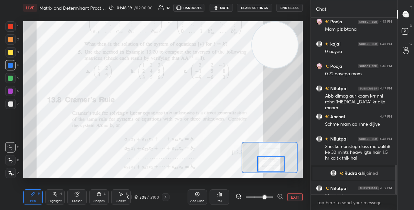
scroll to position [888, 0]
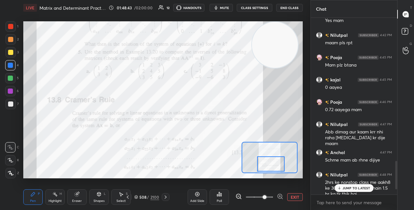
click at [346, 189] on p "JUMP TO LATEST" at bounding box center [357, 188] width 28 height 4
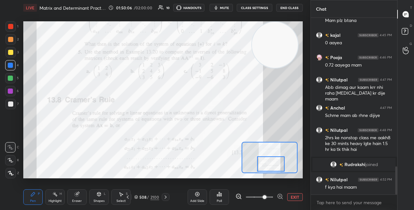
click at [139, 198] on div "508" at bounding box center [142, 197] width 6 height 4
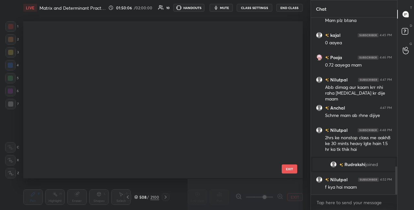
scroll to position [155, 276]
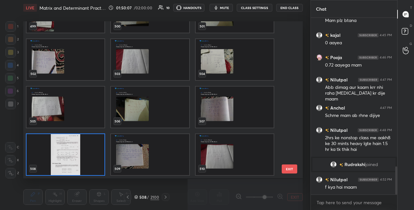
click at [98, 167] on img "grid" at bounding box center [66, 154] width 78 height 41
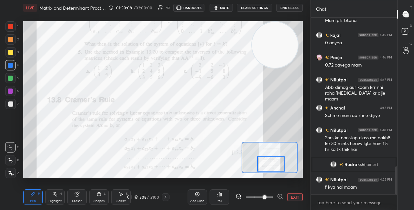
click at [98, 167] on img "grid" at bounding box center [66, 154] width 78 height 41
click at [279, 196] on icon at bounding box center [280, 196] width 2 height 0
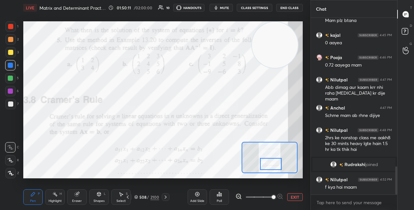
click at [271, 166] on div at bounding box center [271, 164] width 22 height 12
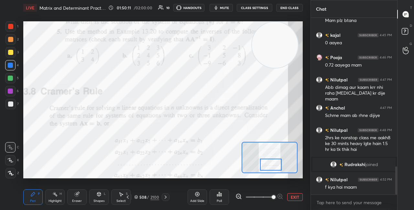
click at [272, 167] on div at bounding box center [271, 165] width 22 height 12
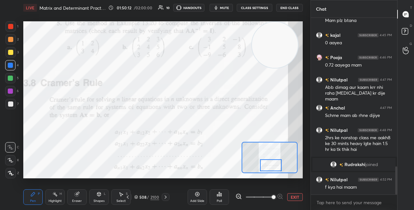
click at [272, 168] on div at bounding box center [271, 166] width 22 height 12
click at [272, 169] on div at bounding box center [271, 166] width 22 height 12
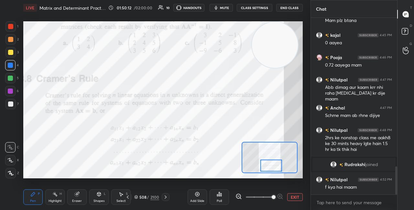
click at [272, 169] on div at bounding box center [271, 166] width 22 height 12
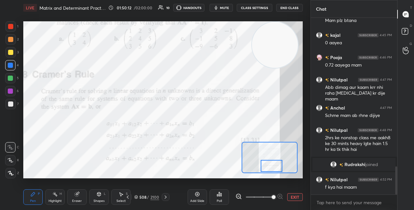
click at [272, 170] on div at bounding box center [272, 166] width 22 height 12
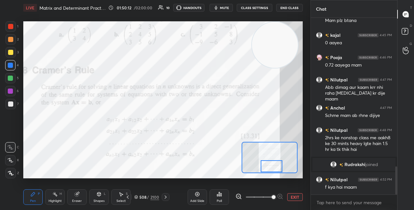
click at [273, 169] on div at bounding box center [272, 166] width 22 height 12
click at [273, 168] on div at bounding box center [272, 166] width 22 height 12
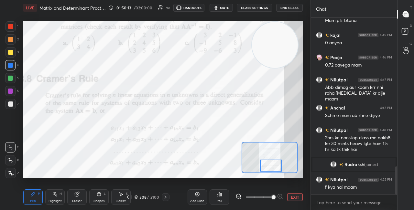
click at [273, 168] on div at bounding box center [271, 166] width 22 height 12
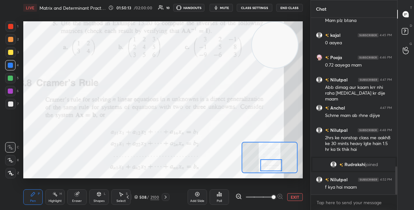
click at [273, 167] on div at bounding box center [271, 166] width 22 height 12
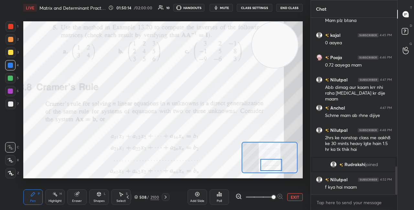
click at [273, 167] on div at bounding box center [271, 165] width 22 height 12
click at [274, 166] on div at bounding box center [271, 165] width 22 height 12
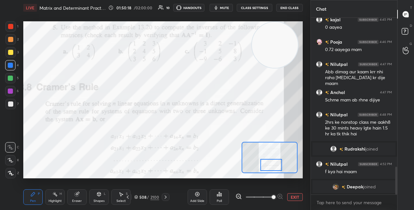
click at [336, 190] on img "grid" at bounding box center [336, 187] width 6 height 6
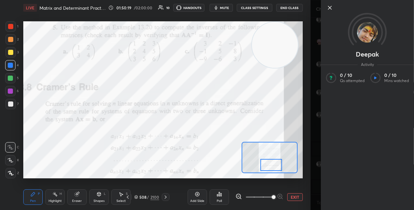
click at [331, 6] on icon at bounding box center [329, 7] width 3 height 3
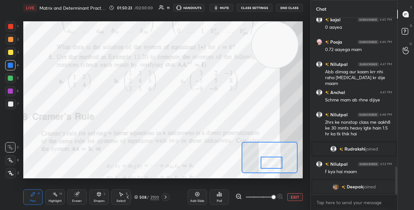
click at [272, 164] on div at bounding box center [272, 163] width 22 height 12
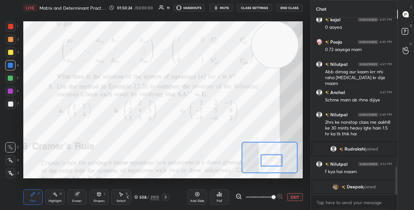
drag, startPoint x: 272, startPoint y: 163, endPoint x: 272, endPoint y: 160, distance: 3.3
click at [272, 160] on div at bounding box center [272, 161] width 22 height 12
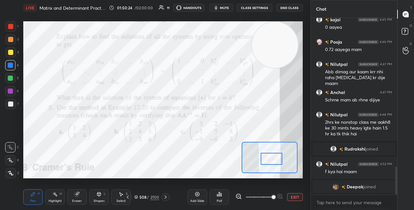
click at [272, 159] on div at bounding box center [272, 159] width 22 height 12
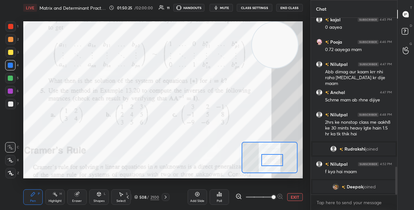
click at [273, 162] on div at bounding box center [272, 160] width 22 height 12
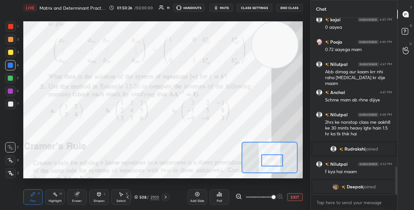
click at [273, 161] on div at bounding box center [272, 161] width 22 height 12
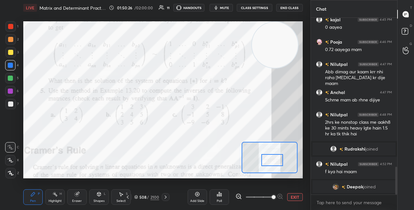
click at [272, 161] on div at bounding box center [272, 160] width 22 height 12
click at [273, 161] on div at bounding box center [272, 160] width 22 height 12
click at [272, 161] on div at bounding box center [272, 161] width 22 height 12
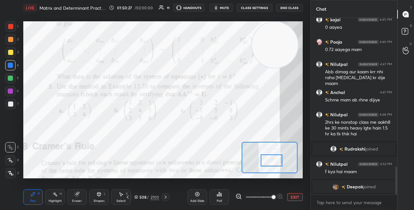
click at [273, 161] on div at bounding box center [272, 161] width 22 height 12
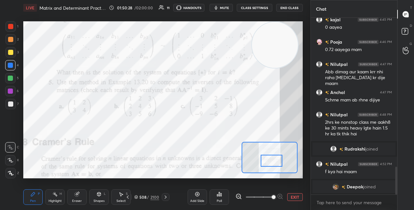
click at [273, 162] on div at bounding box center [272, 161] width 22 height 12
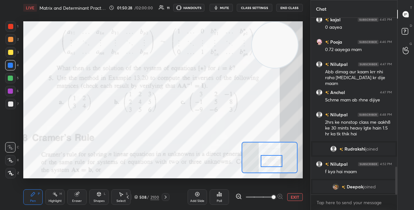
click at [272, 163] on div at bounding box center [272, 161] width 22 height 12
click at [272, 163] on div at bounding box center [271, 162] width 22 height 12
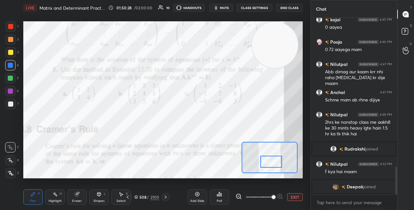
click at [272, 163] on div at bounding box center [271, 162] width 22 height 12
click at [272, 164] on div at bounding box center [271, 162] width 22 height 12
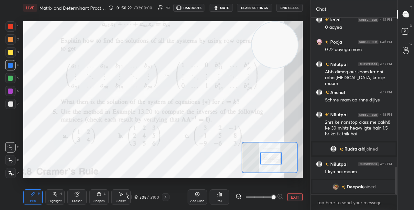
drag, startPoint x: 272, startPoint y: 163, endPoint x: 272, endPoint y: 157, distance: 5.8
click at [272, 157] on div at bounding box center [271, 159] width 22 height 12
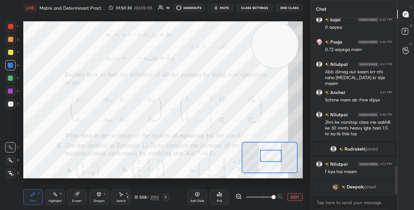
click at [272, 158] on div at bounding box center [271, 156] width 22 height 12
click at [271, 157] on div at bounding box center [271, 156] width 22 height 12
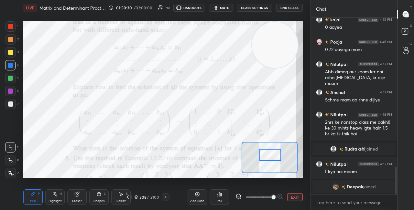
click at [271, 157] on div at bounding box center [270, 155] width 22 height 12
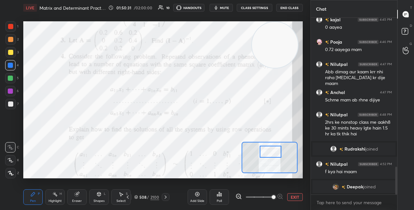
click at [271, 154] on div at bounding box center [271, 152] width 22 height 12
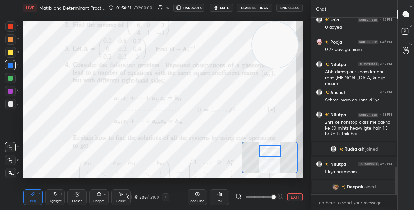
click at [271, 153] on div at bounding box center [270, 151] width 22 height 12
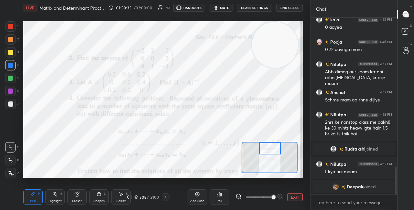
click at [270, 155] on div at bounding box center [270, 149] width 22 height 12
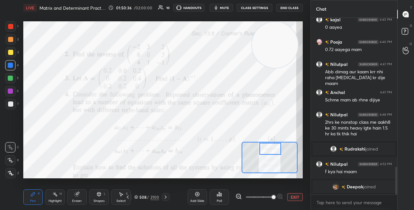
click at [270, 154] on div at bounding box center [270, 149] width 22 height 12
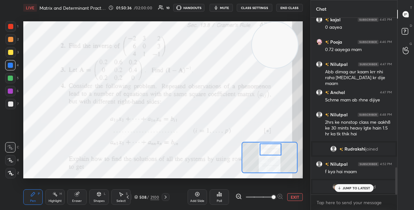
scroll to position [970, 0]
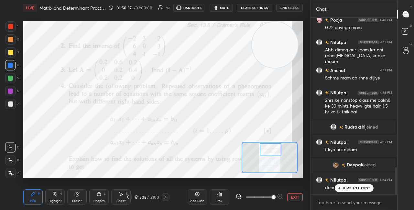
click at [270, 155] on div at bounding box center [271, 150] width 22 height 12
click at [270, 156] on div at bounding box center [271, 150] width 22 height 12
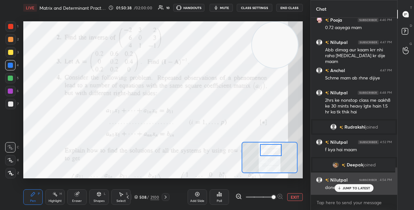
click at [341, 186] on div "JUMP TO LATEST" at bounding box center [354, 188] width 39 height 8
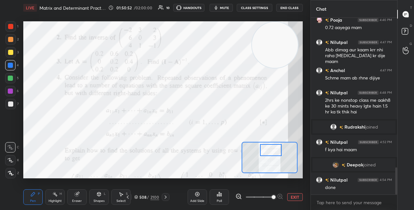
click at [138, 197] on div "508 / 2100" at bounding box center [146, 197] width 25 height 6
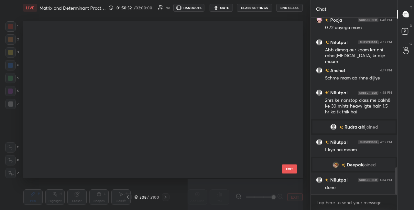
scroll to position [155, 276]
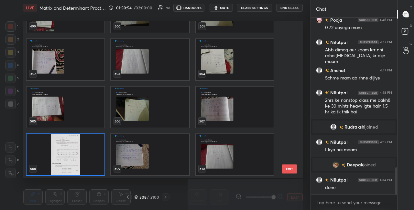
click at [99, 163] on img "grid" at bounding box center [66, 154] width 78 height 41
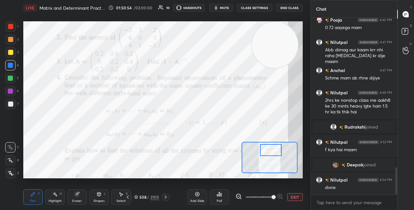
click at [99, 162] on img "grid" at bounding box center [66, 154] width 78 height 41
click at [138, 199] on icon at bounding box center [136, 197] width 4 height 4
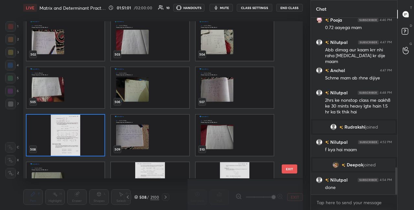
scroll to position [7923, 0]
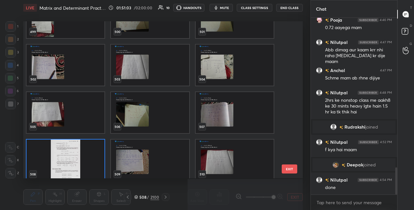
click at [96, 173] on img "grid" at bounding box center [66, 160] width 78 height 41
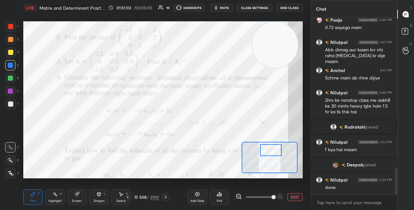
click at [96, 173] on img "grid" at bounding box center [66, 160] width 78 height 41
click at [135, 198] on icon at bounding box center [136, 198] width 3 height 1
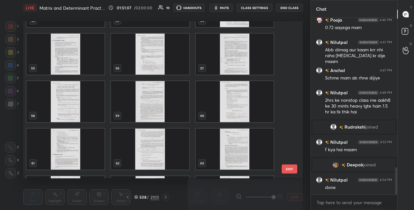
scroll to position [0, 0]
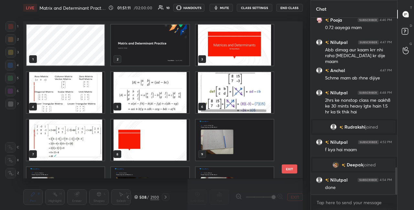
click at [105, 78] on div "4" at bounding box center [65, 93] width 79 height 42
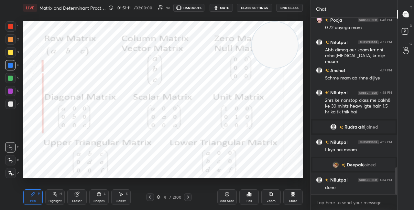
click at [104, 79] on img "grid" at bounding box center [66, 92] width 78 height 41
click at [160, 197] on div "4 / 2100" at bounding box center [169, 197] width 25 height 6
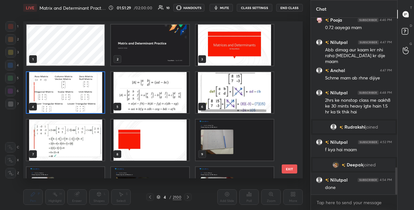
click at [86, 109] on img "grid" at bounding box center [66, 92] width 78 height 41
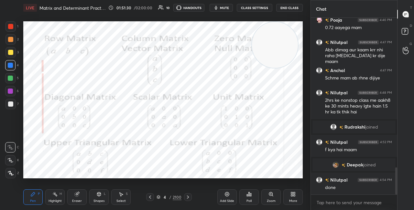
click at [87, 109] on img "grid" at bounding box center [66, 92] width 78 height 41
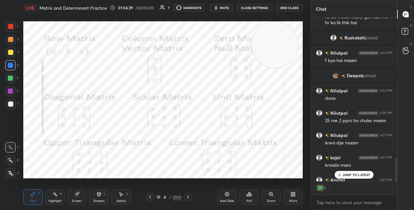
scroll to position [2, 2]
click at [290, 7] on button "End Class" at bounding box center [289, 8] width 27 height 8
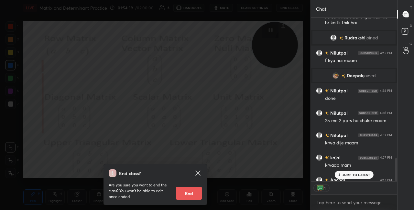
scroll to position [175, 84]
click at [197, 190] on button "End" at bounding box center [189, 193] width 26 height 13
type textarea "x"
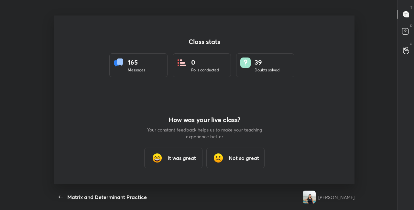
scroll to position [32187, 32016]
click at [193, 182] on div "Matrix and Determinant Practice 6 HANDOUTS CLASS SETTINGS End Class Class stats…" at bounding box center [204, 105] width 409 height 210
